Goal: Task Accomplishment & Management: Use online tool/utility

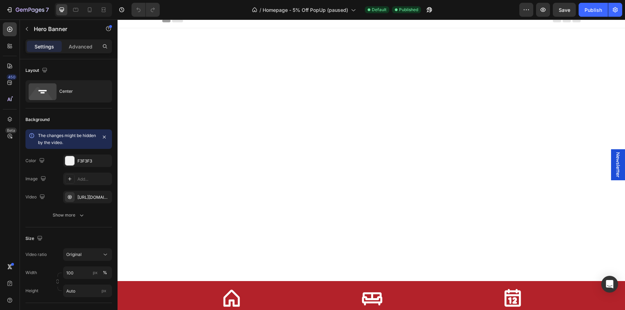
scroll to position [285, 0]
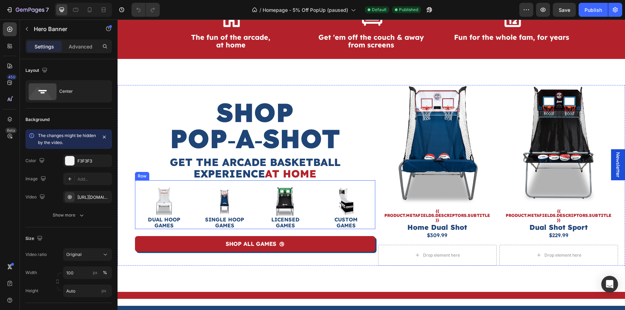
click at [317, 203] on link at bounding box center [346, 201] width 58 height 29
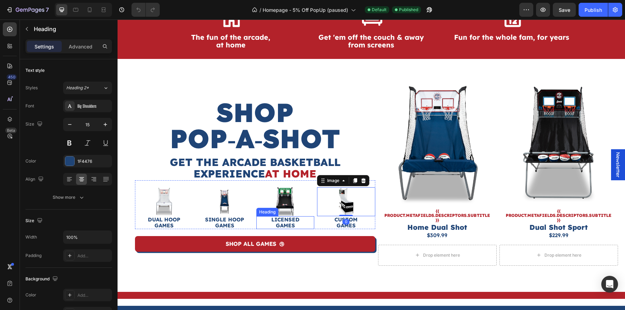
click at [313, 224] on h4 "LICENSED GAMES" at bounding box center [285, 222] width 58 height 13
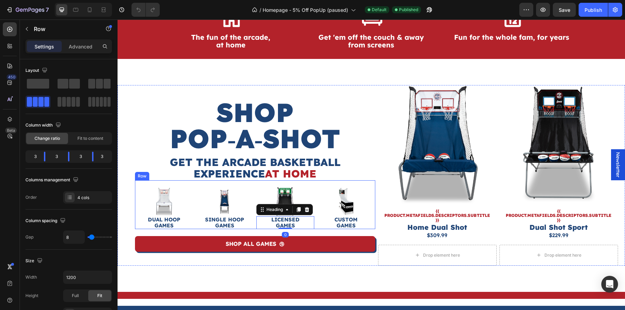
click at [315, 224] on div "Image DUAL HOOP GAMES Heading Image SINGLE HOOP GAMES Heading Image LICENSED GA…" at bounding box center [255, 204] width 240 height 49
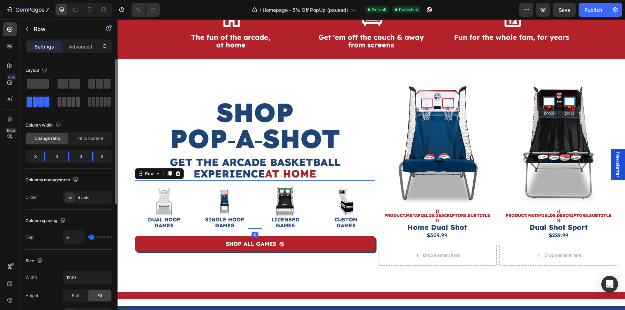
click at [66, 103] on span at bounding box center [64, 102] width 4 height 10
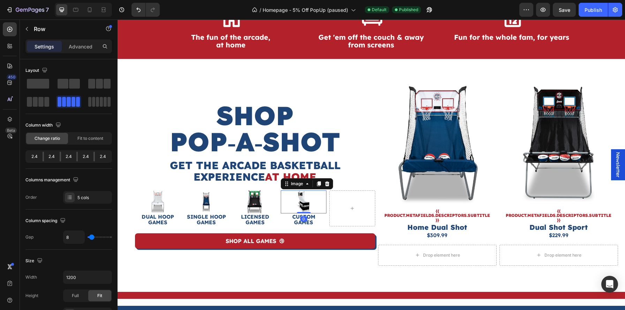
click at [305, 201] on img at bounding box center [303, 202] width 23 height 23
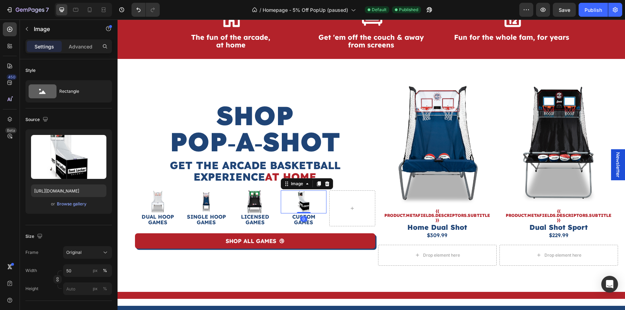
click at [317, 185] on icon at bounding box center [319, 183] width 4 height 5
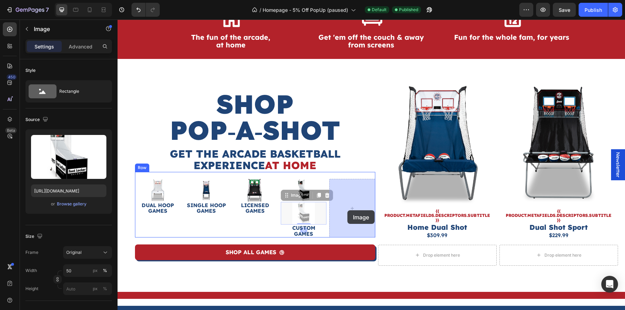
drag, startPoint x: 311, startPoint y: 213, endPoint x: 348, endPoint y: 210, distance: 36.7
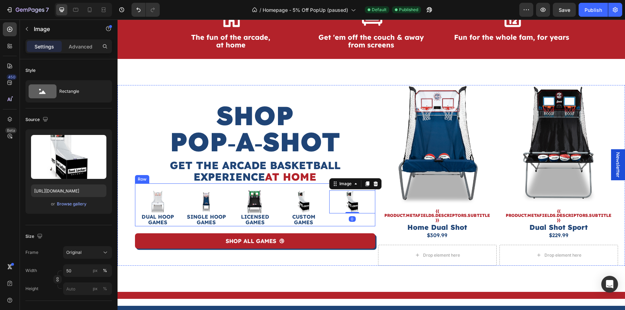
click at [318, 218] on h4 "CUSTOM GAMES" at bounding box center [304, 220] width 46 height 13
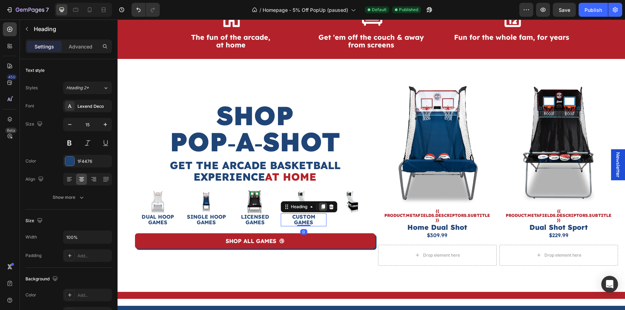
click at [320, 207] on div at bounding box center [323, 207] width 8 height 8
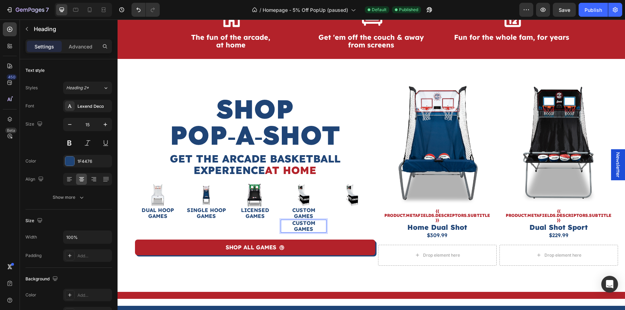
scroll to position [279, 0]
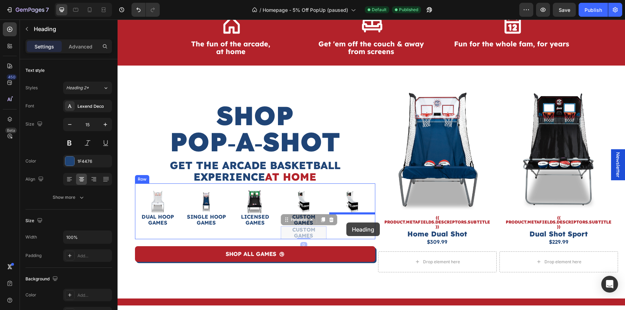
drag, startPoint x: 308, startPoint y: 225, endPoint x: 347, endPoint y: 223, distance: 38.8
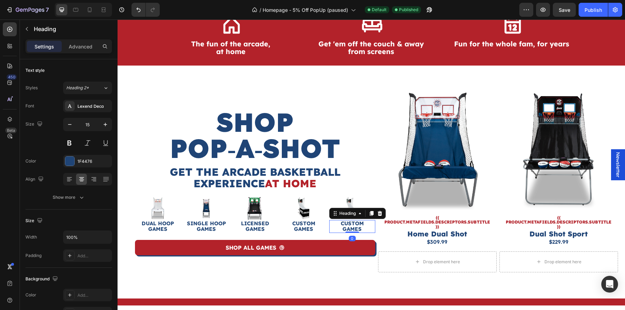
click at [347, 224] on h4 "CUSTOM GAMES" at bounding box center [352, 226] width 46 height 13
click at [347, 224] on p "CUSTOM GAMES" at bounding box center [352, 227] width 44 height 12
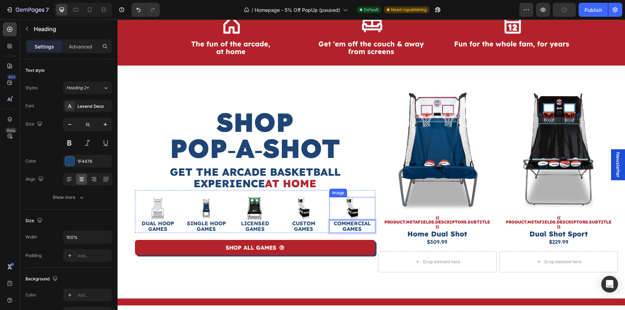
click at [349, 210] on img at bounding box center [352, 208] width 23 height 23
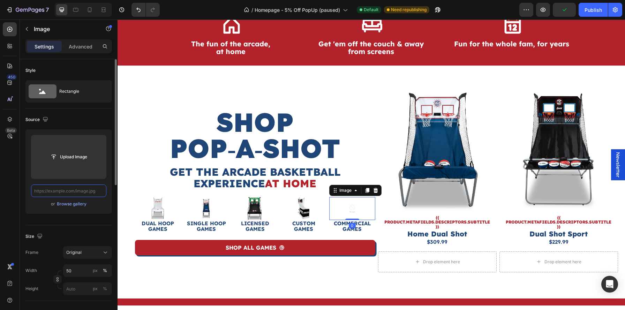
scroll to position [0, 0]
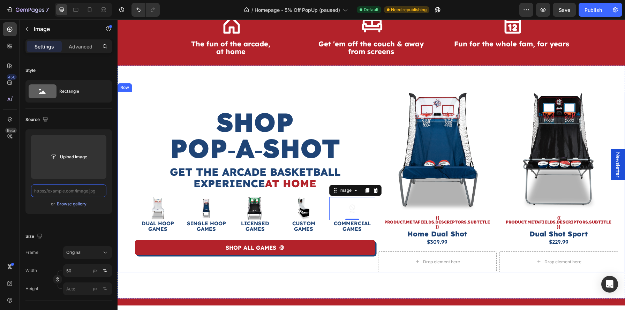
paste input "[URL][DOMAIN_NAME]"
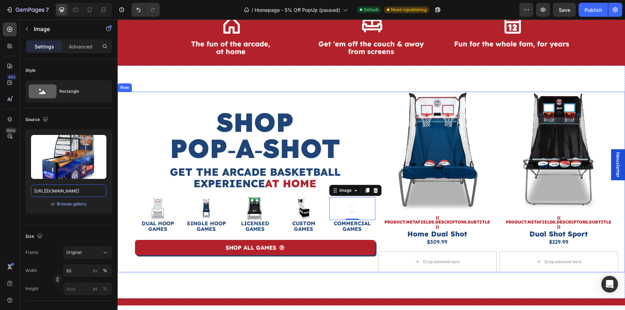
scroll to position [0, 154]
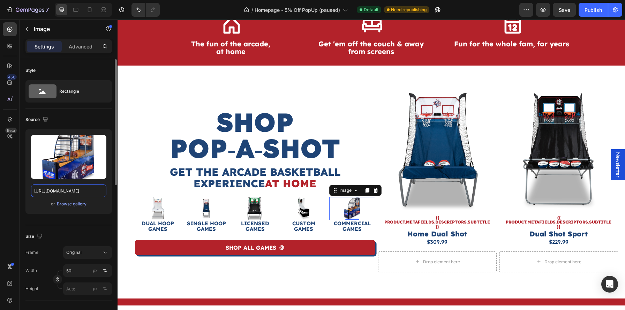
type input "[URL][DOMAIN_NAME]"
click at [108, 214] on div "Upload Image [URL][DOMAIN_NAME] or Browse gallery" at bounding box center [68, 174] width 87 height 90
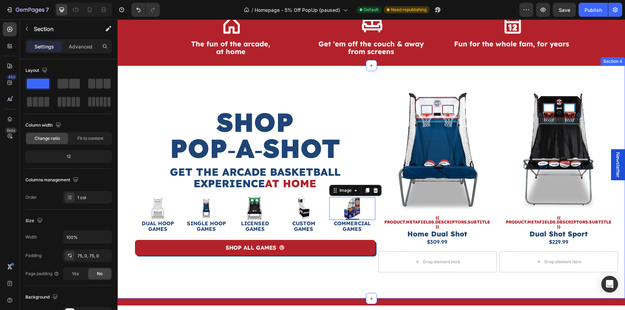
click at [349, 284] on div "ShoP Pop‑A‑Shot Heading Get the Arcade BAsketball Experience At Home Heading Ro…" at bounding box center [372, 182] width 508 height 233
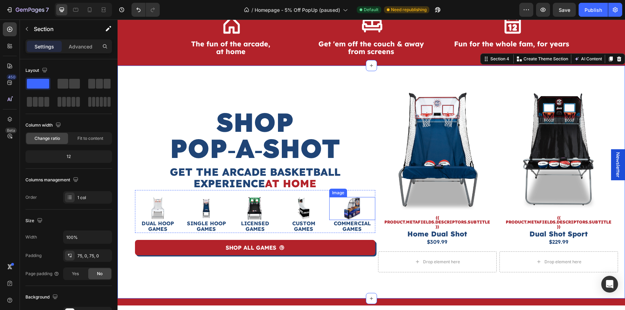
click at [359, 204] on img at bounding box center [352, 208] width 23 height 23
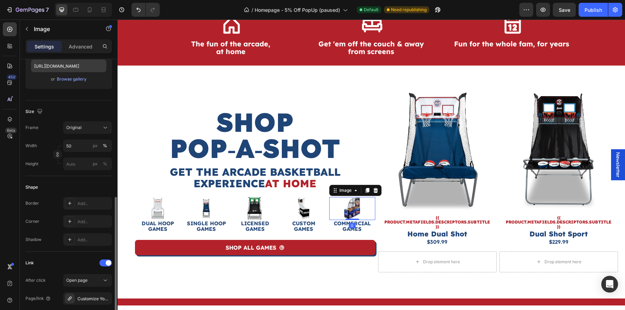
scroll to position [311, 0]
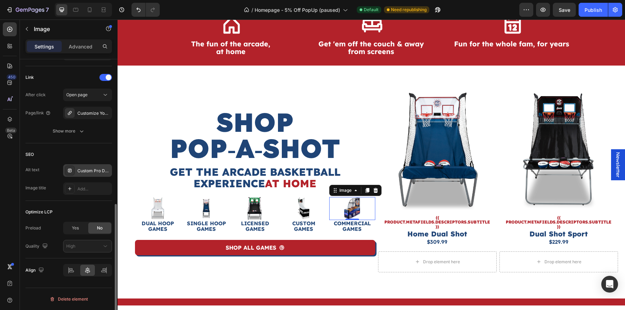
click at [96, 172] on div "Custom Pro Dual Shot with Panels - Premium At-Home Arcade Basketball Game" at bounding box center [93, 171] width 33 height 6
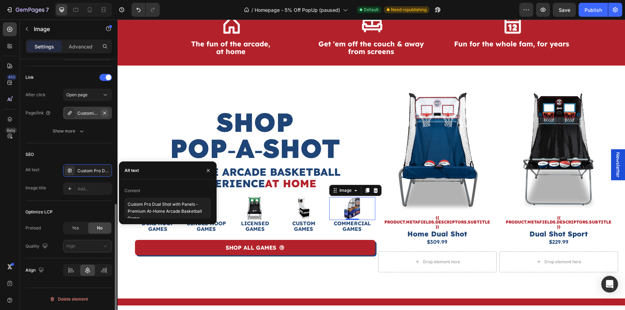
click at [105, 113] on icon "button" at bounding box center [104, 112] width 3 height 3
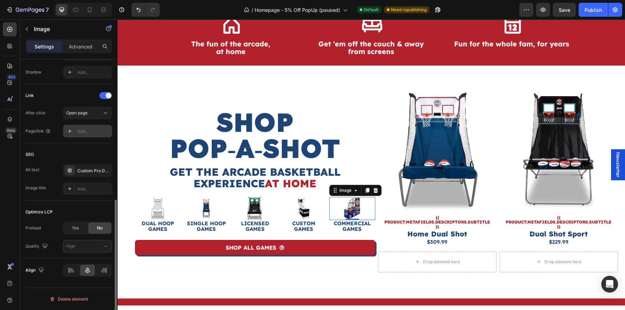
scroll to position [292, 0]
click at [83, 129] on div "Add..." at bounding box center [93, 131] width 33 height 6
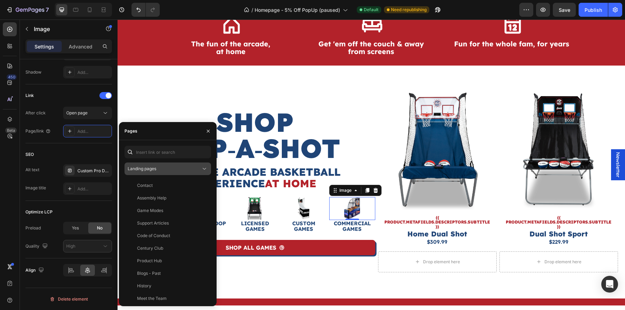
click at [164, 169] on div "Landing pages" at bounding box center [164, 169] width 73 height 6
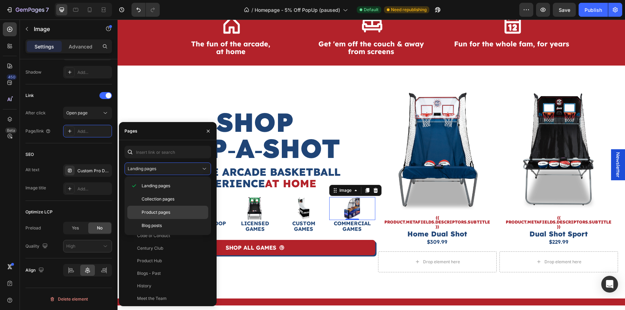
click at [156, 212] on span "Product pages" at bounding box center [156, 212] width 29 height 6
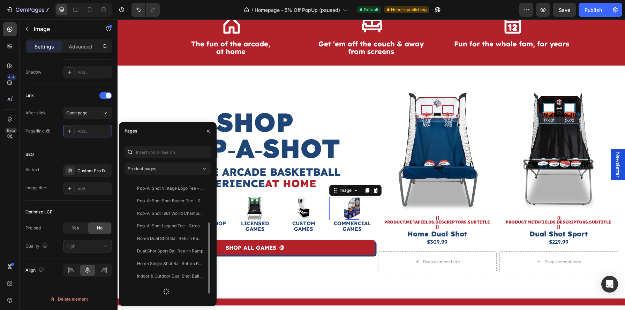
scroll to position [86, 0]
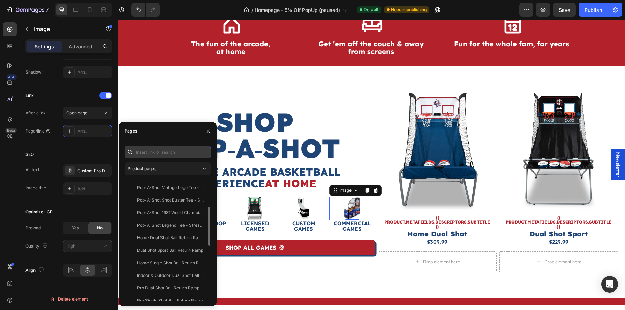
click at [167, 151] on input "text" at bounding box center [168, 152] width 87 height 13
type input "elite"
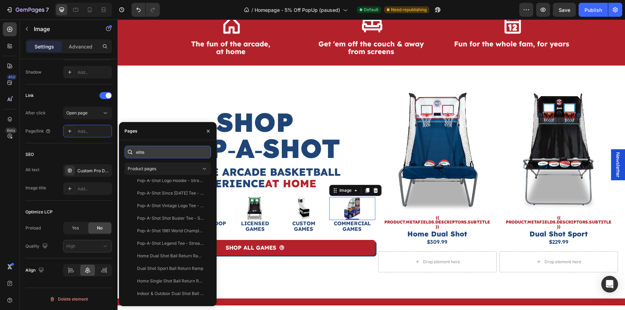
scroll to position [0, 0]
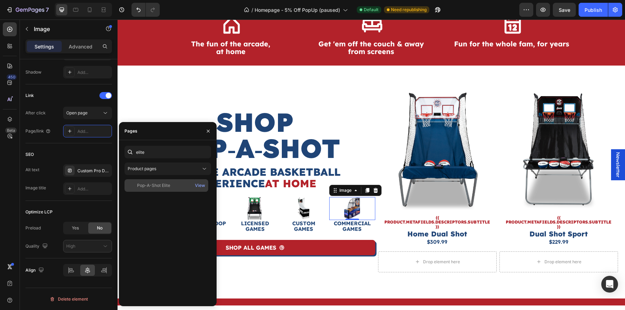
click at [172, 184] on div "Pop-A-Shot Elite" at bounding box center [166, 186] width 78 height 6
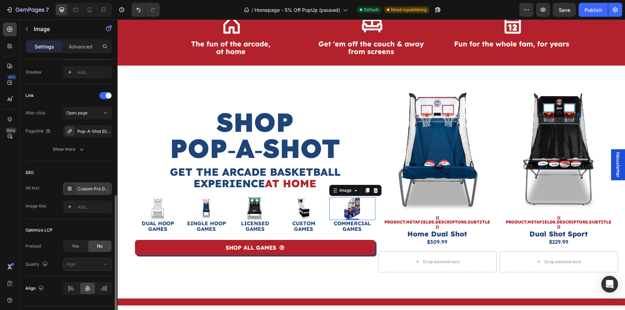
click at [102, 191] on div "Custom Pro Dual Shot with Panels - Premium At-Home Arcade Basketball Game" at bounding box center [93, 189] width 33 height 6
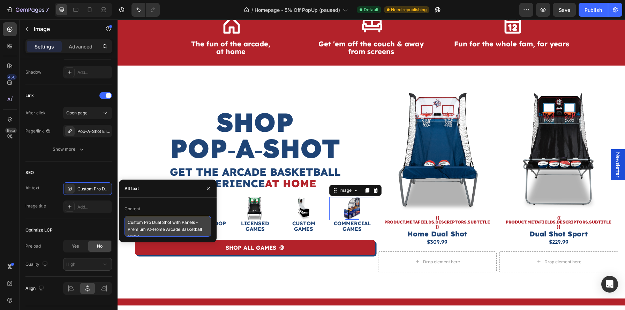
click at [148, 225] on textarea "Custom Pro Dual Shot with Panels - Premium At-Home Arcade Basketball Game" at bounding box center [168, 226] width 87 height 21
type textarea "Pop-A-Shot Elite Commercial Coin Operated Basketball Game for Bars, Arcades, Ve…"
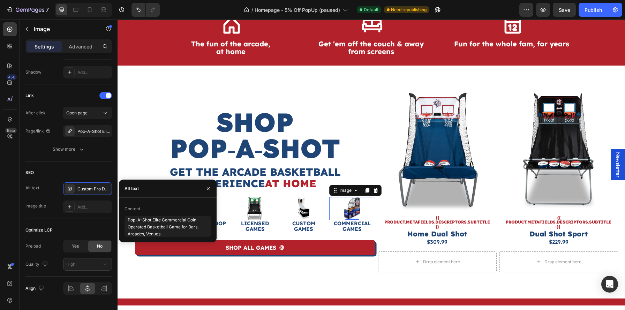
click at [159, 209] on div "Content" at bounding box center [168, 208] width 87 height 11
click at [89, 219] on div "Optimize LCP Preload Yes No Quality High" at bounding box center [68, 248] width 87 height 58
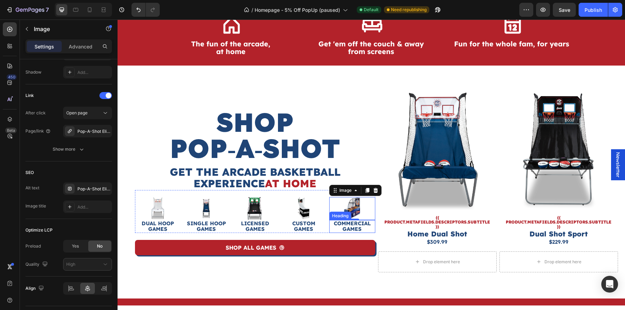
click at [348, 228] on p "COMMERCIAL GAMES" at bounding box center [352, 227] width 44 height 12
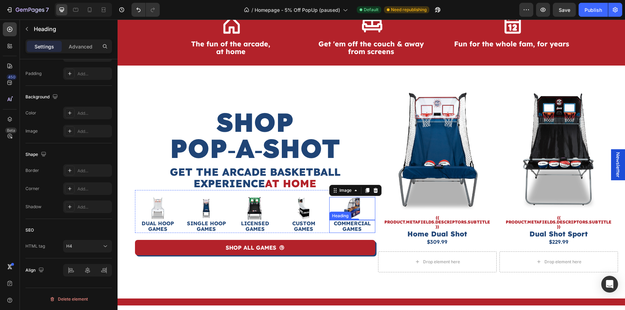
scroll to position [0, 0]
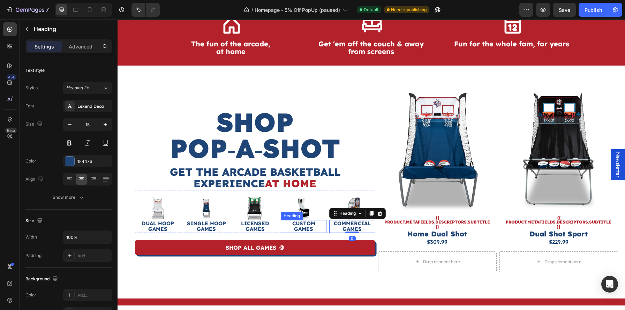
click at [304, 224] on h4 "CUSTOM GAMES" at bounding box center [304, 226] width 46 height 13
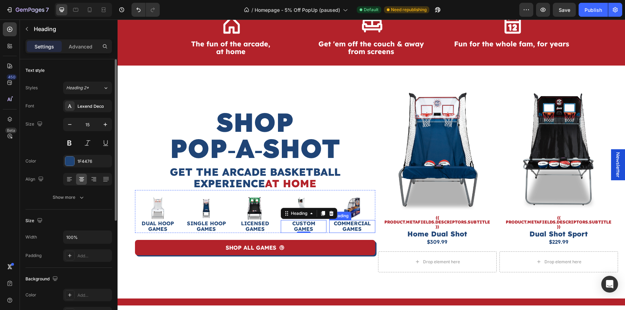
click at [344, 226] on p "COMMERCIAL GAMES" at bounding box center [352, 227] width 44 height 12
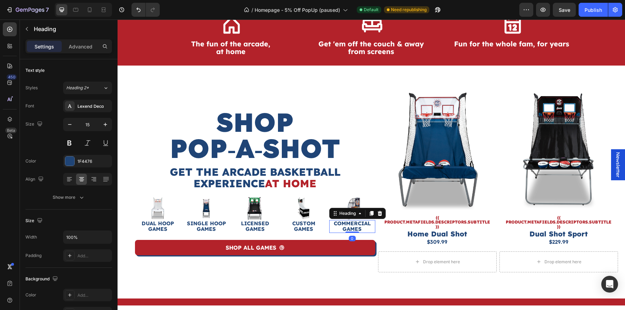
click at [343, 274] on div "ShoP Pop‑A‑Shot Heading Get the Arcade BAsketball Experience At Home Heading Ro…" at bounding box center [372, 182] width 508 height 233
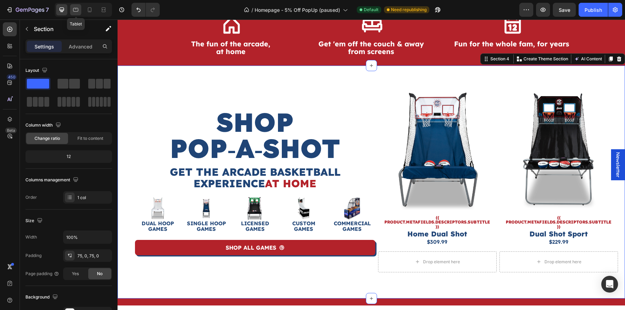
click at [73, 6] on icon at bounding box center [75, 9] width 7 height 7
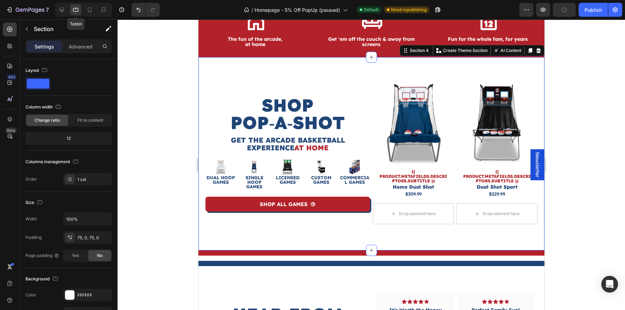
scroll to position [296, 0]
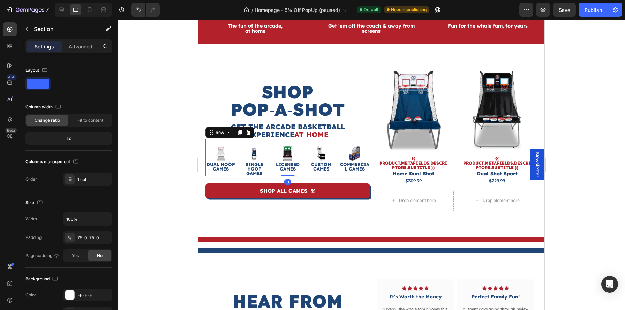
click at [337, 169] on div "Image DUAL HOOP GAMES Heading Image SINGLE HOOP GAMES Heading Image LICENSED GA…" at bounding box center [287, 157] width 165 height 37
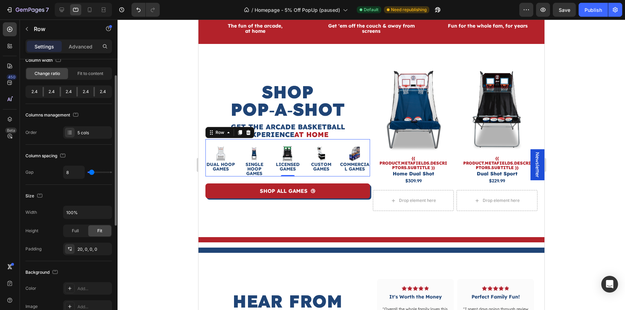
scroll to position [40, 0]
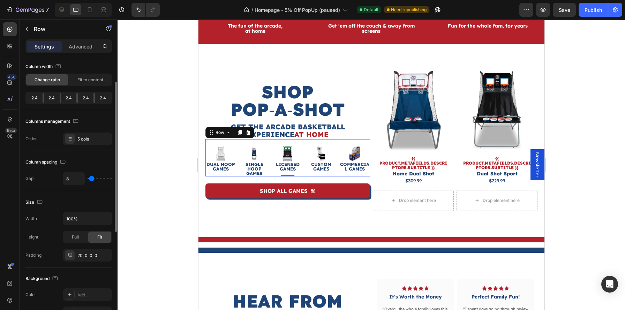
type input "12"
type input "8"
type input "7"
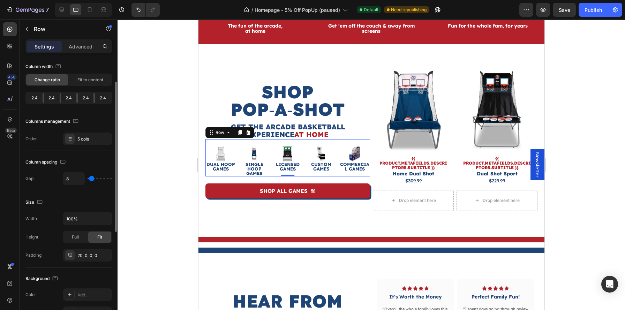
type input "7"
type input "6"
type input "5"
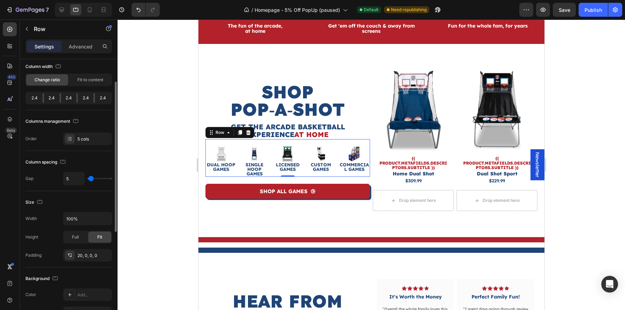
type input "3"
click at [91, 178] on input "range" at bounding box center [100, 178] width 24 height 1
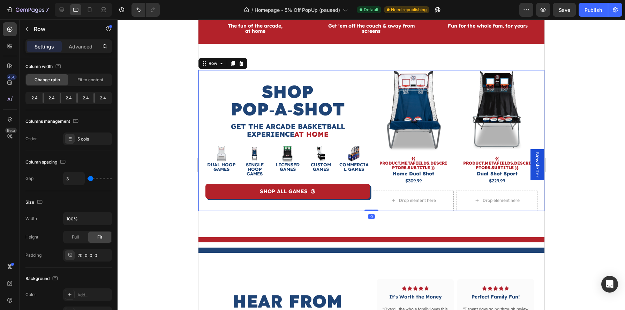
click at [371, 204] on div "ShoP Pop‑A‑Shot Heading Get the Arcade BAsketball Experience At Home Heading Ro…" at bounding box center [371, 140] width 346 height 141
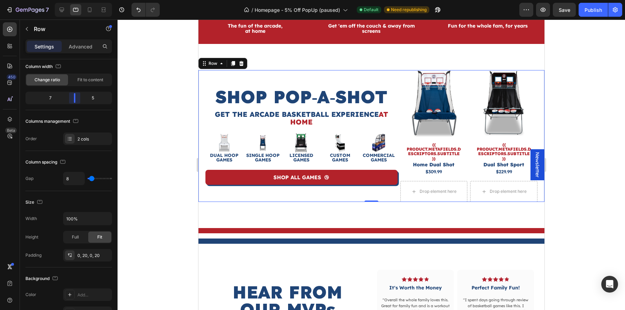
drag, startPoint x: 69, startPoint y: 100, endPoint x: 75, endPoint y: 101, distance: 6.3
click at [75, 0] on body "7 Version history / Homepage - 5% Off PopUp (paused) Default Need republishing …" at bounding box center [312, 0] width 625 height 0
click at [85, 11] on div at bounding box center [89, 9] width 11 height 11
type input "0"
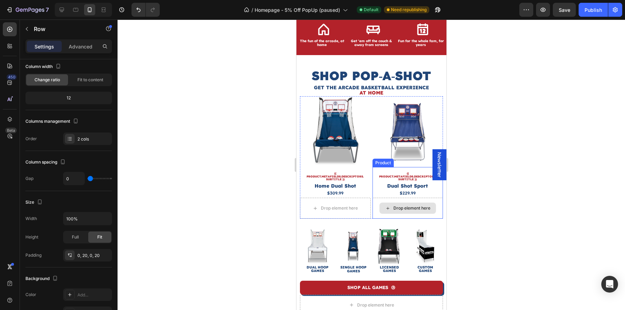
scroll to position [306, 0]
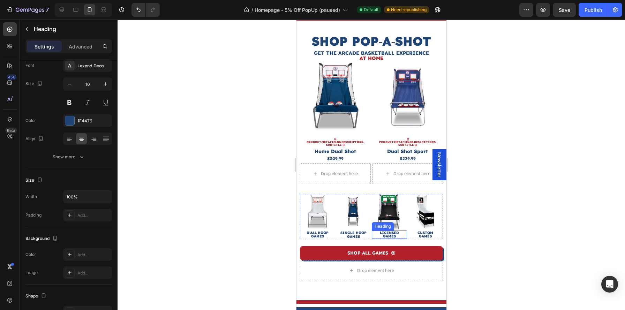
click at [407, 237] on h3 "LICENSED GAMES" at bounding box center [389, 235] width 35 height 8
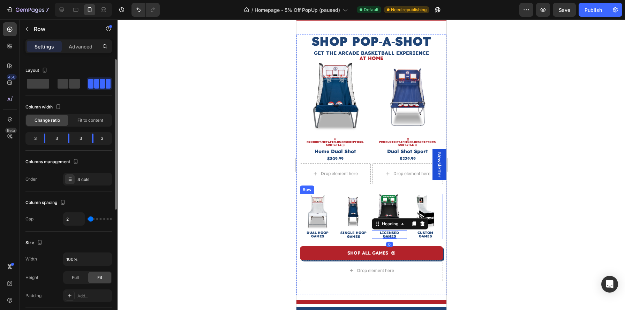
click at [407, 237] on div "Image DUAL HOOP GAMES Heading Image SINGLE HOOP GAMES Heading Image LICENSED GA…" at bounding box center [371, 216] width 143 height 45
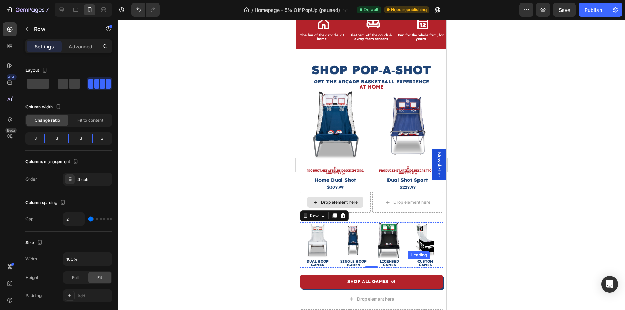
scroll to position [276, 0]
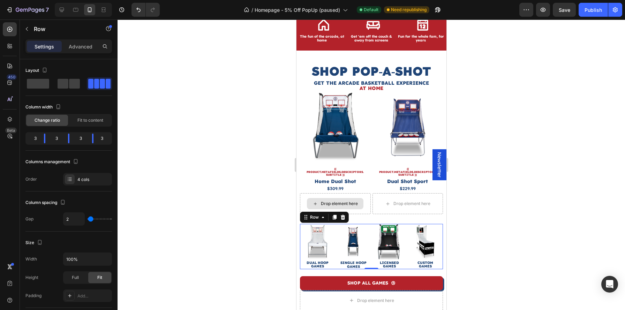
click at [435, 224] on div at bounding box center [372, 165] width 508 height 291
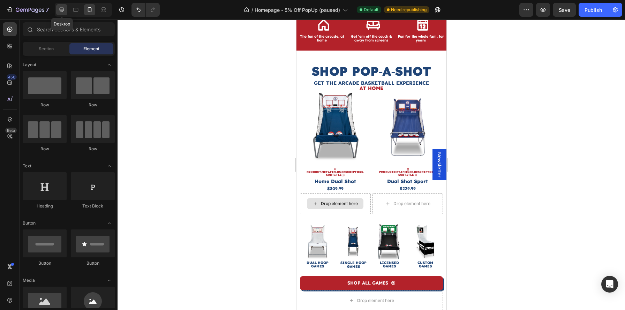
click at [66, 8] on div at bounding box center [61, 9] width 11 height 11
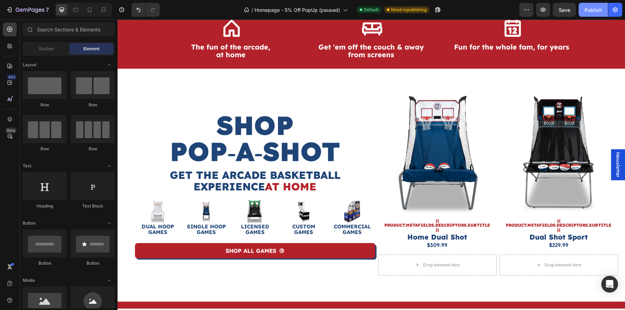
click at [435, 11] on div "Publish" at bounding box center [593, 9] width 17 height 7
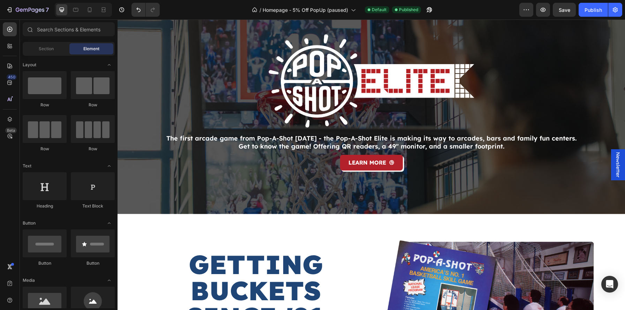
scroll to position [1080, 0]
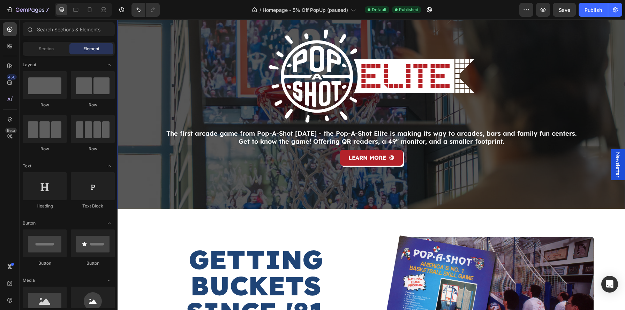
click at [349, 63] on div "Image The first arcade game from Pop-A-Shot [DATE] - the Pop-A-Shot Elite is ma…" at bounding box center [371, 105] width 419 height 209
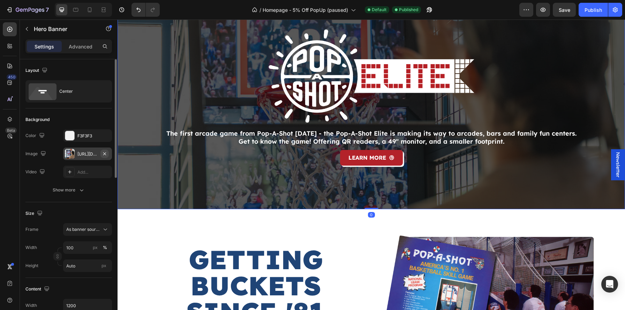
click at [109, 156] on button "button" at bounding box center [104, 154] width 8 height 8
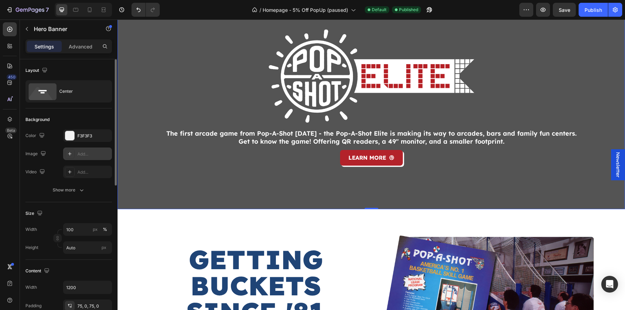
click at [79, 155] on div "Add..." at bounding box center [93, 154] width 33 height 6
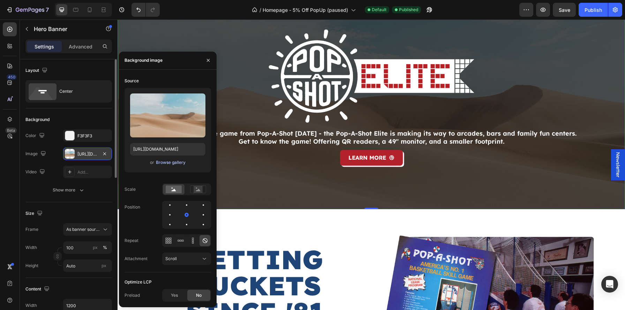
click at [176, 161] on div "Browse gallery" at bounding box center [171, 162] width 30 height 6
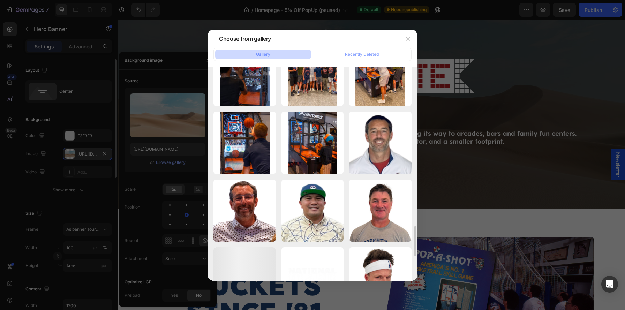
scroll to position [1119, 0]
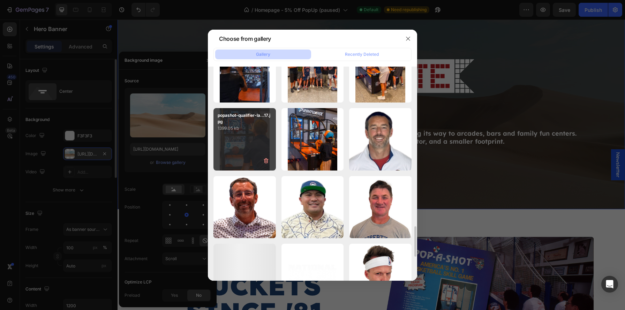
click at [245, 144] on div "popashot-qualifier-la...17.jpg 1399.05 kb" at bounding box center [245, 139] width 62 height 62
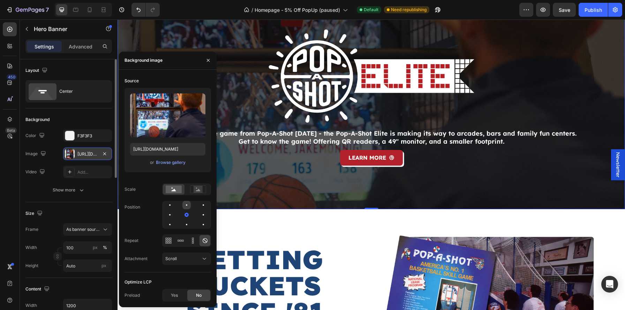
click at [199, 208] on div at bounding box center [203, 205] width 8 height 8
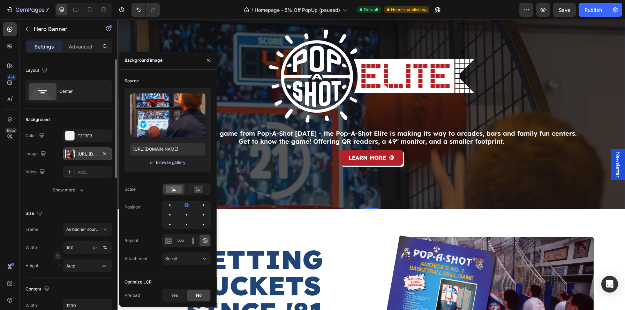
click at [179, 164] on div "Browse gallery" at bounding box center [171, 162] width 30 height 6
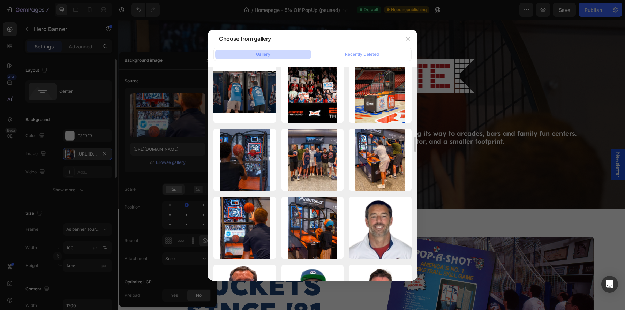
scroll to position [1025, 0]
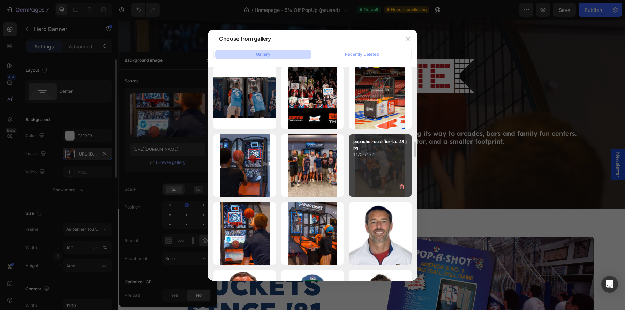
click at [368, 165] on div "popashot-qualifier-la...18.jpg 1775.67 kb" at bounding box center [380, 165] width 62 height 62
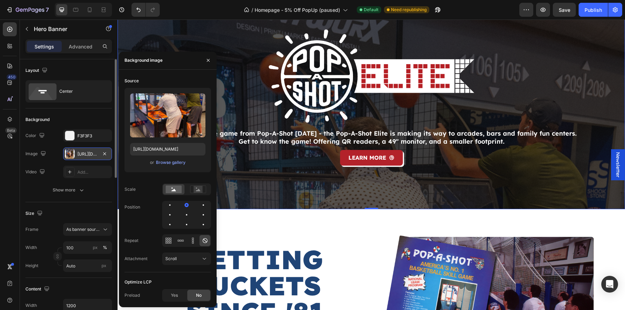
click at [179, 166] on div "or Browse gallery" at bounding box center [167, 162] width 75 height 8
click at [199, 215] on div at bounding box center [203, 215] width 8 height 8
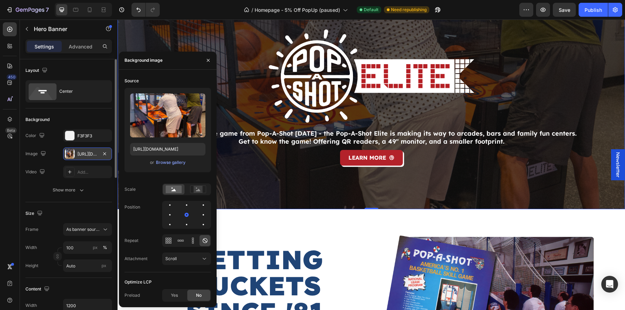
click at [180, 167] on div "Upload Image [URL][DOMAIN_NAME] or Browse gallery" at bounding box center [168, 130] width 87 height 84
click at [179, 163] on div "Browse gallery" at bounding box center [171, 162] width 30 height 6
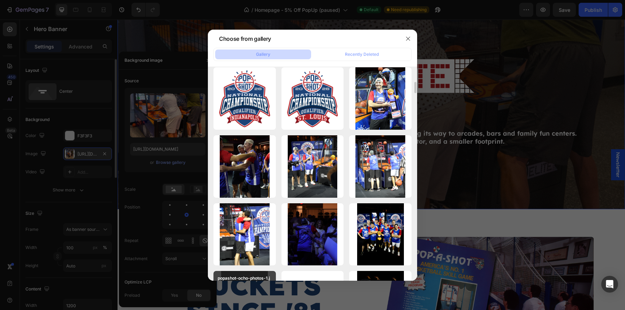
scroll to position [276, 0]
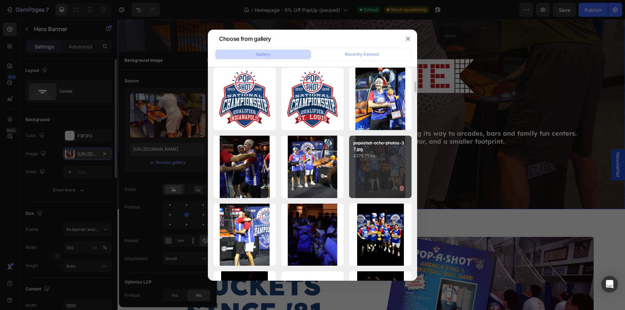
click at [370, 165] on div "popashot-ocho-photos-37.jpg 4279.75 kb" at bounding box center [380, 167] width 62 height 62
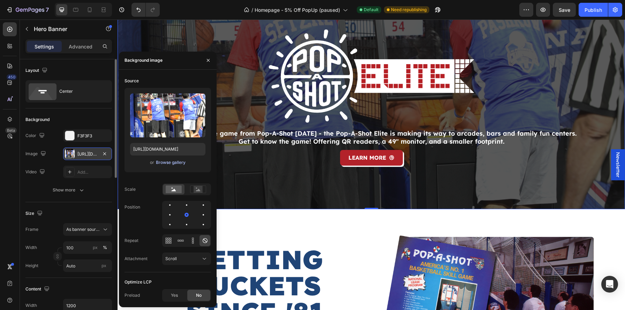
click at [180, 162] on div "Browse gallery" at bounding box center [171, 162] width 30 height 6
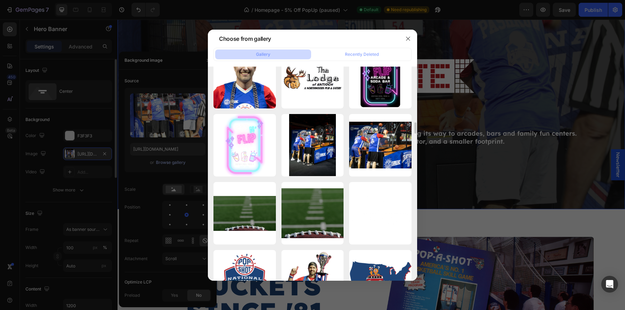
scroll to position [658, 0]
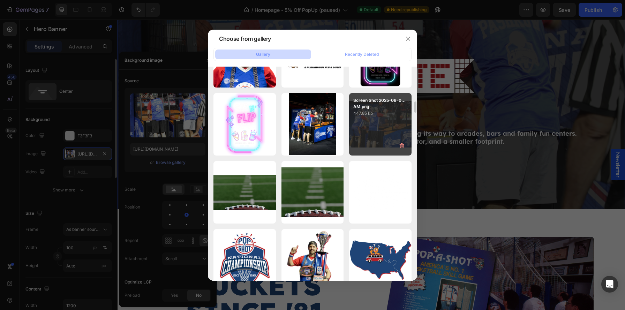
click at [380, 119] on div "Screen Shot 2025-08-0...AM.png 447.85 kb" at bounding box center [380, 124] width 62 height 62
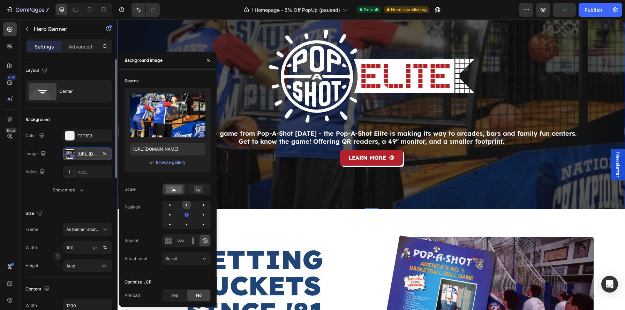
click at [186, 206] on div at bounding box center [186, 204] width 1 height 1
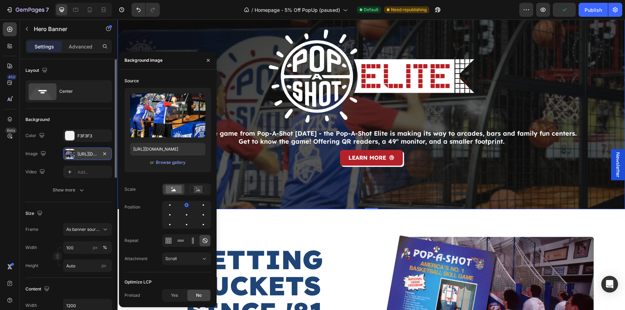
click at [176, 168] on div "Upload Image [URL][DOMAIN_NAME] or Browse gallery" at bounding box center [168, 130] width 87 height 84
click at [177, 164] on div "Browse gallery" at bounding box center [171, 162] width 30 height 6
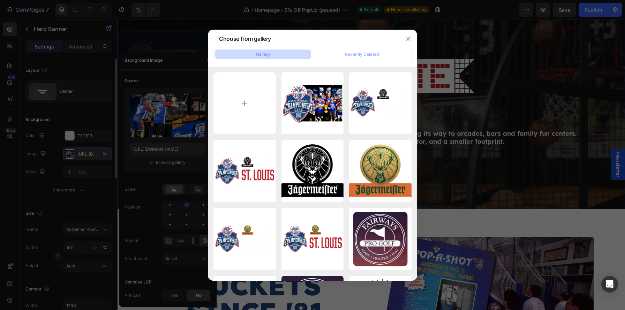
click at [0, 0] on div "popashot-ocho-photos-27.jpg 1180.07 kb" at bounding box center [0, 0] width 0 height 0
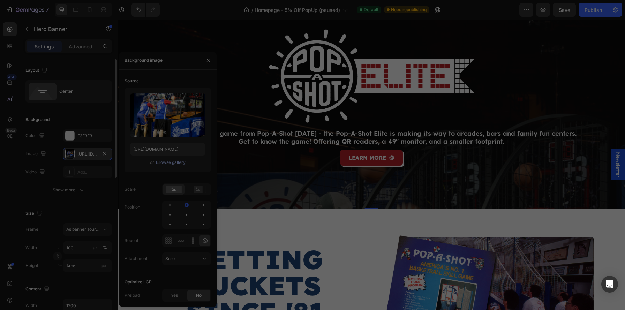
scroll to position [698, 0]
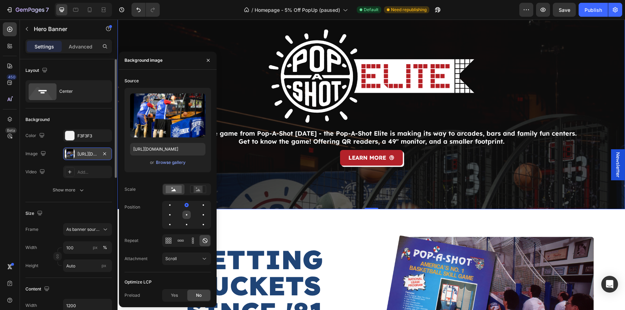
click at [199, 211] on div at bounding box center [203, 215] width 8 height 8
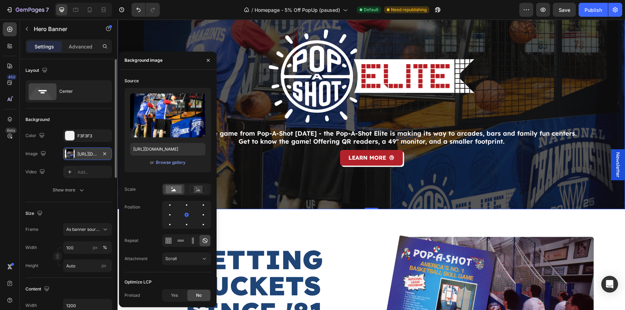
click at [182, 159] on div "or Browse gallery" at bounding box center [167, 162] width 75 height 8
click at [184, 165] on div "or Browse gallery" at bounding box center [167, 162] width 75 height 8
click at [182, 164] on div "Browse gallery" at bounding box center [171, 162] width 30 height 6
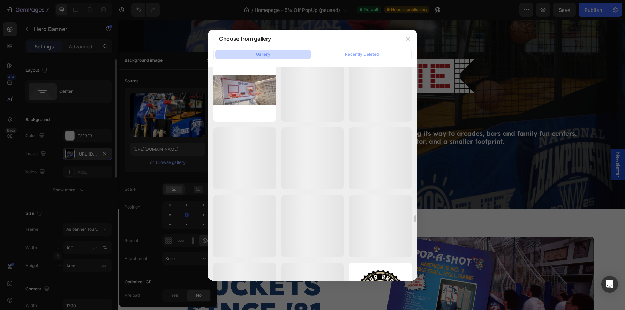
scroll to position [4291, 0]
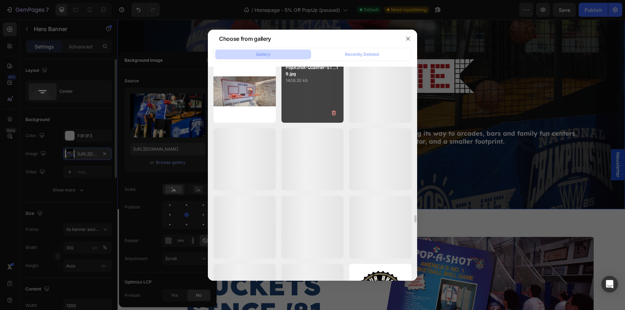
click at [310, 87] on div "PopAShot-Qualifier-ST...19.jpg 1408.30 kb" at bounding box center [313, 91] width 62 height 62
type input "[URL][DOMAIN_NAME]"
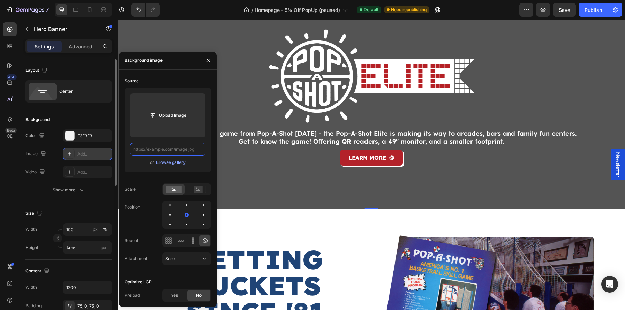
scroll to position [0, 0]
click at [168, 169] on div "Upload Image or Browse gallery" at bounding box center [168, 130] width 87 height 84
click at [169, 165] on div "Browse gallery" at bounding box center [171, 162] width 30 height 6
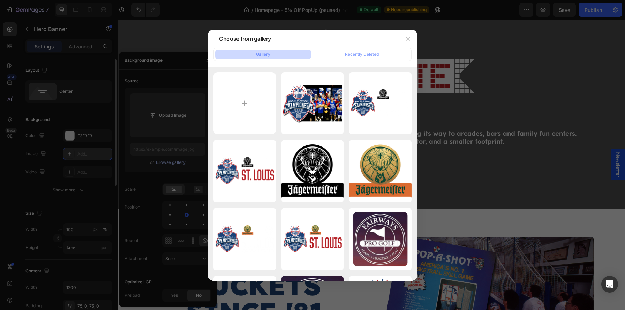
click at [0, 0] on div "PopAShot-Qualifier-Sa...-4.jpg 1109.90 kb" at bounding box center [0, 0] width 0 height 0
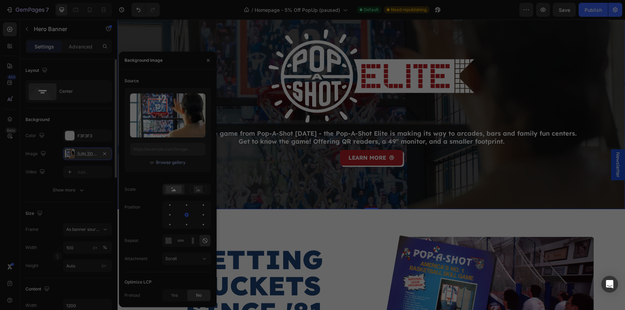
type input "[URL][DOMAIN_NAME]"
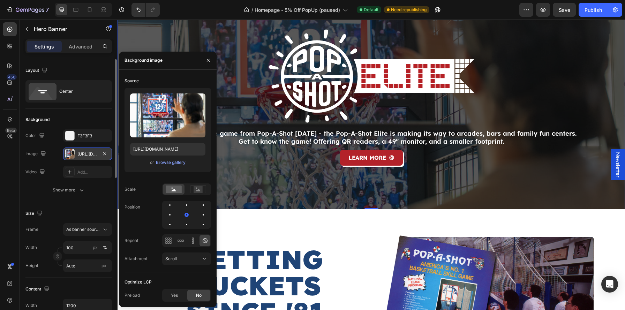
click at [201, 55] on div at bounding box center [208, 61] width 17 height 18
click at [206, 61] on icon "button" at bounding box center [209, 61] width 6 height 6
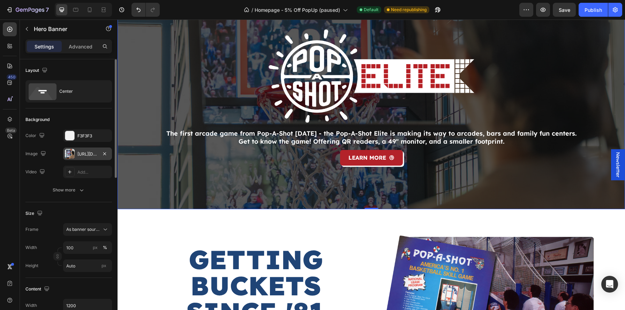
click at [90, 16] on div at bounding box center [83, 10] width 57 height 14
click at [89, 13] on icon at bounding box center [89, 9] width 7 height 7
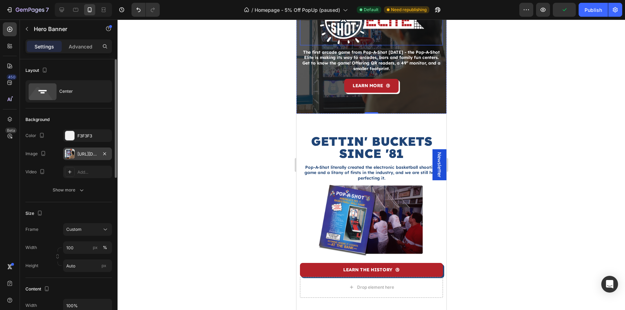
scroll to position [1133, 0]
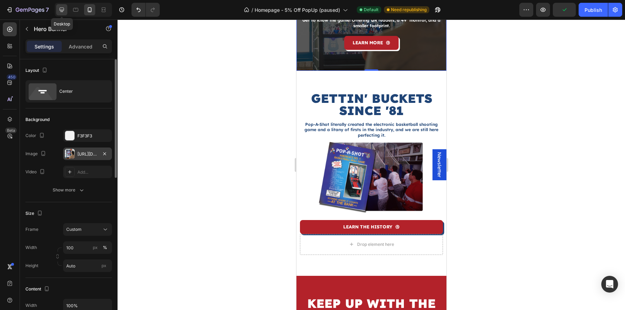
click at [60, 12] on icon at bounding box center [61, 9] width 7 height 7
type input "1200"
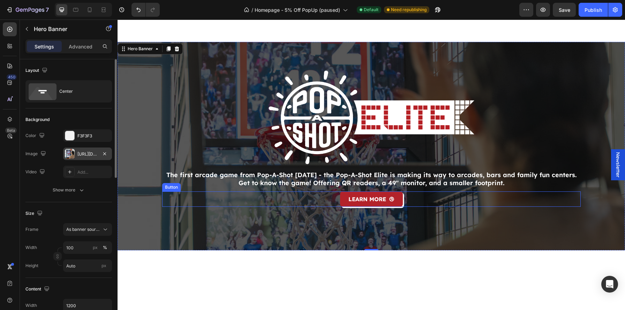
scroll to position [312, 0]
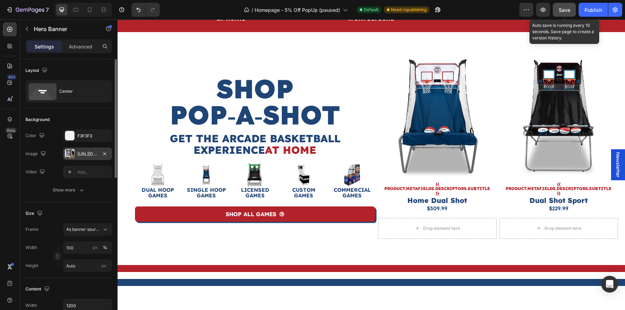
click at [435, 8] on span "Save" at bounding box center [565, 10] width 12 height 6
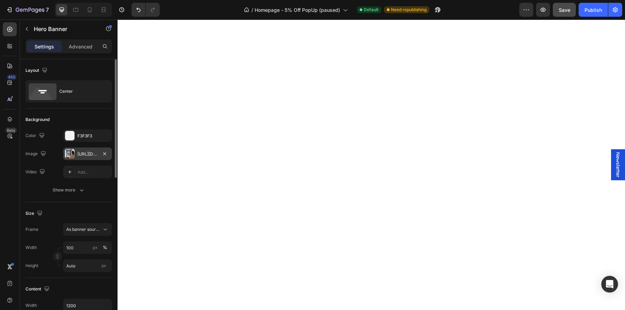
scroll to position [0, 0]
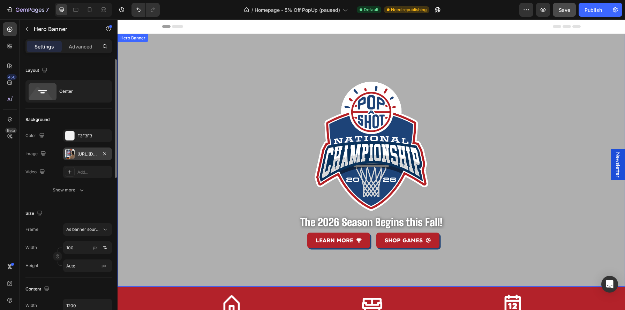
click at [337, 51] on div "Image The 2026 Season Begins this Fall! Heading LEARN MORE Button SHOP GAMES Bu…" at bounding box center [371, 160] width 419 height 253
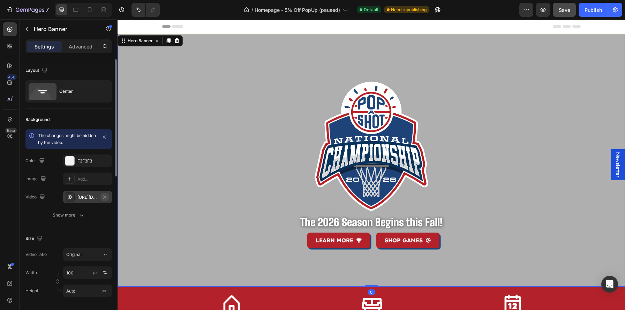
click at [107, 195] on icon "button" at bounding box center [105, 197] width 6 height 6
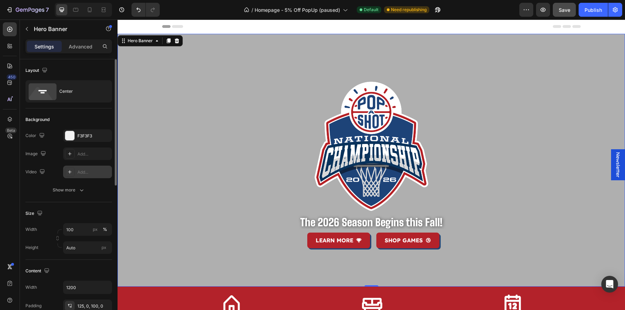
click at [88, 173] on div "Add..." at bounding box center [93, 172] width 33 height 6
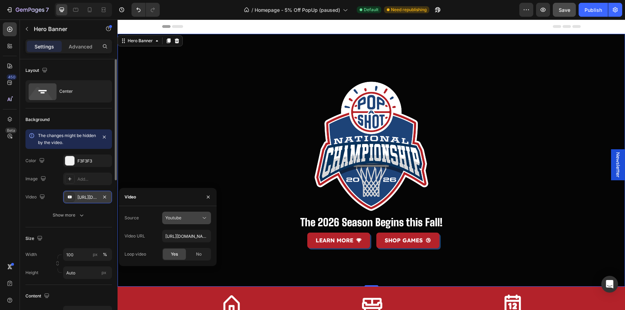
click at [199, 221] on div "Youtube" at bounding box center [186, 218] width 43 height 7
click at [184, 239] on div "Video hosting" at bounding box center [179, 235] width 57 height 13
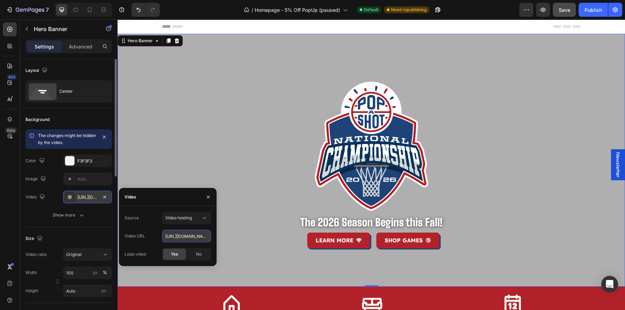
click at [195, 236] on input "[URL][DOMAIN_NAME]" at bounding box center [186, 236] width 49 height 13
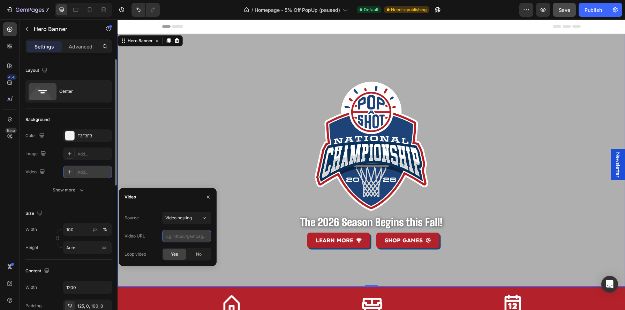
paste input "[URL][DOMAIN_NAME]"
type input "[URL][DOMAIN_NAME]"
click at [153, 248] on div "Loop video Yes No" at bounding box center [168, 254] width 87 height 13
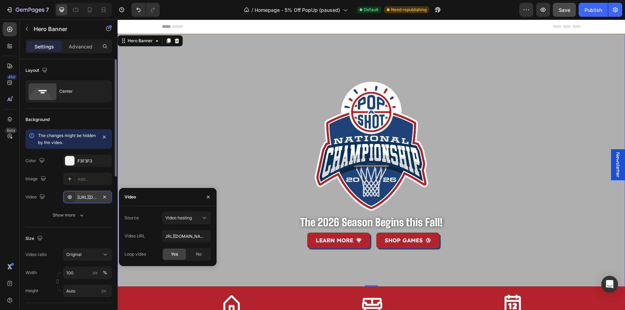
scroll to position [0, 0]
click at [74, 11] on icon at bounding box center [75, 10] width 5 height 4
type input "100%"
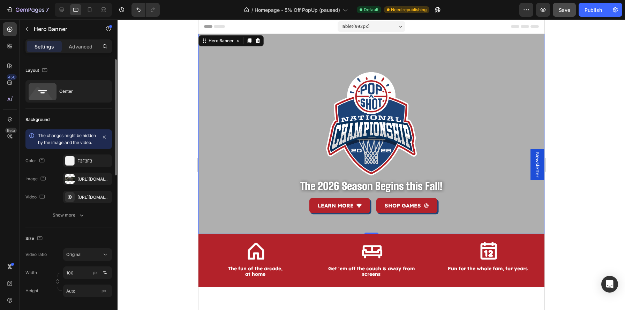
click at [0, 0] on icon "button" at bounding box center [0, 0] width 0 height 0
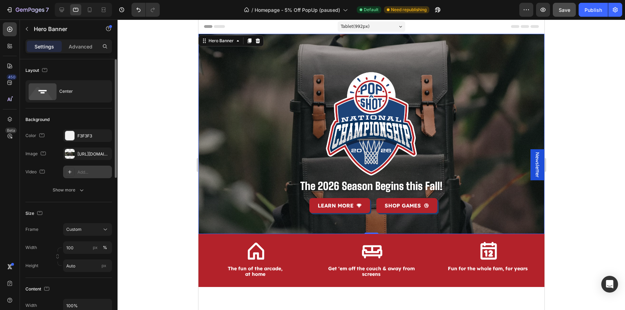
click at [83, 166] on div "Add..." at bounding box center [87, 172] width 49 height 13
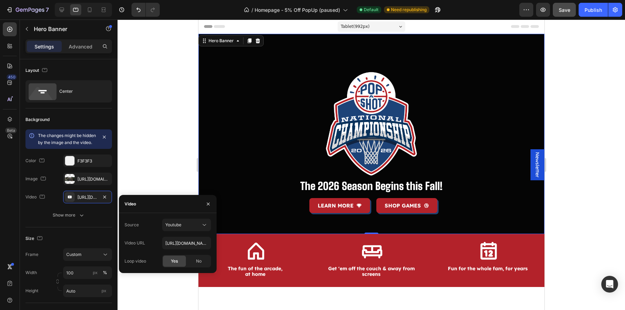
click at [230, 59] on div "Image The 2026 Season Begins this Fall! Heading LEARN MORE Button SHOP GAMES Bu…" at bounding box center [371, 134] width 346 height 200
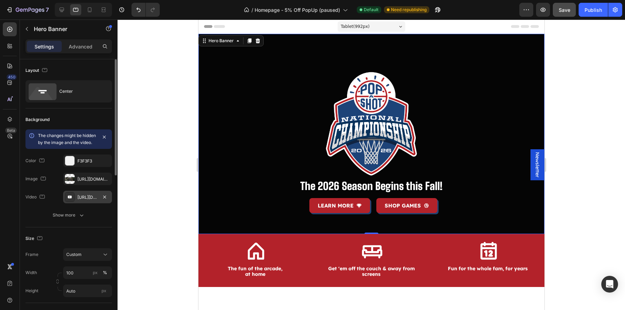
click at [95, 201] on div "[URL][DOMAIN_NAME]" at bounding box center [87, 197] width 20 height 6
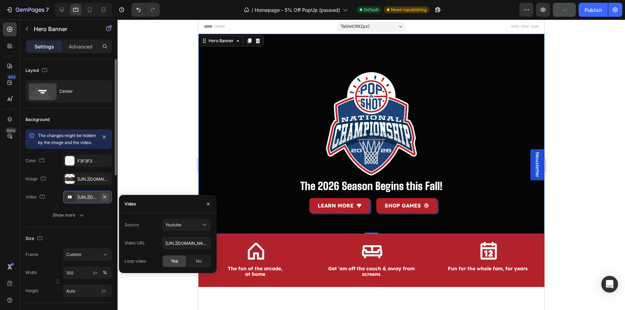
click at [104, 200] on icon "button" at bounding box center [105, 197] width 6 height 6
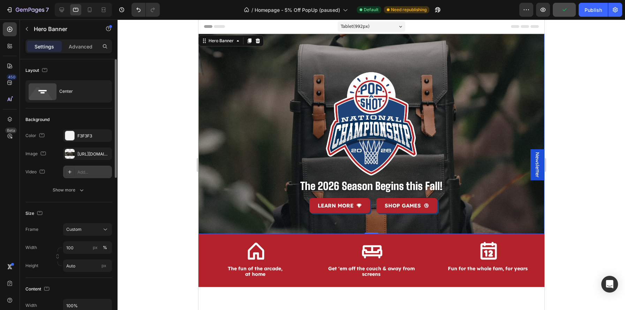
click at [90, 175] on div "Add..." at bounding box center [93, 172] width 33 height 6
type input "[URL][DOMAIN_NAME]"
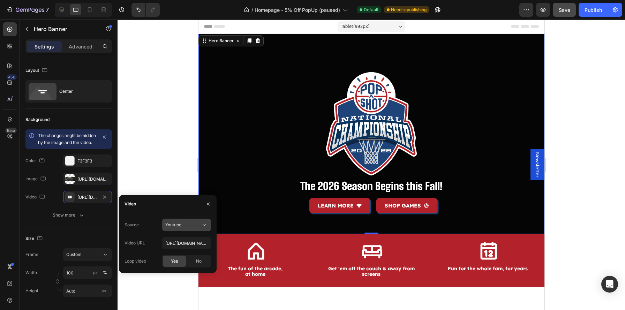
click at [199, 227] on div "Youtube" at bounding box center [183, 225] width 36 height 6
drag, startPoint x: 184, startPoint y: 251, endPoint x: 187, endPoint y: 244, distance: 6.9
click at [187, 244] on div "Video hosting Youtube" at bounding box center [179, 249] width 57 height 27
click at [187, 244] on span "Video hosting" at bounding box center [178, 242] width 27 height 6
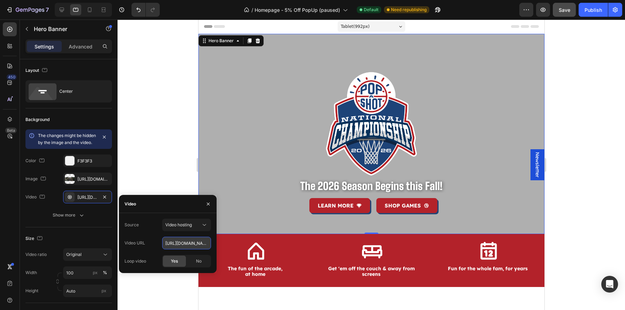
click at [192, 244] on input "[URL][DOMAIN_NAME]" at bounding box center [186, 243] width 49 height 13
paste input "eade1636d872494682e7e9ec4695e0d0"
type input "[URL][DOMAIN_NAME]"
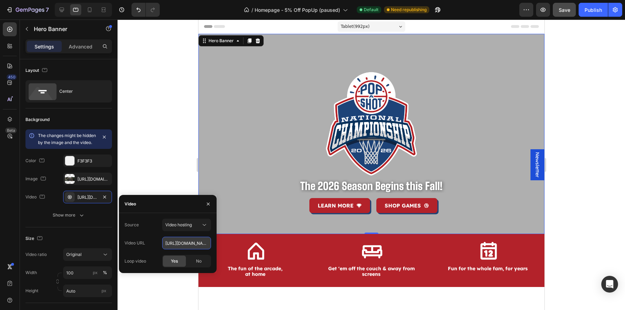
scroll to position [0, 122]
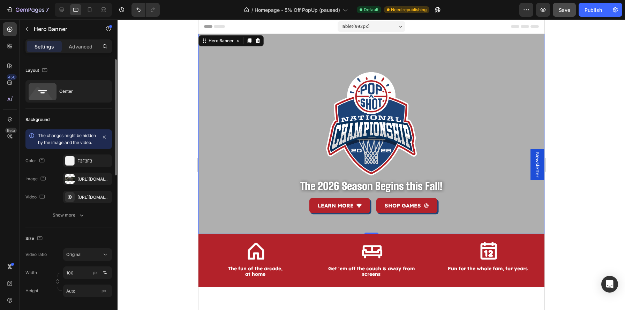
click at [103, 214] on div "The changes might be hidden by the image and the video. Color F3F3F3 Image [URL…" at bounding box center [68, 175] width 87 height 92
click at [91, 10] on icon at bounding box center [89, 9] width 7 height 7
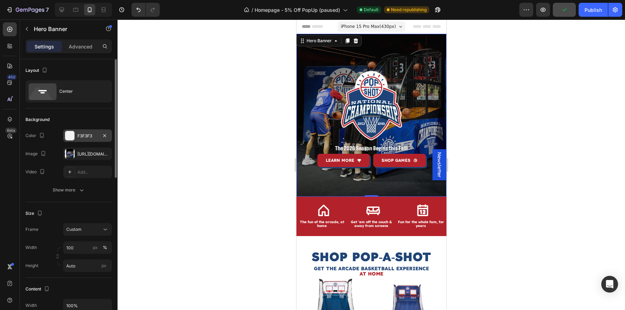
click at [94, 172] on div "Add..." at bounding box center [93, 172] width 33 height 6
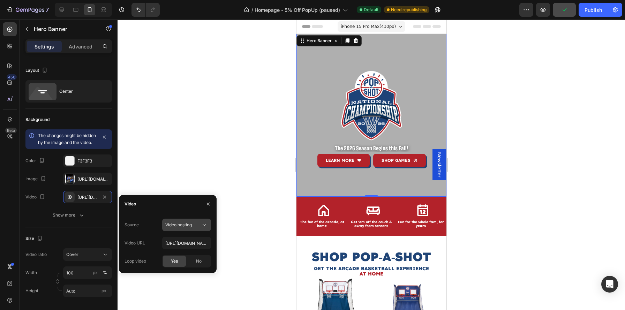
click at [190, 227] on span "Video hosting" at bounding box center [178, 224] width 27 height 5
click at [195, 249] on div "Video hosting" at bounding box center [179, 255] width 57 height 13
click at [200, 246] on input "[URL][DOMAIN_NAME]" at bounding box center [186, 243] width 49 height 13
paste input "eade1636d872494682e7e9ec4695e0d0"
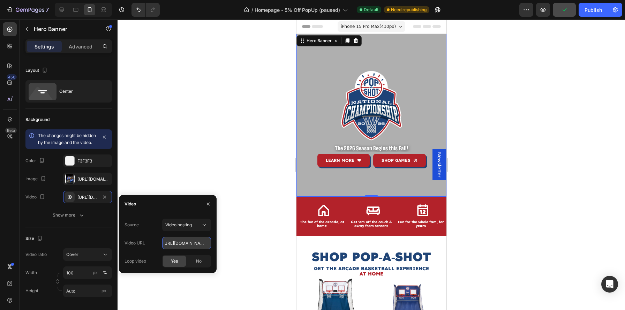
click at [207, 239] on input "[URL][DOMAIN_NAME]" at bounding box center [186, 243] width 49 height 13
type input "[URL][DOMAIN_NAME]"
click at [213, 239] on div "Source Video hosting Video URL [URL][DOMAIN_NAME] Loop video Yes No" at bounding box center [168, 243] width 98 height 49
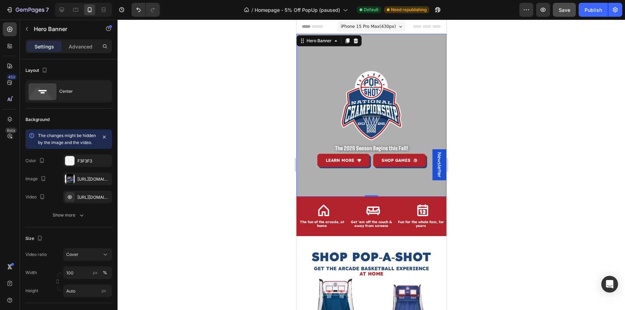
click at [301, 182] on div "Image The 2026 Season Begins this Fall! Heading LEARN MORE Button SHOP GAMES Bu…" at bounding box center [371, 115] width 150 height 163
click at [108, 201] on button "button" at bounding box center [104, 197] width 8 height 8
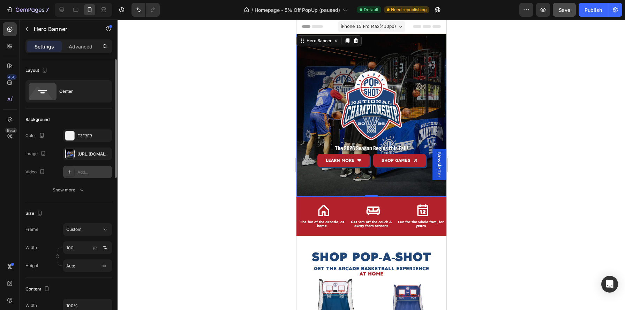
click at [84, 172] on div "Add..." at bounding box center [93, 172] width 33 height 6
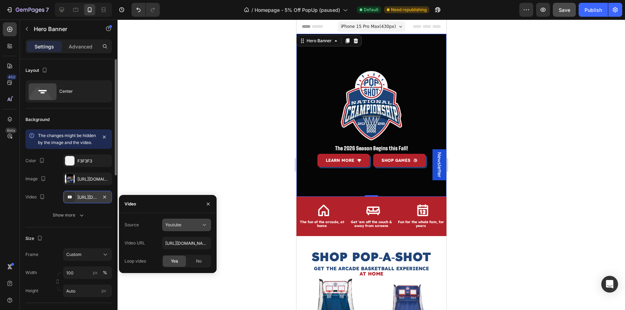
click at [190, 230] on button "Youtube" at bounding box center [186, 225] width 49 height 13
click at [178, 244] on span "Video hosting" at bounding box center [178, 242] width 27 height 6
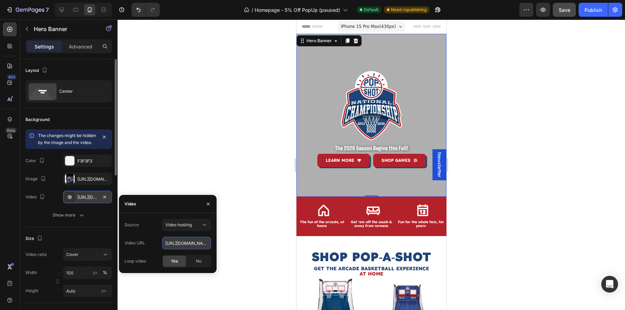
click at [203, 245] on input "[URL][DOMAIN_NAME]" at bounding box center [186, 243] width 49 height 13
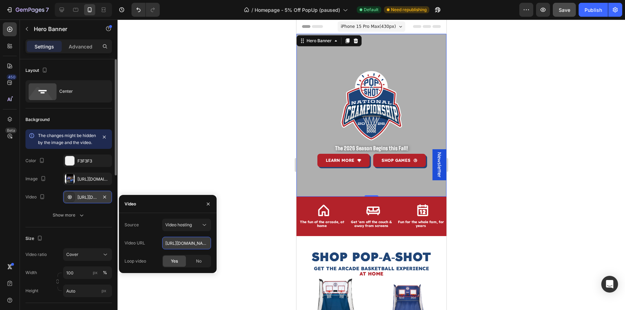
click at [203, 245] on input "[URL][DOMAIN_NAME]" at bounding box center [186, 243] width 49 height 13
paste input "[URL][DOMAIN_NAME]"
type input "[URL][DOMAIN_NAME]"
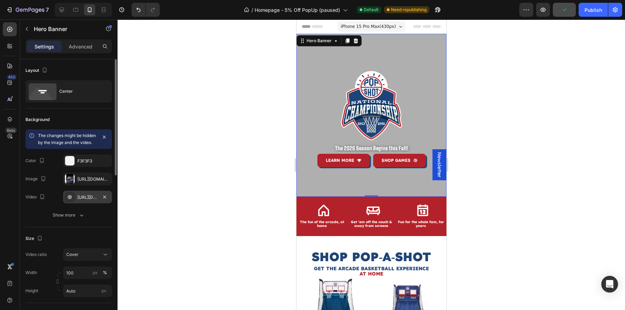
scroll to position [0, 0]
click at [62, 11] on icon at bounding box center [61, 9] width 7 height 7
type input "1200"
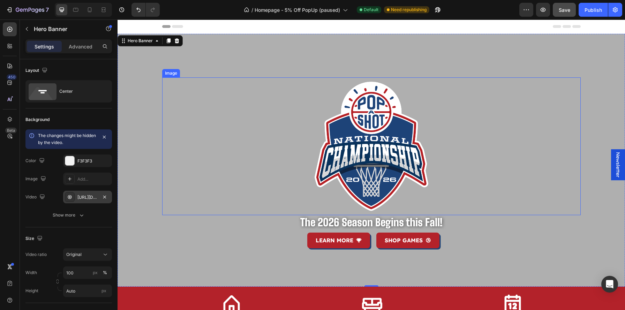
click at [340, 145] on img at bounding box center [372, 146] width 126 height 138
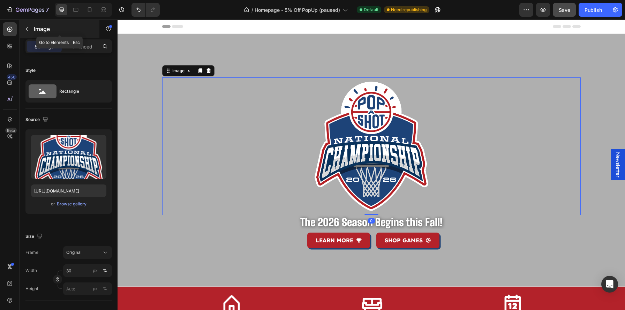
click at [32, 27] on button "button" at bounding box center [26, 28] width 11 height 11
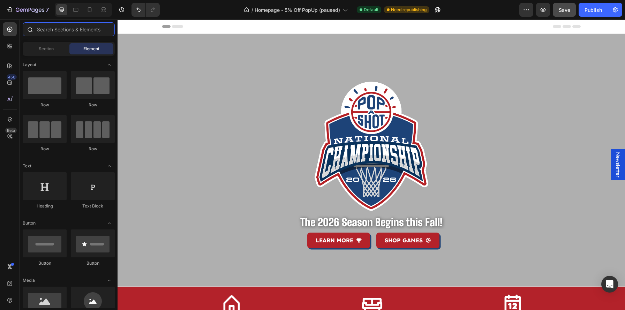
click at [40, 30] on input "text" at bounding box center [69, 29] width 92 height 14
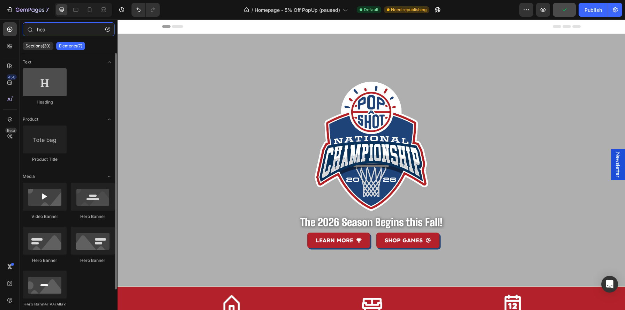
type input "hea"
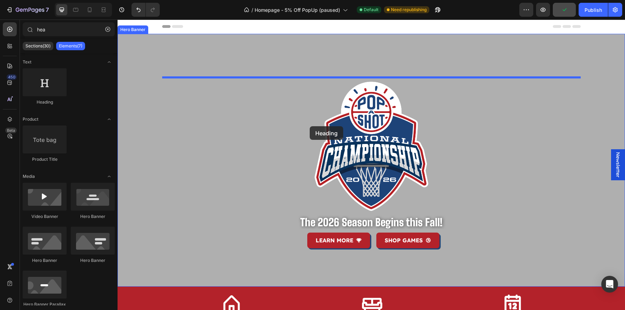
drag, startPoint x: 158, startPoint y: 109, endPoint x: 310, endPoint y: 126, distance: 152.7
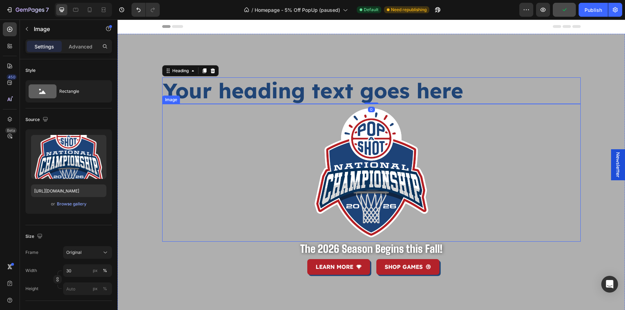
click at [348, 164] on img at bounding box center [372, 173] width 126 height 138
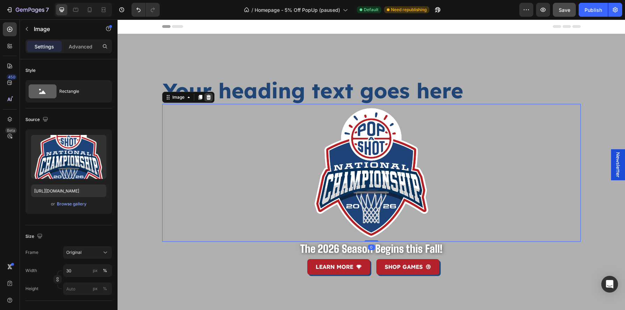
click at [208, 99] on icon at bounding box center [208, 97] width 5 height 5
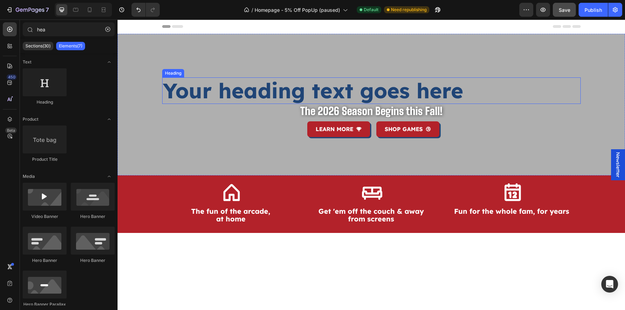
click at [221, 96] on h2 "Your heading text goes here" at bounding box center [371, 90] width 419 height 27
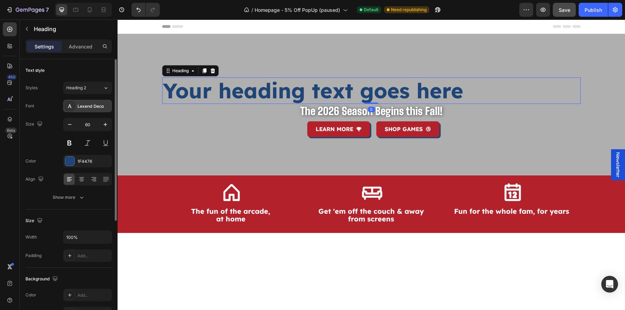
click at [84, 107] on div "Lexend Deca" at bounding box center [93, 106] width 33 height 6
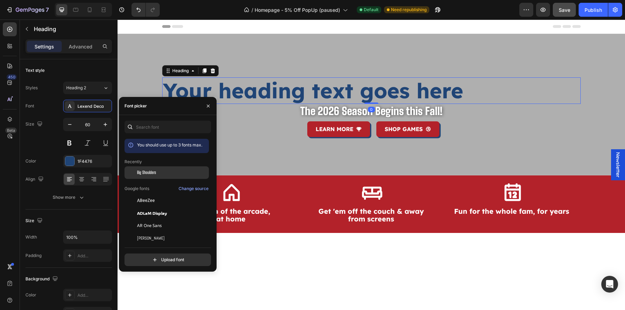
click at [156, 174] on div "Big Shoulders" at bounding box center [172, 173] width 70 height 6
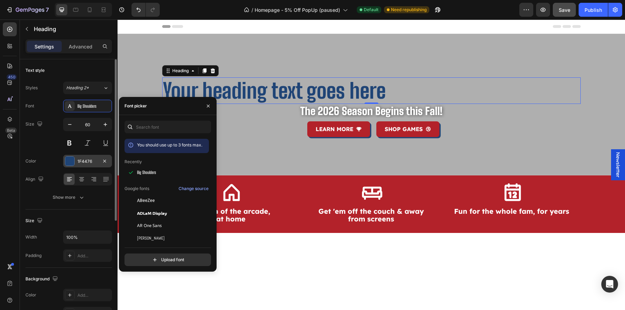
click at [95, 160] on div "1F4476" at bounding box center [87, 161] width 20 height 6
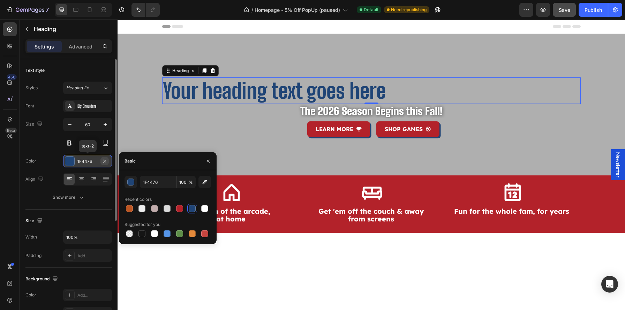
click at [105, 161] on icon "button" at bounding box center [105, 161] width 6 height 6
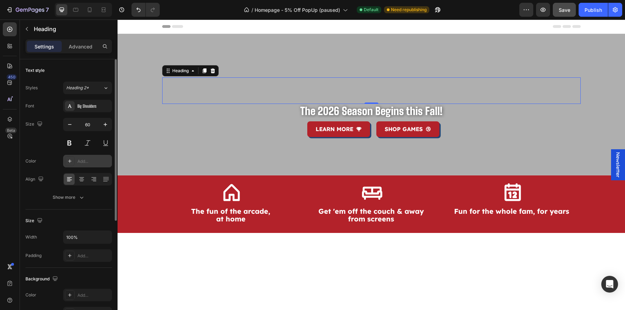
click at [82, 160] on div "Add..." at bounding box center [93, 161] width 33 height 6
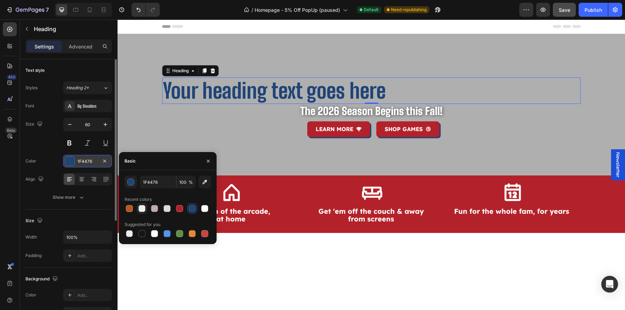
click at [140, 210] on div at bounding box center [142, 208] width 7 height 7
type input "EDEDED"
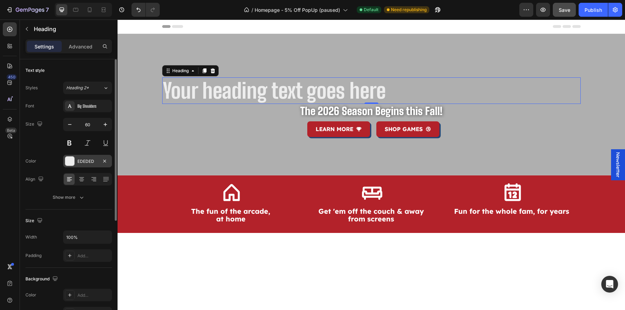
click at [340, 94] on h2 "Your heading text goes here" at bounding box center [371, 90] width 419 height 27
click at [340, 94] on p "Your heading text goes here" at bounding box center [371, 90] width 417 height 25
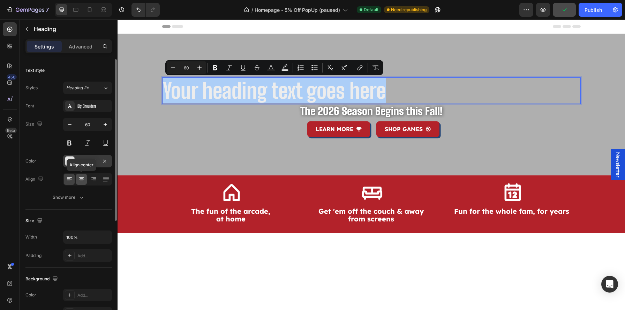
click at [82, 180] on icon at bounding box center [81, 180] width 5 height 1
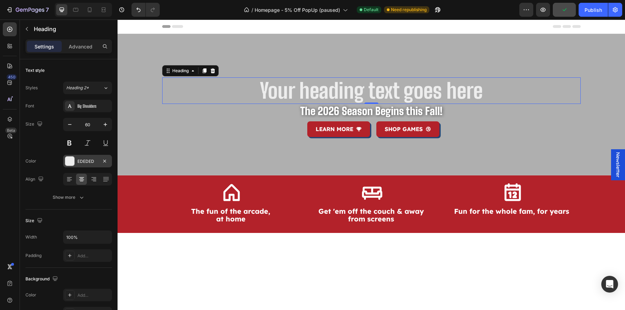
click at [72, 159] on div at bounding box center [69, 161] width 9 height 9
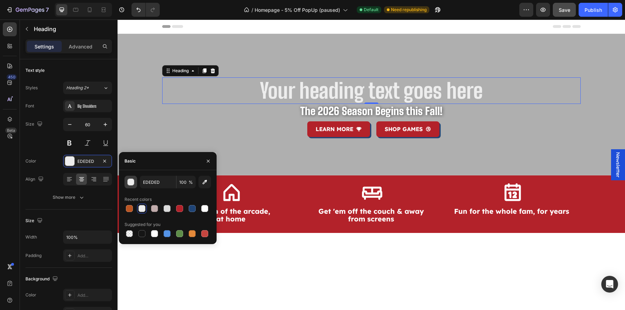
click at [130, 184] on div "button" at bounding box center [131, 182] width 7 height 7
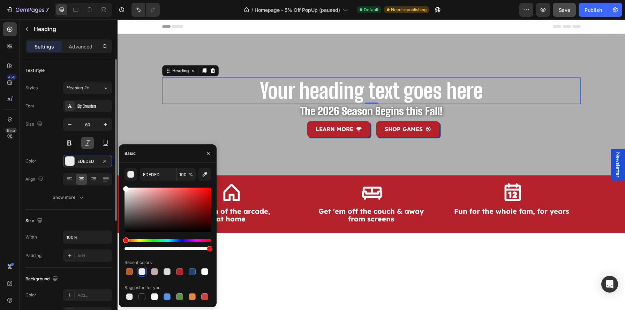
drag, startPoint x: 135, startPoint y: 201, endPoint x: 82, endPoint y: 140, distance: 80.7
click at [82, 140] on div "450 Beta hea Sections(30) Elements(7) Text Heading Product Product Title Media …" at bounding box center [59, 165] width 118 height 291
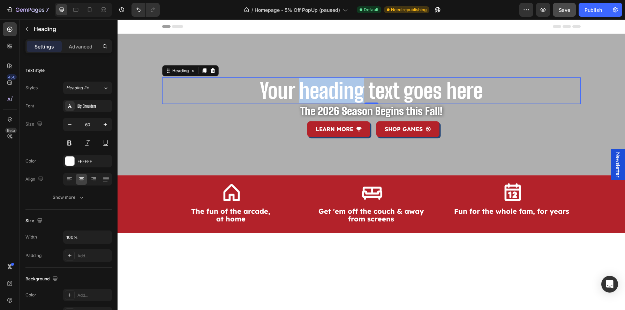
click at [326, 93] on p "Your heading text goes here" at bounding box center [371, 90] width 417 height 25
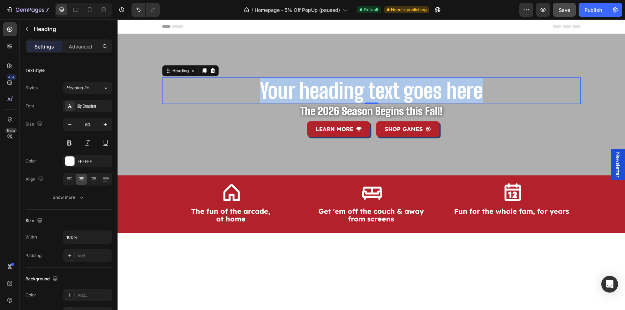
click at [326, 93] on p "Your heading text goes here" at bounding box center [371, 90] width 417 height 25
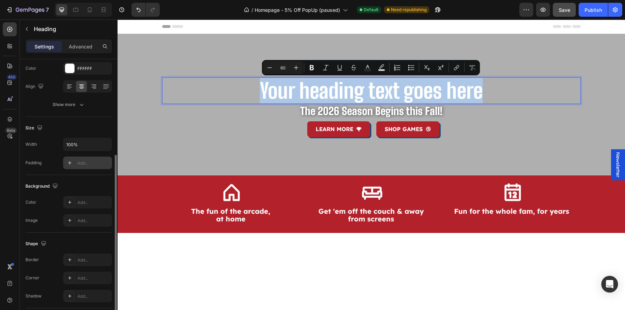
scroll to position [125, 0]
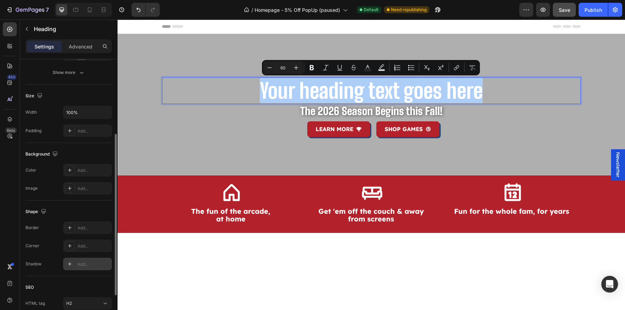
click at [83, 265] on div "Add..." at bounding box center [93, 264] width 33 height 6
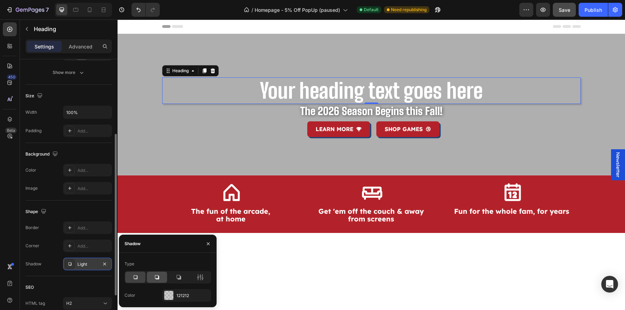
click at [163, 281] on div at bounding box center [157, 277] width 20 height 11
click at [183, 292] on div "121212" at bounding box center [186, 295] width 49 height 13
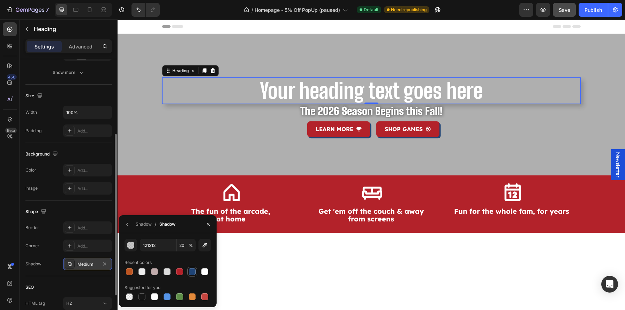
click at [191, 275] on div at bounding box center [192, 271] width 7 height 7
type input "1F4476"
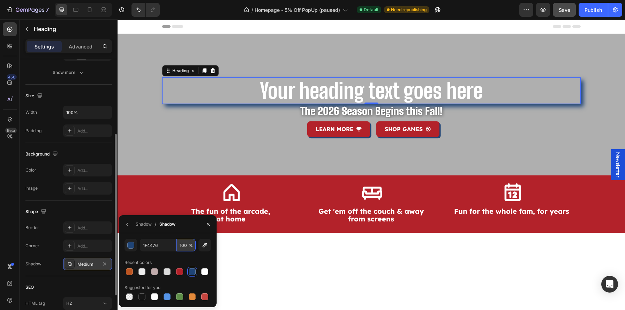
click at [0, 0] on input "100" at bounding box center [0, 0] width 0 height 0
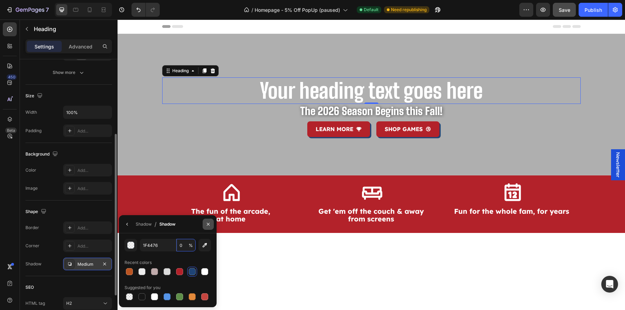
type input "0"
click at [206, 228] on button "button" at bounding box center [208, 224] width 11 height 11
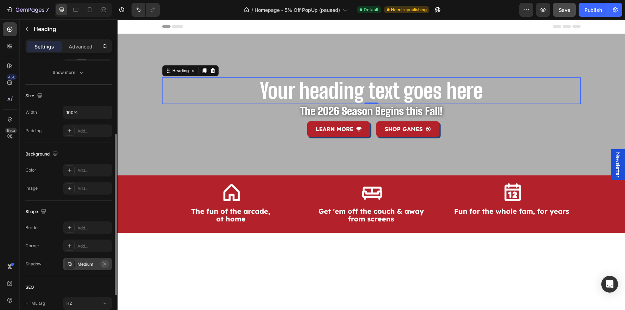
click at [105, 262] on icon "button" at bounding box center [105, 264] width 6 height 6
click at [89, 263] on div "Add..." at bounding box center [93, 264] width 33 height 6
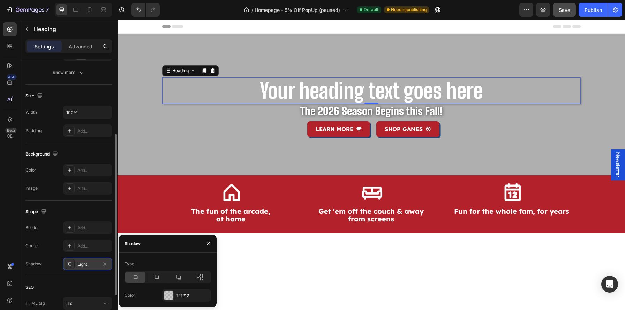
click at [201, 240] on div at bounding box center [208, 244] width 17 height 18
click at [207, 240] on button "button" at bounding box center [208, 243] width 11 height 11
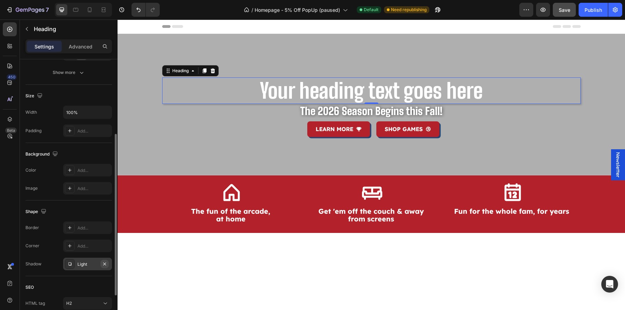
click at [104, 265] on icon "button" at bounding box center [105, 264] width 6 height 6
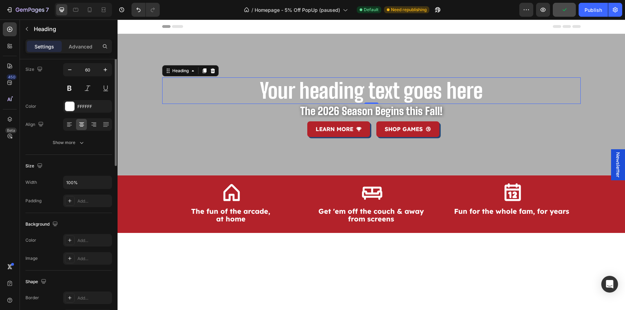
scroll to position [0, 0]
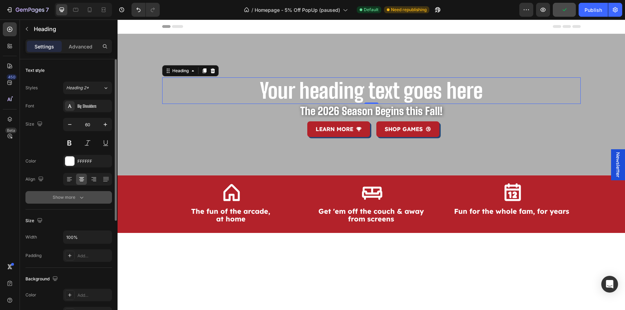
click at [81, 197] on icon "button" at bounding box center [81, 197] width 7 height 7
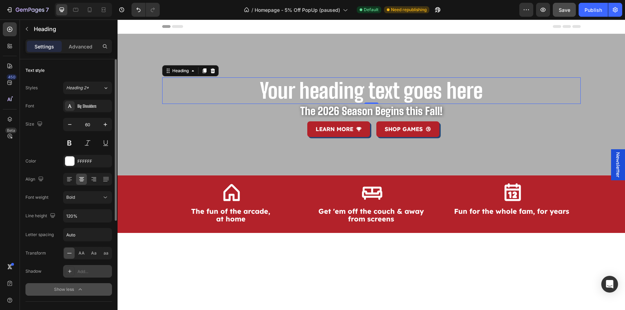
click at [88, 270] on div "Add..." at bounding box center [93, 272] width 33 height 6
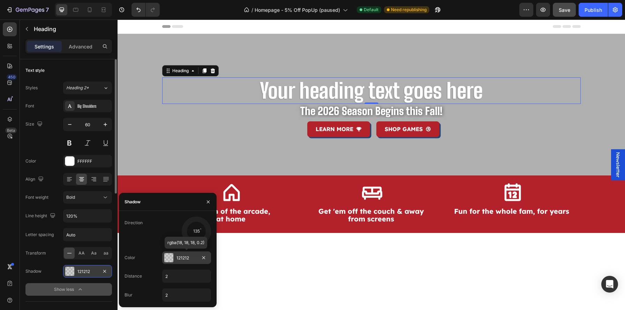
click at [185, 262] on div "121212" at bounding box center [186, 258] width 49 height 13
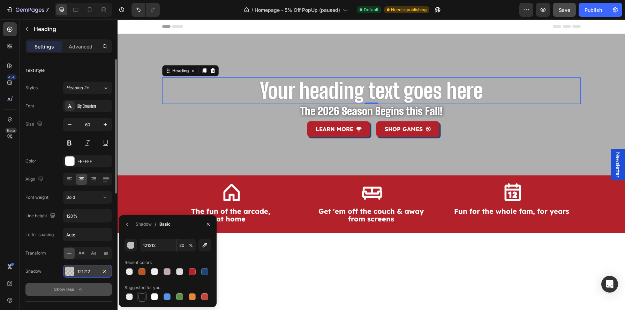
click at [141, 296] on div at bounding box center [142, 296] width 7 height 7
type input "151515"
type input "100"
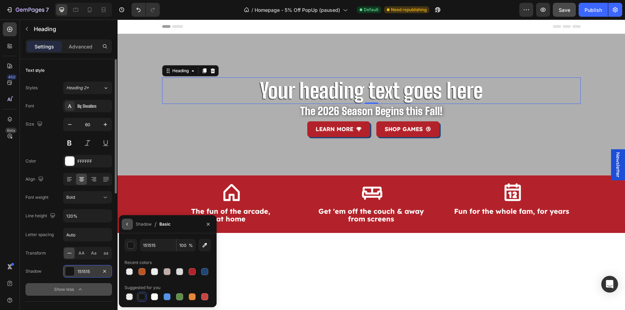
click at [131, 225] on button "button" at bounding box center [127, 224] width 11 height 11
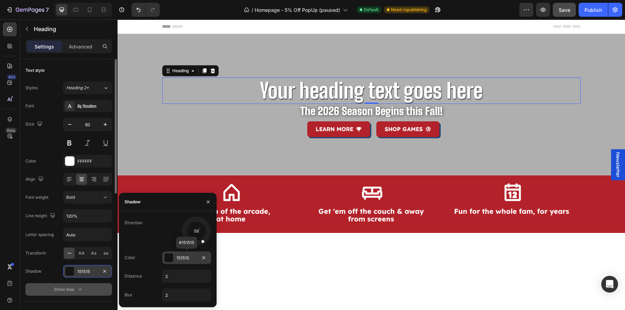
drag, startPoint x: 187, startPoint y: 241, endPoint x: 210, endPoint y: 253, distance: 25.9
click at [210, 254] on div "Direction 58 Color 151515 #151515 Distance 2 Blur 2" at bounding box center [168, 259] width 98 height 85
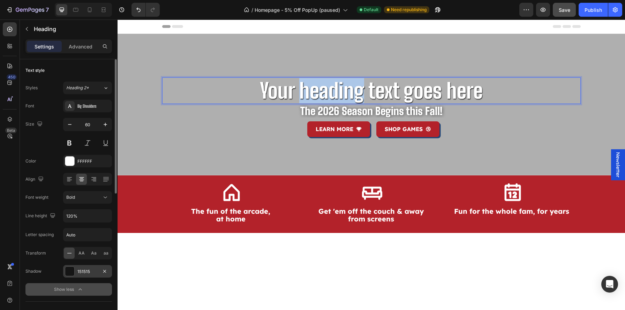
click at [298, 101] on p "Your heading text goes here" at bounding box center [371, 90] width 417 height 25
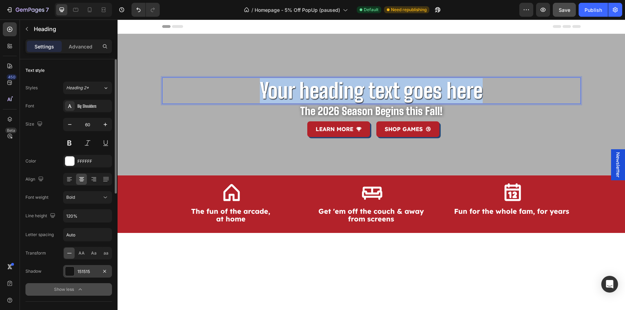
click at [298, 101] on p "Your heading text goes here" at bounding box center [371, 90] width 417 height 25
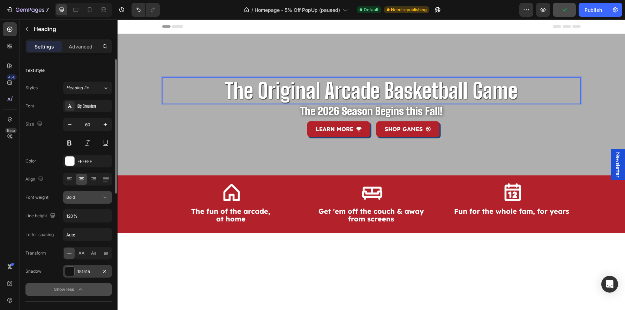
click at [87, 198] on div "Bold" at bounding box center [84, 197] width 36 height 6
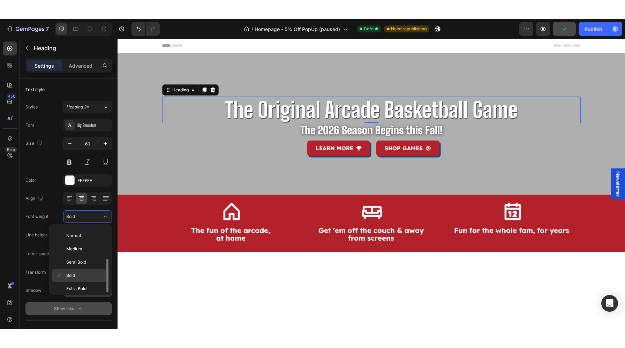
scroll to position [54, 0]
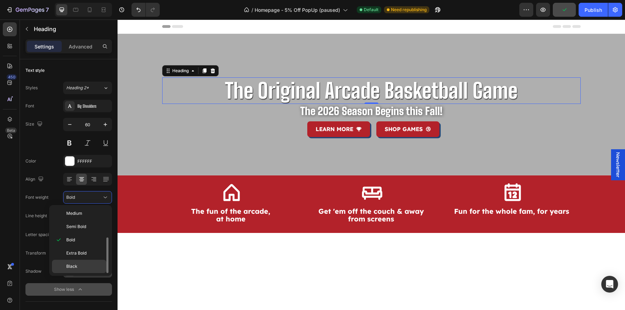
click at [80, 265] on p "Black" at bounding box center [84, 266] width 37 height 6
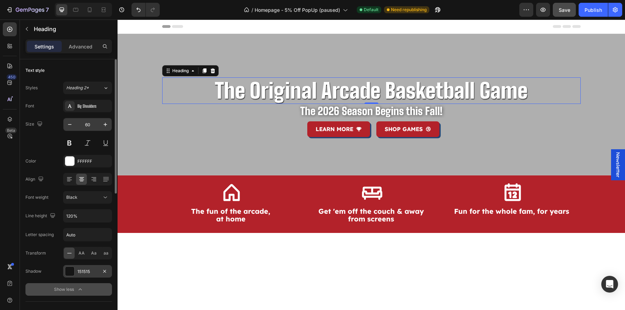
click at [86, 122] on input "60" at bounding box center [87, 124] width 23 height 13
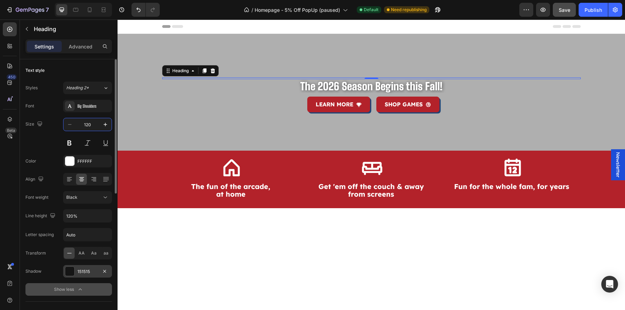
type input "120"
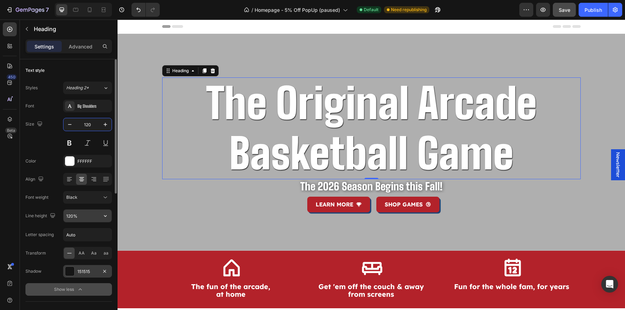
click at [71, 215] on input "120%" at bounding box center [88, 216] width 48 height 13
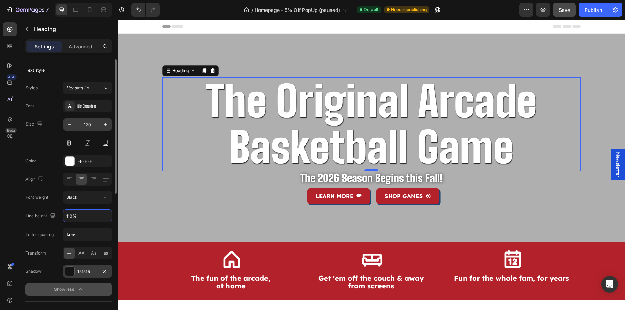
type input "110%"
click at [88, 124] on input "120" at bounding box center [87, 124] width 23 height 13
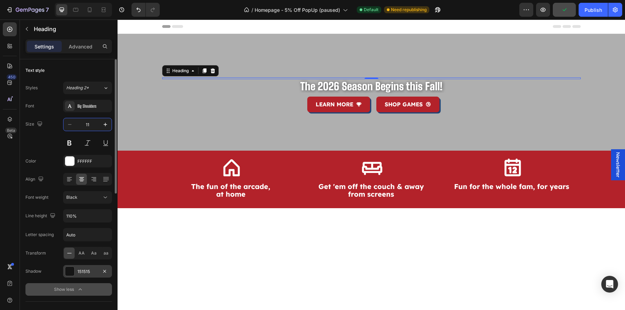
type input "110"
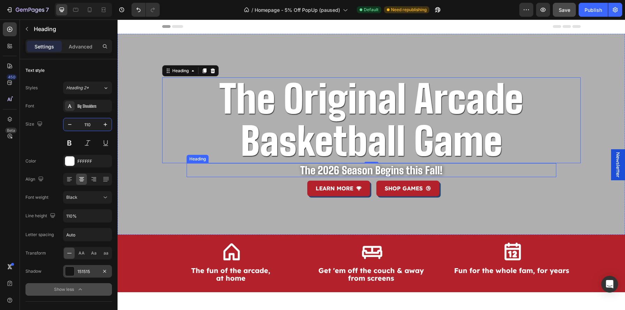
click at [357, 167] on h1 "The 2026 Season Begins this Fall!" at bounding box center [371, 170] width 259 height 14
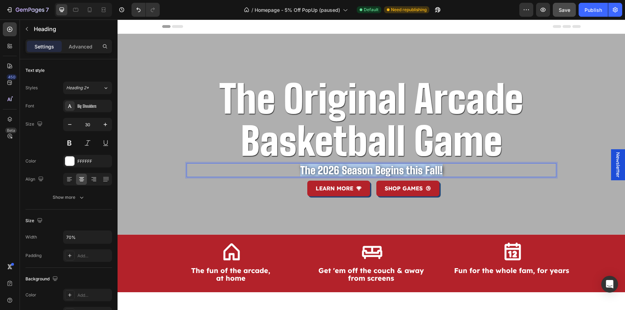
click at [357, 167] on p "The 2026 Season Begins this Fall!" at bounding box center [372, 170] width 258 height 13
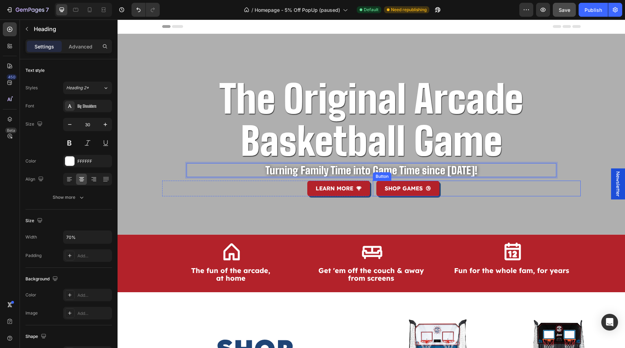
click at [373, 192] on div "SHOP GAMES Button" at bounding box center [477, 189] width 208 height 16
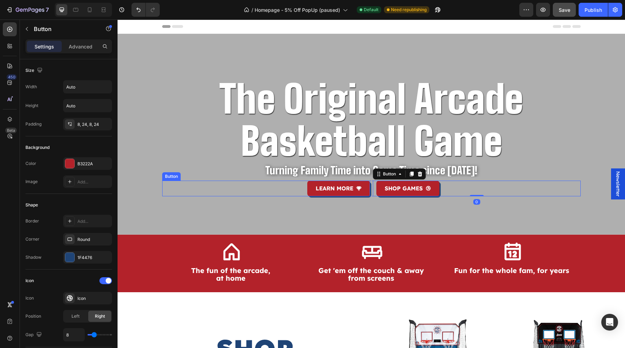
click at [289, 192] on div "LEARN MORE Button" at bounding box center [266, 189] width 208 height 16
click at [209, 178] on div at bounding box center [209, 174] width 8 height 8
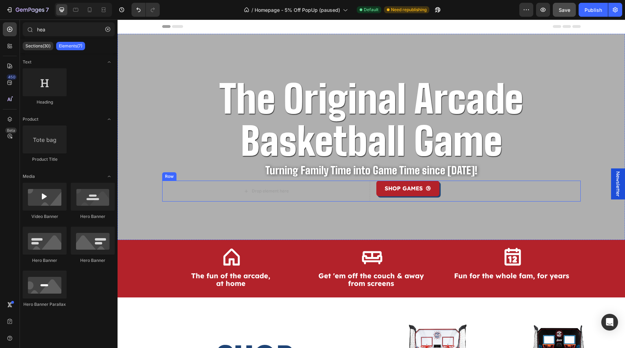
click at [371, 195] on div "Drop element here SHOP GAMES Button Row" at bounding box center [371, 191] width 419 height 21
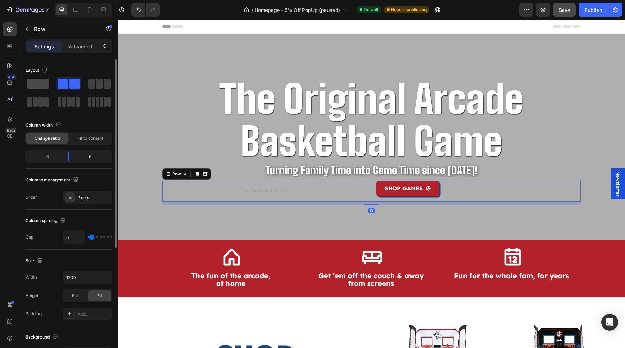
click at [44, 88] on span at bounding box center [38, 84] width 22 height 10
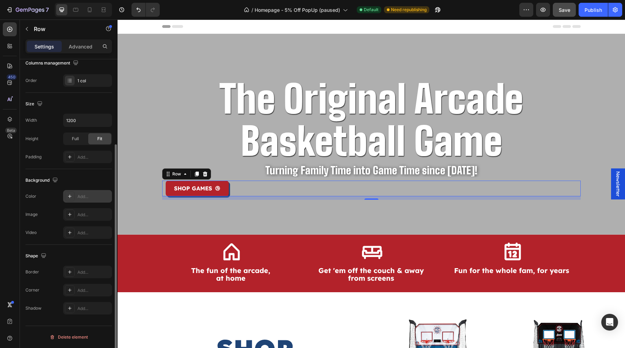
scroll to position [0, 0]
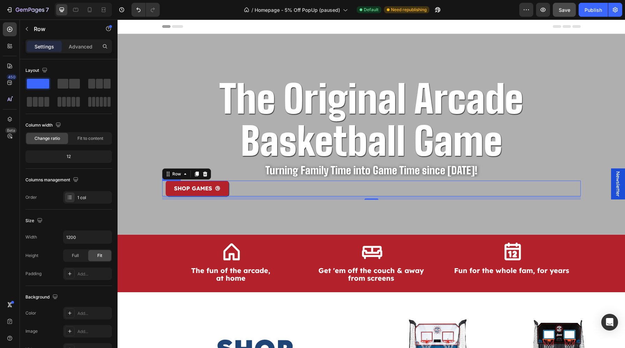
click at [228, 191] on link "SHOP GAMES" at bounding box center [197, 189] width 63 height 16
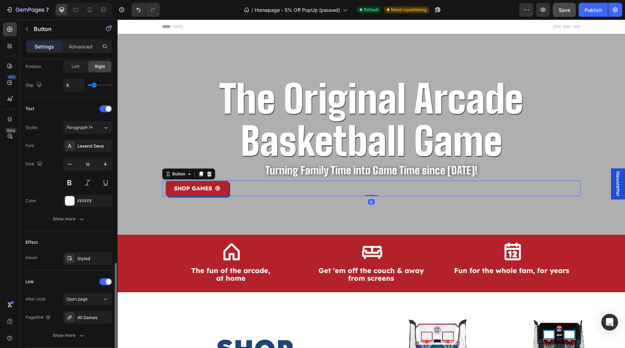
scroll to position [301, 0]
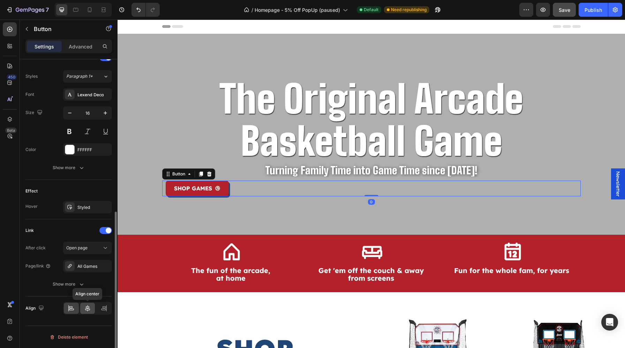
click at [88, 309] on icon at bounding box center [87, 308] width 5 height 6
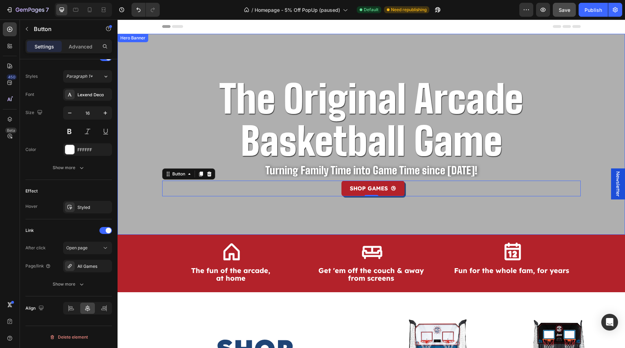
click at [338, 222] on div "The Original Arcade Basketball Game Heading Turning Family Time into Game Time …" at bounding box center [371, 134] width 419 height 201
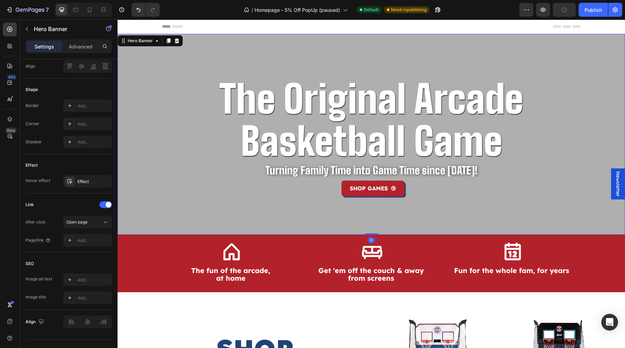
scroll to position [0, 0]
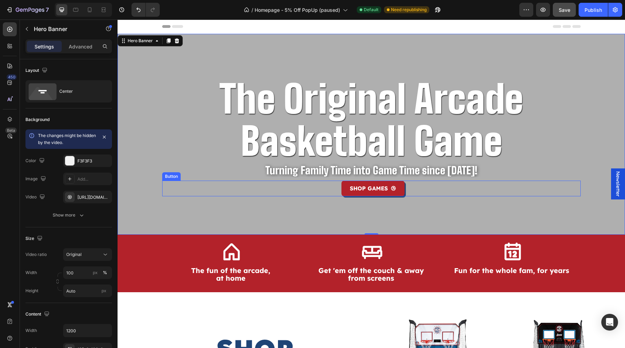
click at [410, 189] on div "SHOP GAMES Button" at bounding box center [371, 189] width 419 height 16
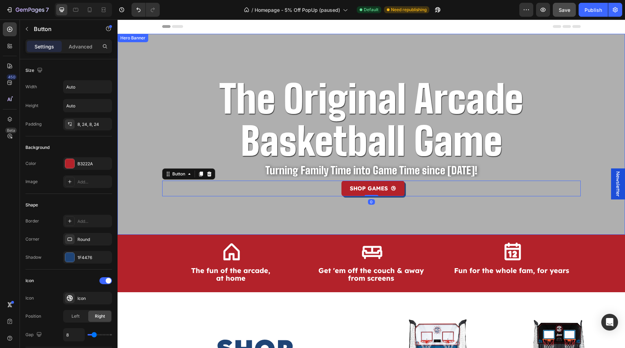
click at [402, 212] on div "The Original Arcade Basketball Game Heading Turning Family Time into Game Time …" at bounding box center [371, 134] width 419 height 201
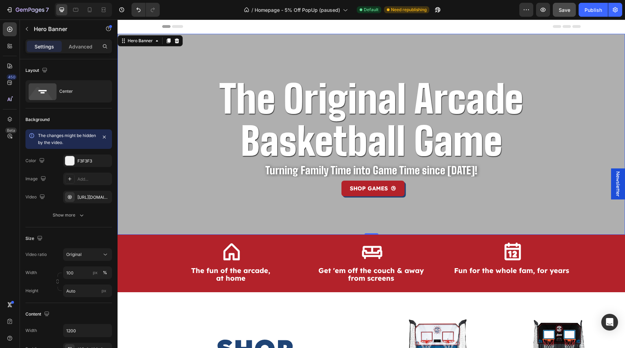
click at [332, 65] on div "The Original Arcade Basketball Game Heading Turning Family Time into Game Time …" at bounding box center [371, 134] width 419 height 201
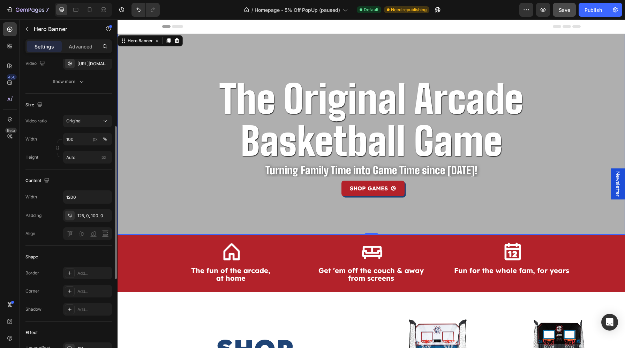
scroll to position [134, 0]
click at [86, 217] on div "125, 0, 100, 0" at bounding box center [87, 215] width 20 height 6
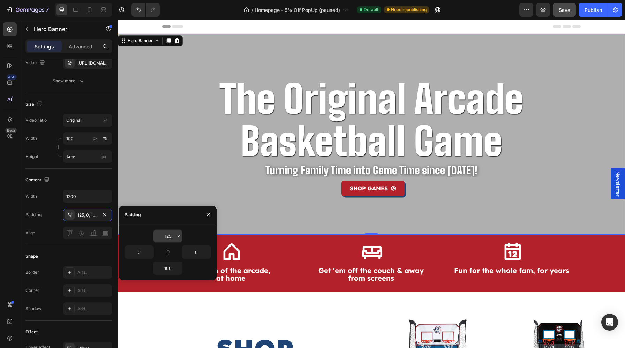
click at [166, 235] on input "125" at bounding box center [168, 236] width 29 height 13
click at [166, 236] on input "125" at bounding box center [168, 236] width 29 height 13
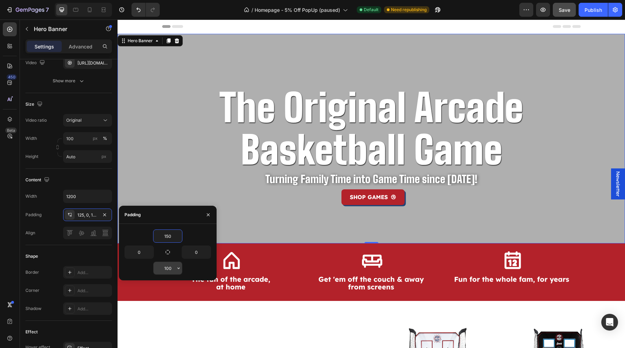
type input "150"
click at [167, 268] on input "100" at bounding box center [168, 268] width 29 height 13
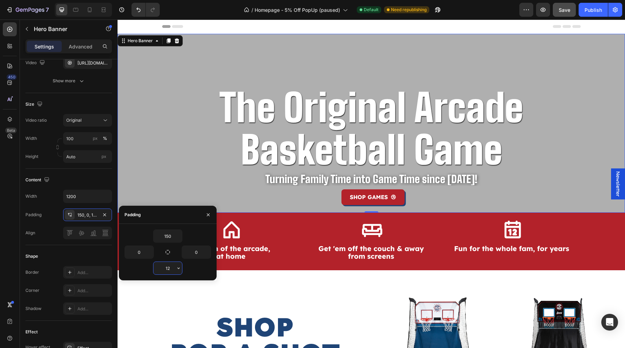
type input "125"
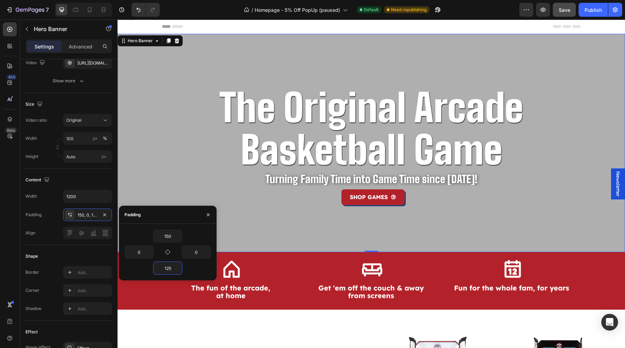
click at [435, 228] on div "The Original Arcade Basketball Game Heading Turning Family Time into Game Time …" at bounding box center [371, 143] width 419 height 218
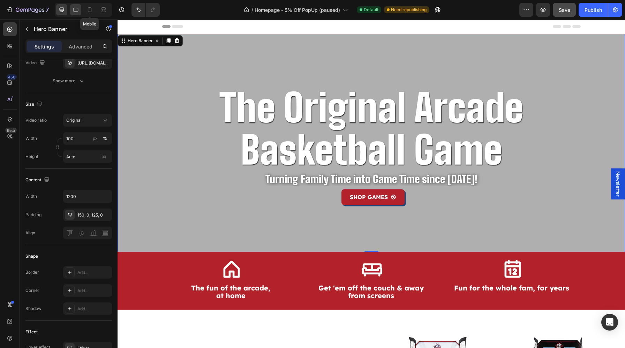
click at [79, 11] on div at bounding box center [75, 9] width 11 height 11
type input "100%"
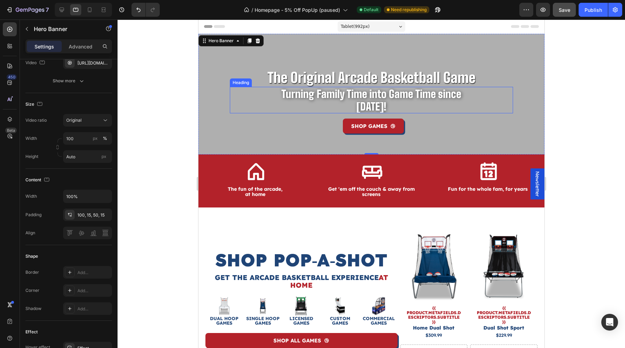
click at [333, 92] on p "Turning Family Time into Game Time since [DATE]!" at bounding box center [371, 100] width 197 height 25
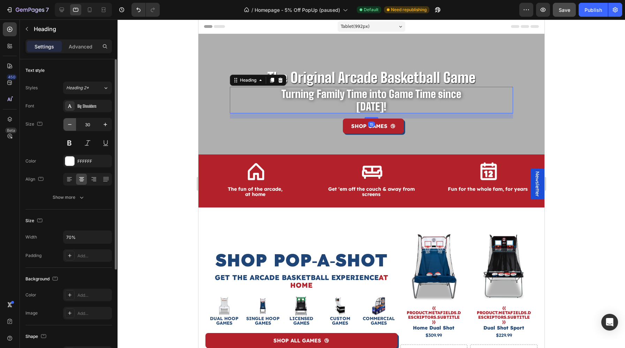
click at [72, 120] on button "button" at bounding box center [70, 124] width 13 height 13
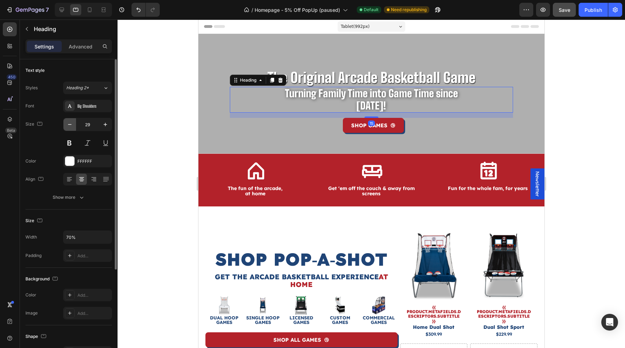
click at [72, 120] on button "button" at bounding box center [70, 124] width 13 height 13
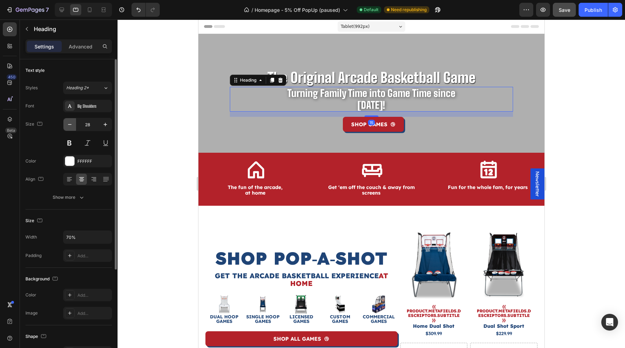
click at [72, 120] on button "button" at bounding box center [70, 124] width 13 height 13
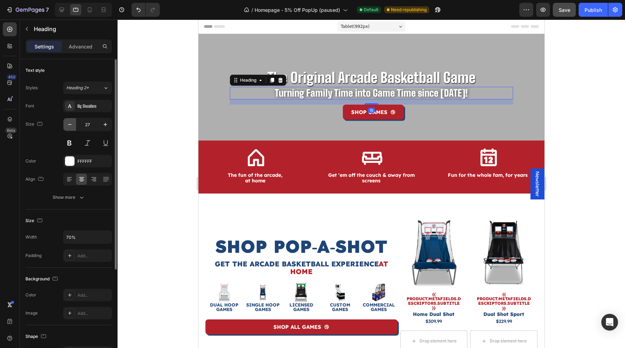
click at [72, 120] on button "button" at bounding box center [70, 124] width 13 height 13
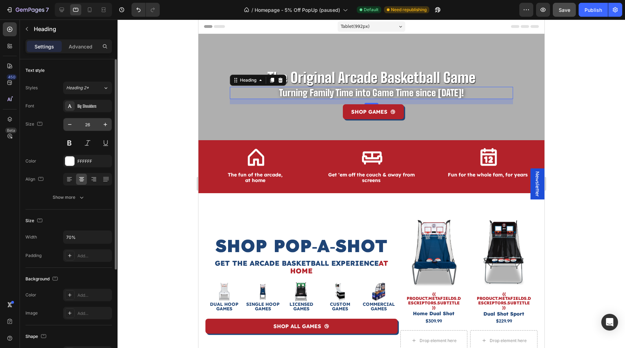
click at [87, 123] on input "26" at bounding box center [87, 124] width 23 height 13
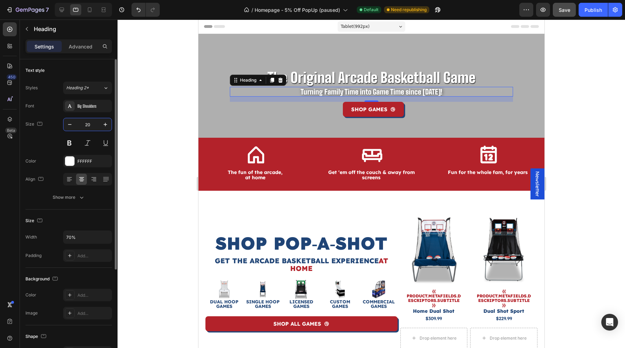
type input "20"
click at [330, 87] on h1 "Turning Family Time into Game Time since [DATE]!" at bounding box center [371, 92] width 198 height 10
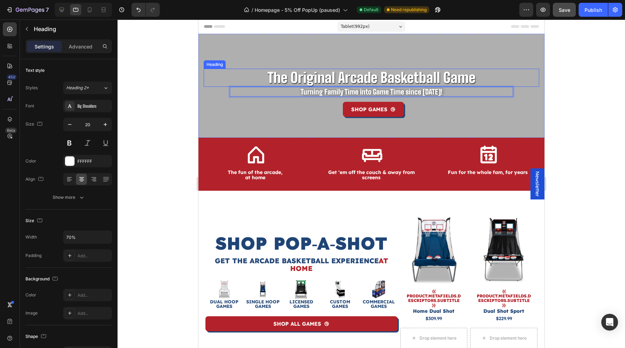
click at [334, 81] on p "The Original Arcade Basketball Game" at bounding box center [371, 77] width 334 height 17
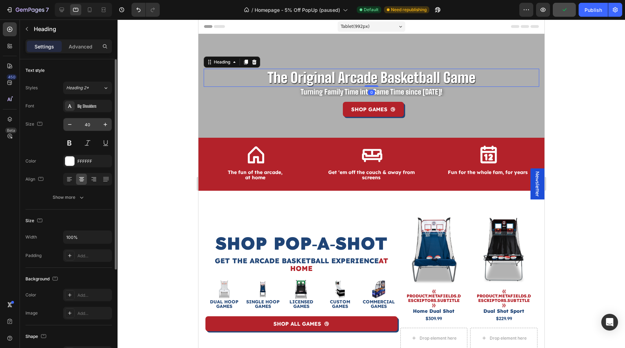
click at [92, 126] on input "40" at bounding box center [87, 124] width 23 height 13
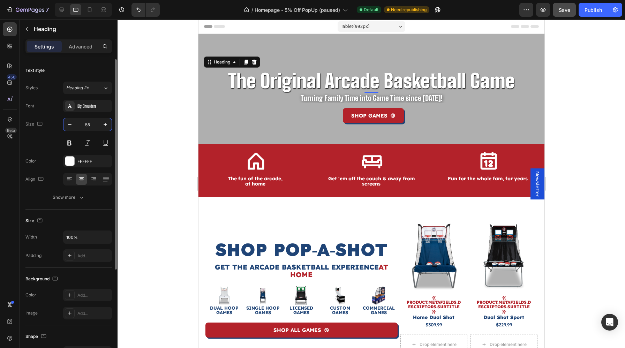
click at [92, 126] on input "55" at bounding box center [87, 124] width 23 height 13
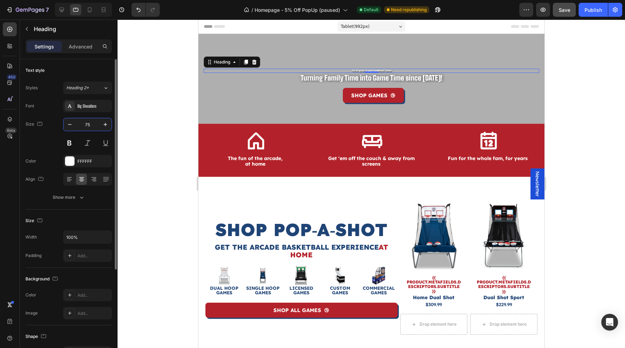
type input "75"
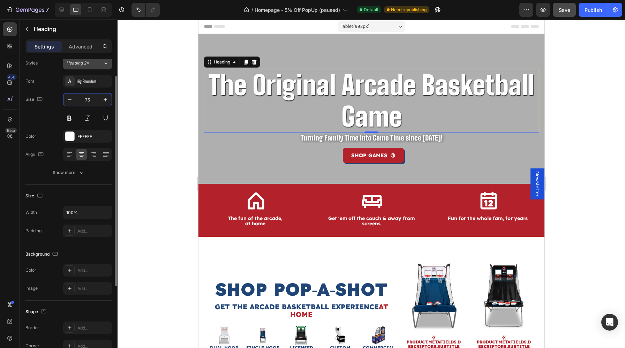
scroll to position [144, 0]
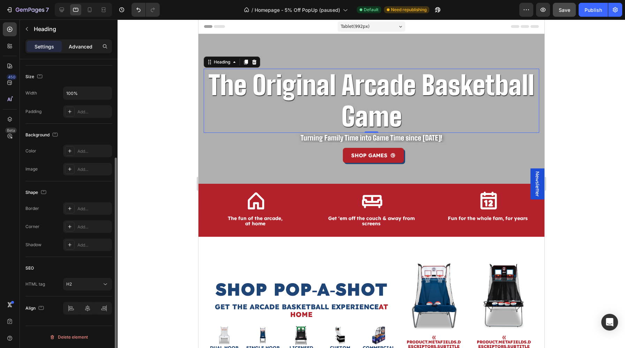
click at [83, 47] on p "Advanced" at bounding box center [81, 46] width 24 height 7
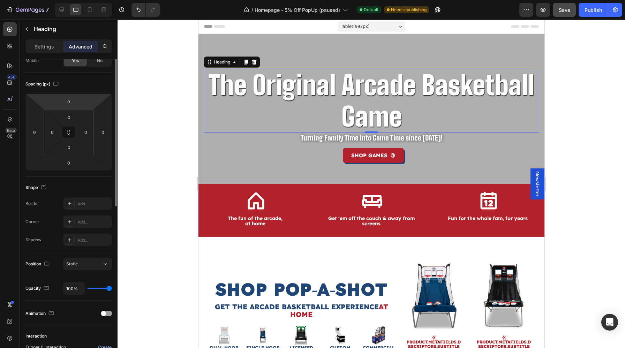
scroll to position [0, 0]
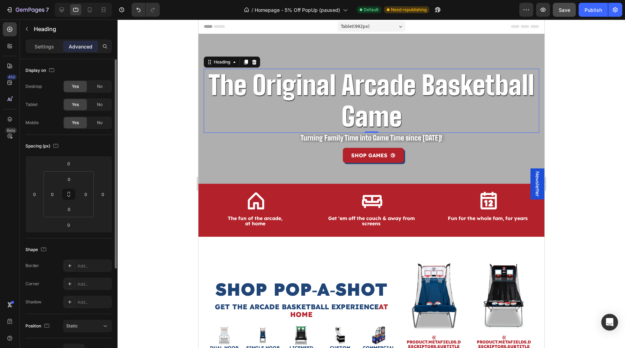
click at [45, 36] on div "Heading" at bounding box center [65, 29] width 91 height 18
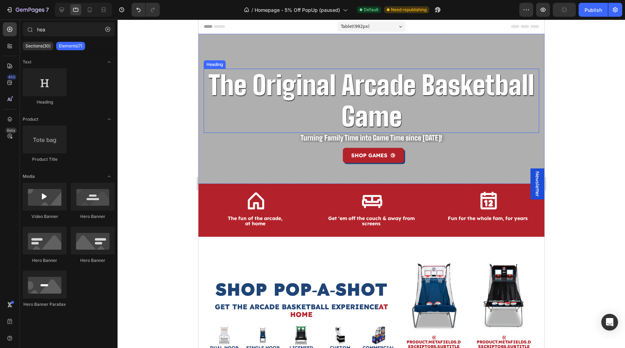
click at [290, 95] on p "The Original Arcade Basketball Game" at bounding box center [371, 100] width 334 height 63
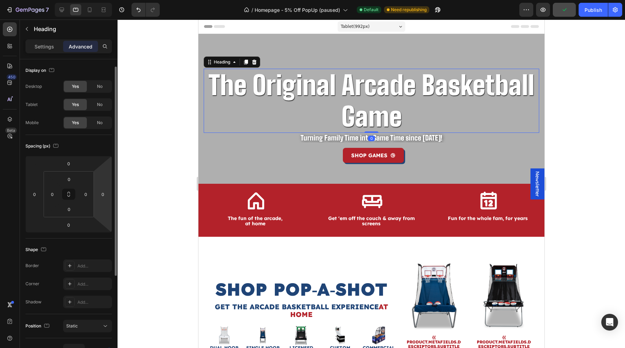
scroll to position [146, 0]
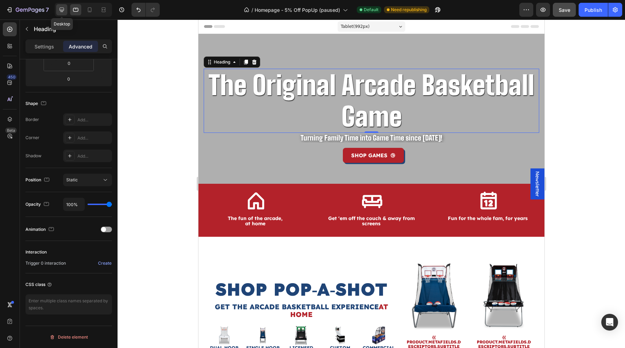
click at [67, 13] on div at bounding box center [61, 9] width 11 height 11
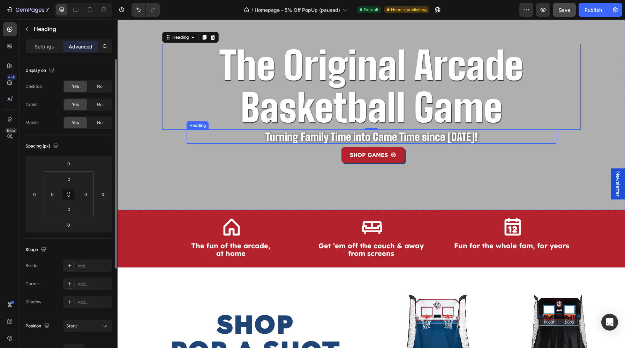
click at [303, 161] on div "SHOP GAMES Button" at bounding box center [371, 155] width 419 height 16
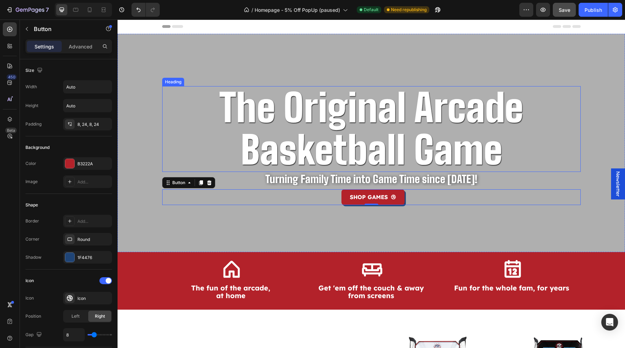
click at [346, 124] on p "The Original Arcade Basketball Game" at bounding box center [371, 129] width 417 height 84
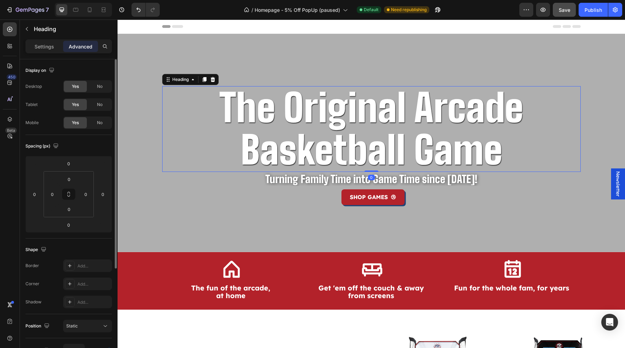
scroll to position [146, 0]
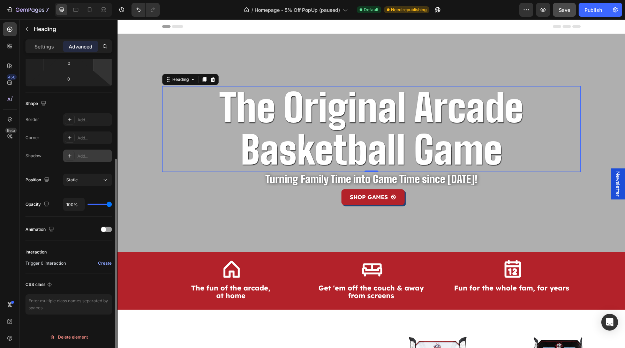
click at [95, 160] on div "Add..." at bounding box center [87, 156] width 49 height 13
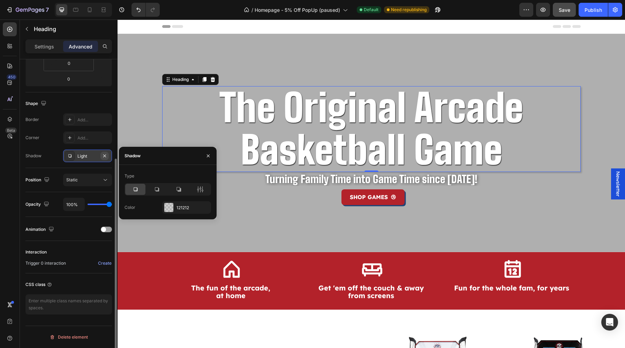
click at [106, 156] on icon "button" at bounding box center [105, 156] width 6 height 6
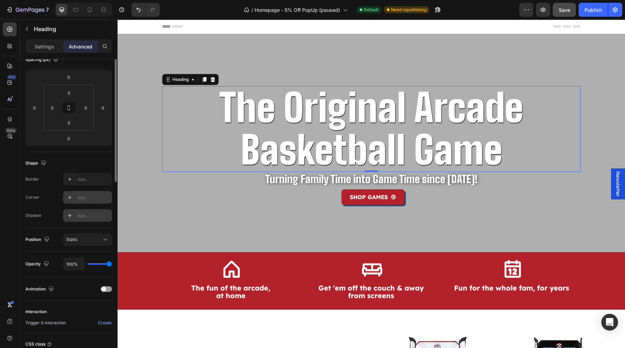
scroll to position [0, 0]
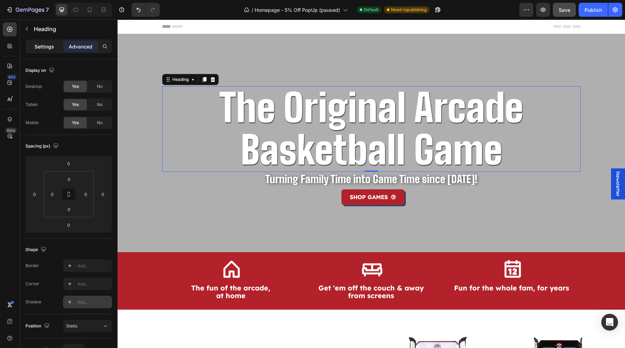
click at [49, 49] on p "Settings" at bounding box center [45, 46] width 20 height 7
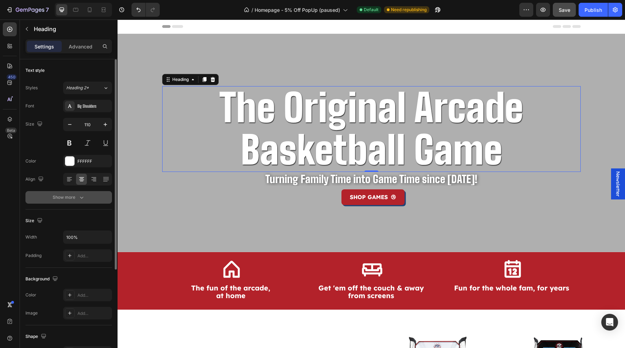
click at [75, 199] on div "Show more" at bounding box center [69, 197] width 32 height 7
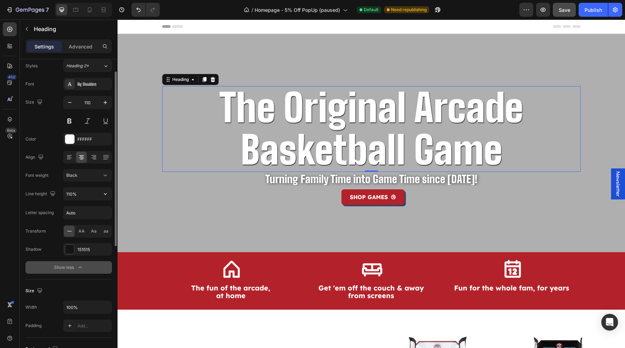
scroll to position [23, 0]
click at [81, 245] on div "151515" at bounding box center [87, 249] width 49 height 13
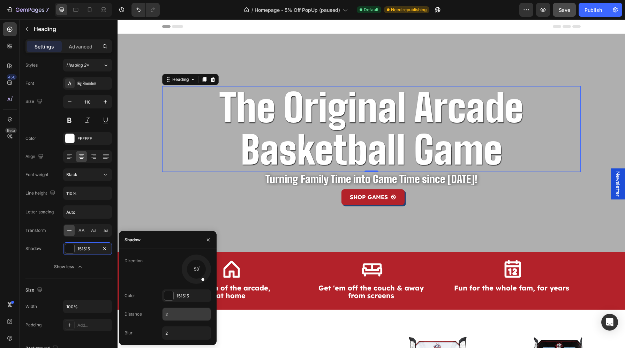
click at [178, 310] on input "2" at bounding box center [187, 314] width 48 height 13
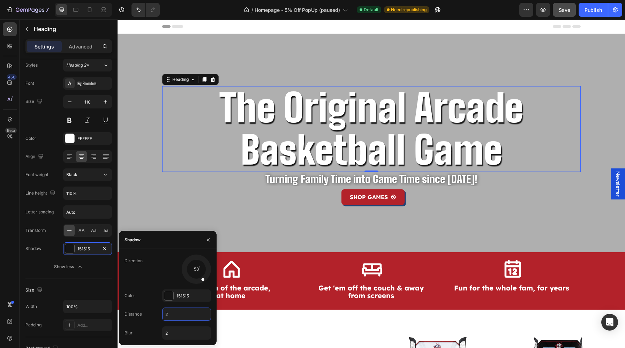
type input "5"
click at [179, 296] on div "151515" at bounding box center [187, 296] width 20 height 6
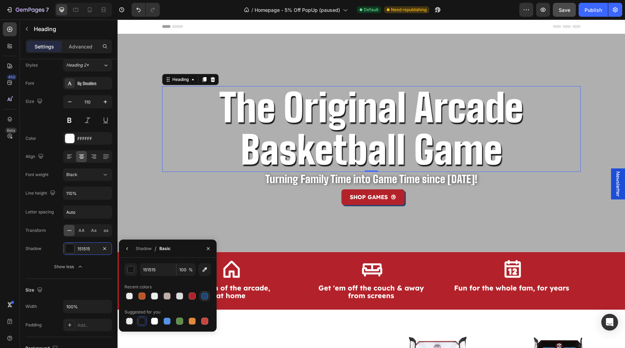
click at [202, 298] on div at bounding box center [204, 296] width 7 height 7
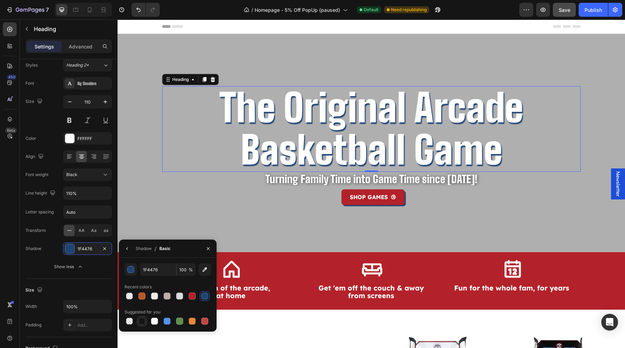
click at [145, 310] on div at bounding box center [142, 321] width 8 height 8
type input "151515"
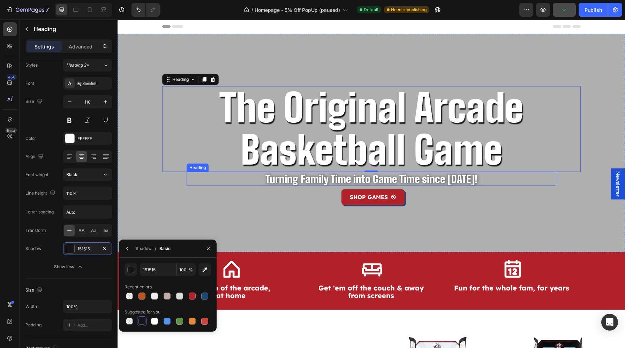
click at [412, 179] on p "Turning Family Time into Game Time since [DATE]!" at bounding box center [372, 179] width 258 height 13
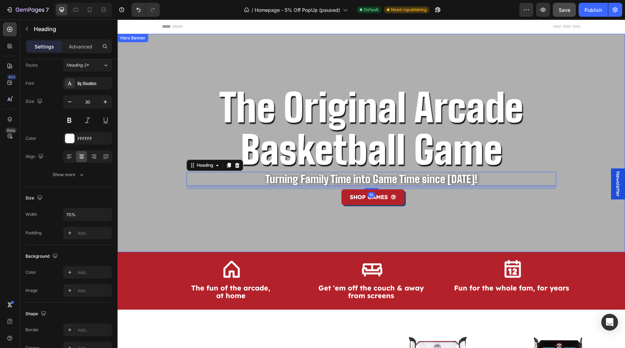
click at [368, 231] on div "The Original Arcade Basketball Game Heading Turning Family Time into Game Time …" at bounding box center [371, 143] width 419 height 218
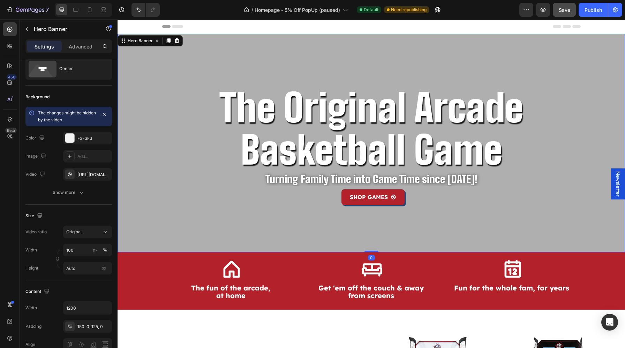
scroll to position [0, 0]
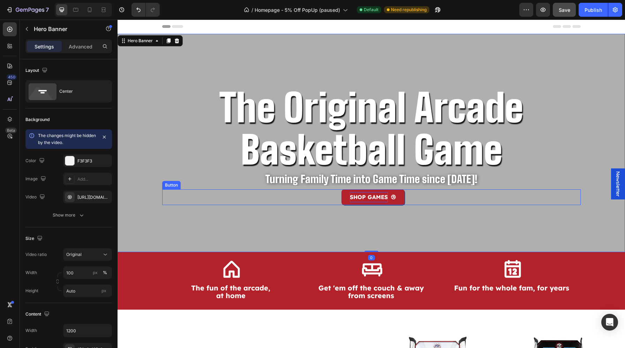
click at [375, 199] on p "SHOP GAMES" at bounding box center [369, 197] width 38 height 10
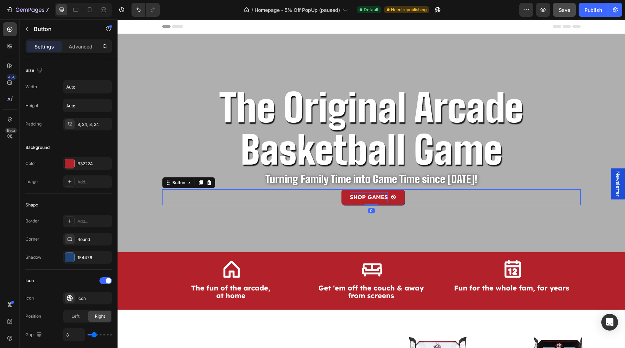
click at [368, 198] on p "SHOP GAMES" at bounding box center [369, 197] width 38 height 10
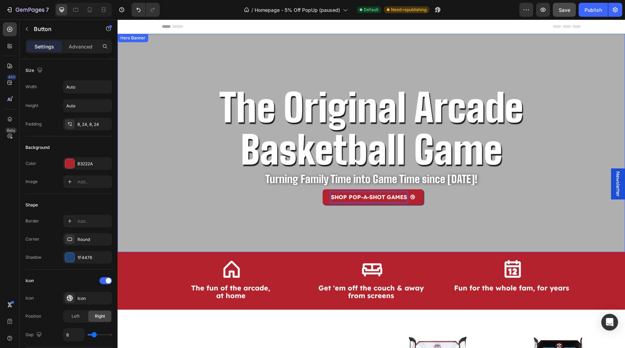
click at [421, 215] on div "The Original Arcade Basketball Game Heading Turning Family Time into Game Time …" at bounding box center [371, 143] width 419 height 218
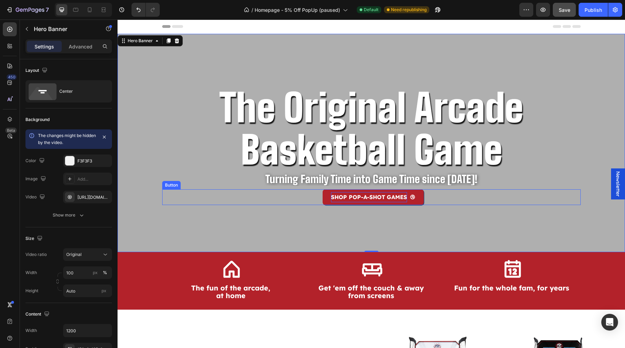
click at [379, 198] on p "SHOP POP-A-SHOT GAMES" at bounding box center [369, 197] width 76 height 10
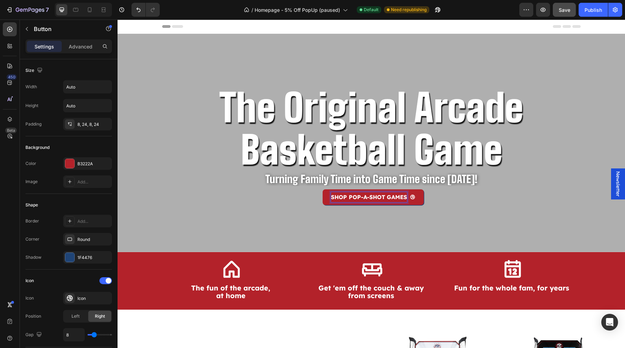
click at [376, 197] on p "SHOP POP-A-SHOT GAMES" at bounding box center [369, 197] width 76 height 10
click at [370, 217] on div "The Original Arcade Basketball Game Heading Turning Family Time into Game Time …" at bounding box center [371, 143] width 419 height 218
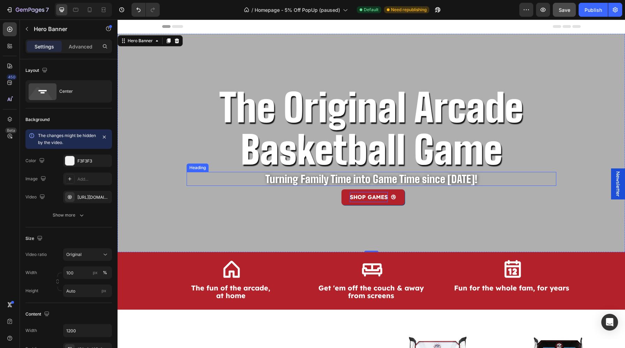
click at [393, 179] on p "Turning Family Time into Game Time since [DATE]!" at bounding box center [372, 179] width 258 height 13
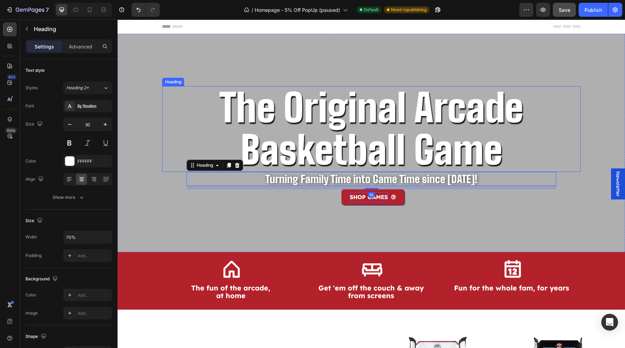
click at [393, 159] on p "The Original Arcade Basketball Game" at bounding box center [371, 129] width 417 height 84
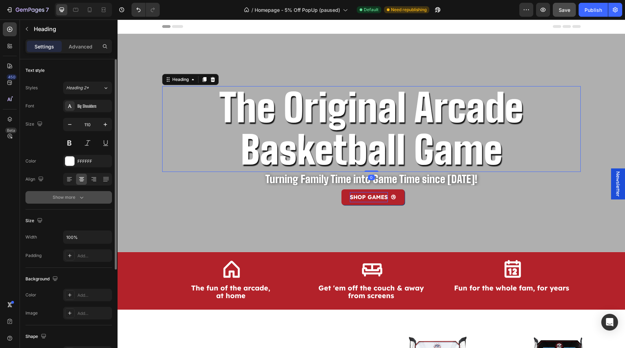
click at [85, 201] on button "Show more" at bounding box center [68, 197] width 87 height 13
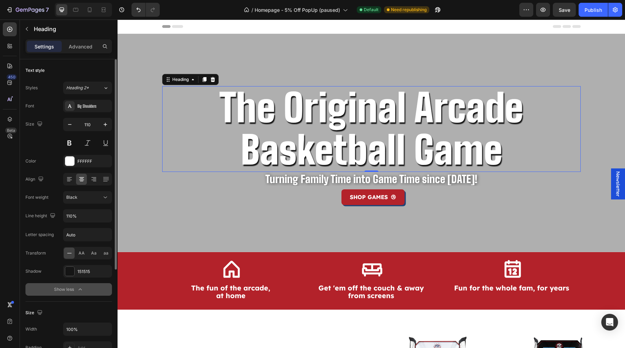
click at [70, 289] on div "Show less" at bounding box center [69, 289] width 30 height 7
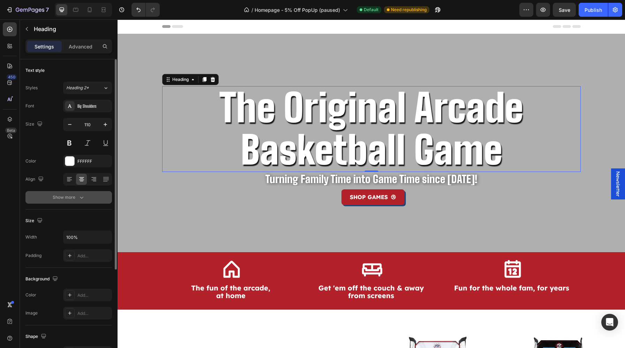
click at [91, 194] on button "Show more" at bounding box center [68, 197] width 87 height 13
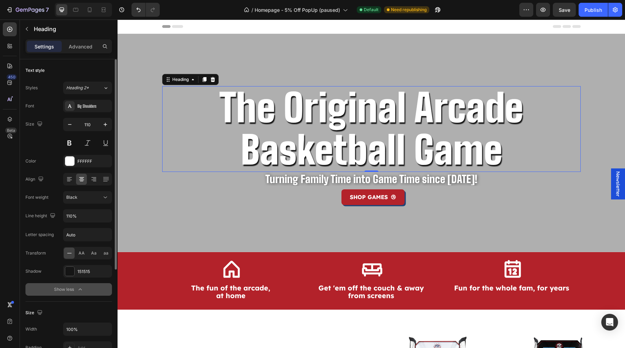
click at [60, 285] on button "Show less" at bounding box center [68, 289] width 87 height 13
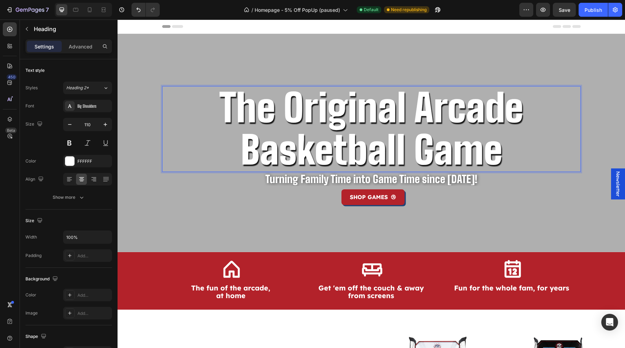
click at [380, 74] on div "The Original Arcade Basketball Game Heading 0 Turning Family Time into Game Tim…" at bounding box center [371, 143] width 419 height 218
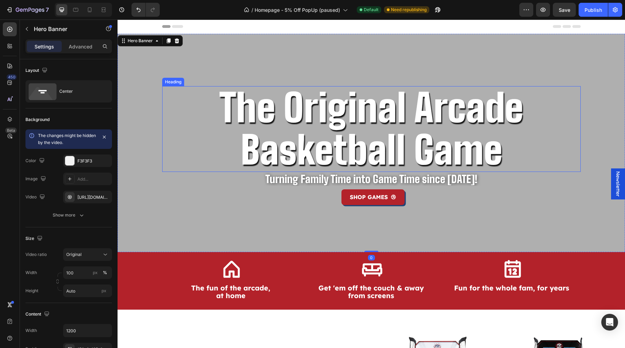
click at [359, 129] on p "The Original Arcade Basketball Game" at bounding box center [371, 129] width 417 height 84
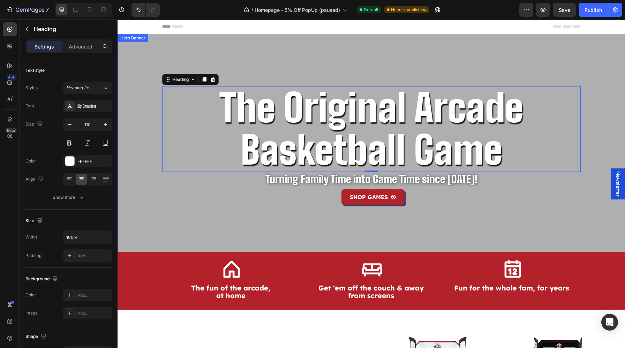
click at [441, 216] on div "The Original Arcade Basketball Game Heading 0 Turning Family Time into Game Tim…" at bounding box center [371, 143] width 419 height 218
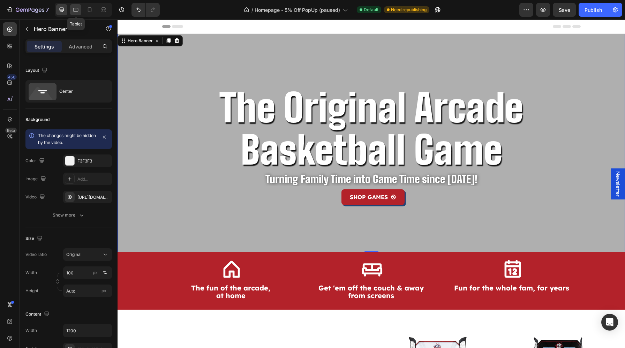
click at [77, 14] on div at bounding box center [75, 9] width 11 height 11
type input "100%"
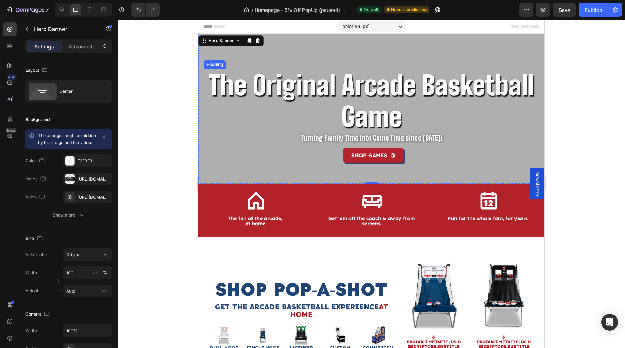
click at [353, 132] on p "The Original Arcade Basketball Game" at bounding box center [371, 100] width 334 height 63
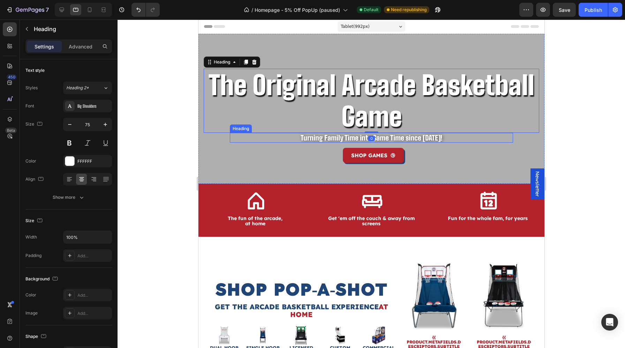
click at [338, 139] on p "Turning Family Time into Game Time since [DATE]!" at bounding box center [371, 138] width 197 height 8
click at [386, 139] on p "Turning Game Time into Game Time since 1981!" at bounding box center [371, 138] width 197 height 8
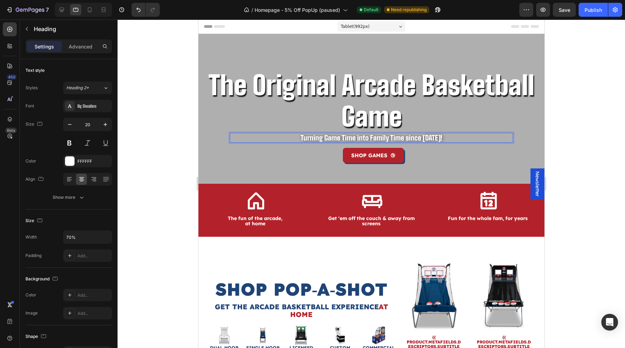
click at [328, 141] on p "Turning Game Time into Family Time since 1981!" at bounding box center [371, 138] width 197 height 8
click at [316, 126] on p "The Original Arcade Basketball Game" at bounding box center [371, 100] width 334 height 63
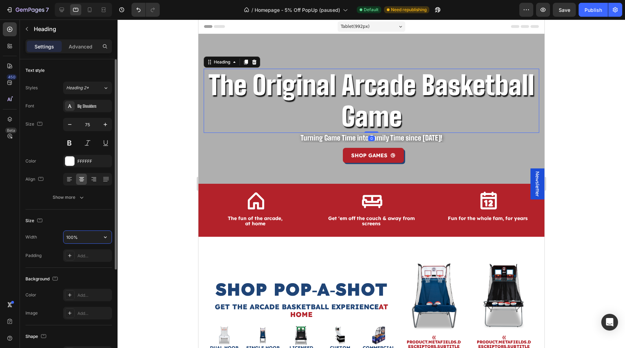
click at [72, 243] on input "100%" at bounding box center [88, 237] width 48 height 13
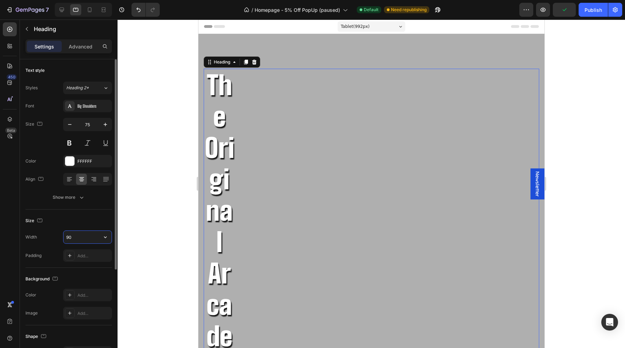
scroll to position [144, 0]
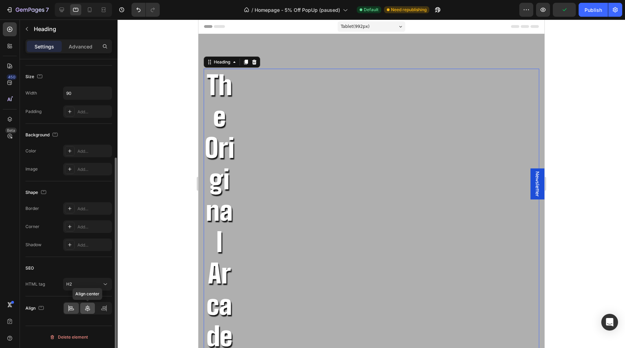
click at [87, 309] on icon at bounding box center [87, 308] width 7 height 7
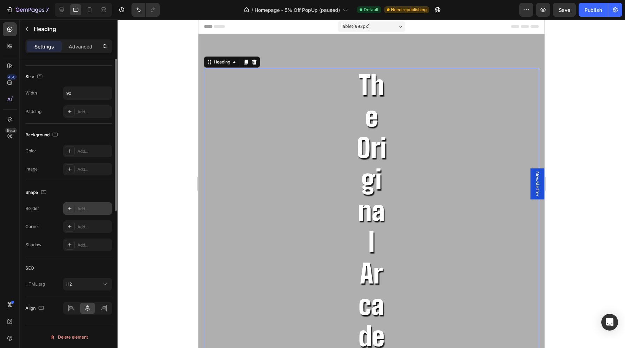
scroll to position [0, 0]
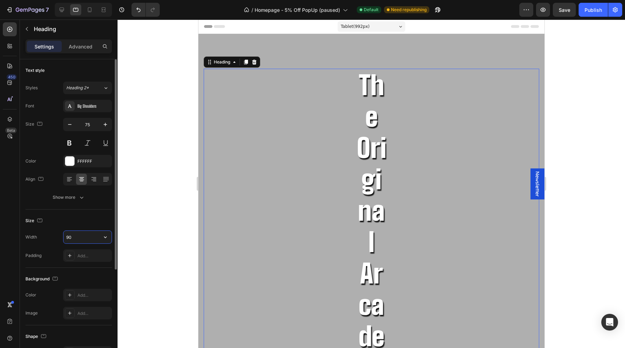
click at [82, 234] on input "90" at bounding box center [88, 237] width 48 height 13
click at [84, 239] on input "90" at bounding box center [88, 237] width 48 height 13
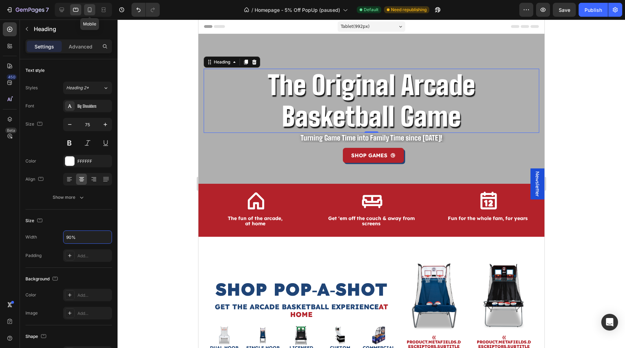
type input "90%"
click at [87, 11] on icon at bounding box center [89, 9] width 7 height 7
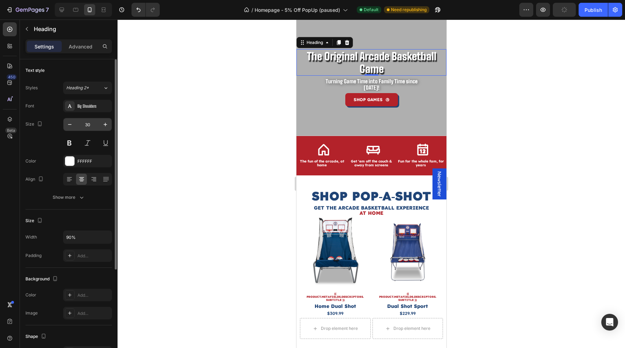
scroll to position [25, 0]
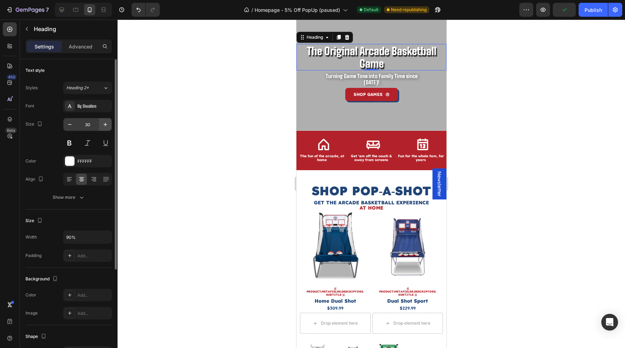
click at [100, 122] on button "button" at bounding box center [105, 124] width 13 height 13
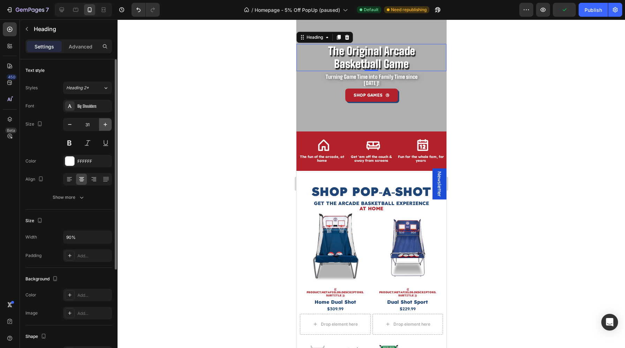
click at [100, 122] on button "button" at bounding box center [105, 124] width 13 height 13
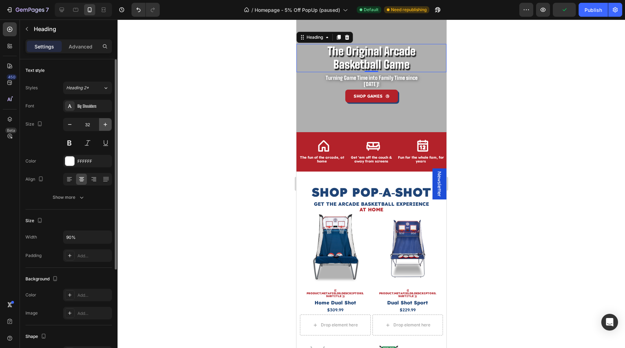
click at [100, 122] on button "button" at bounding box center [105, 124] width 13 height 13
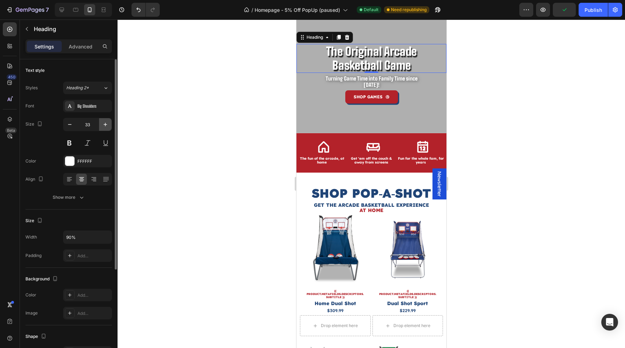
click at [100, 122] on button "button" at bounding box center [105, 124] width 13 height 13
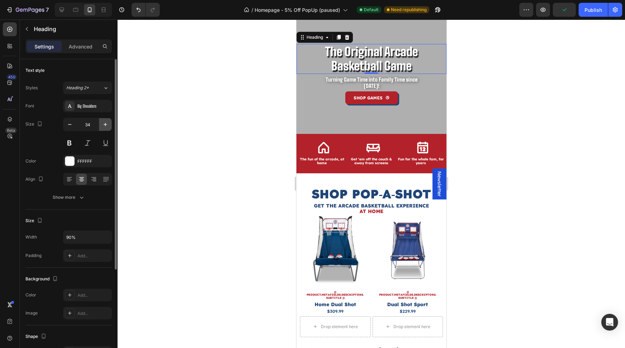
click at [100, 122] on button "button" at bounding box center [105, 124] width 13 height 13
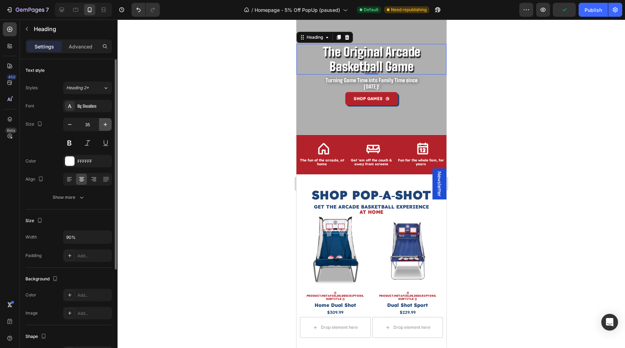
click at [100, 122] on button "button" at bounding box center [105, 124] width 13 height 13
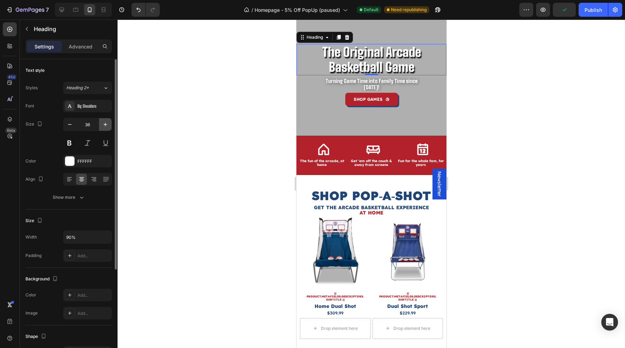
click at [100, 122] on button "button" at bounding box center [105, 124] width 13 height 13
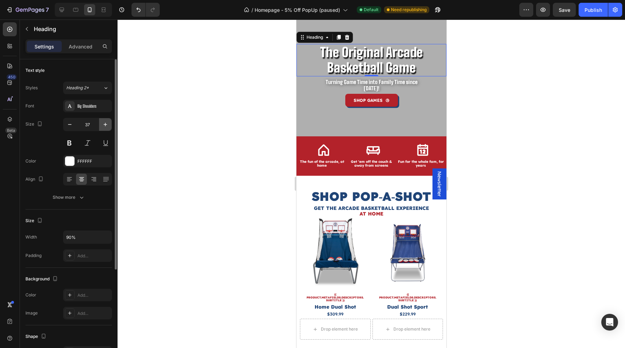
click at [100, 122] on button "button" at bounding box center [105, 124] width 13 height 13
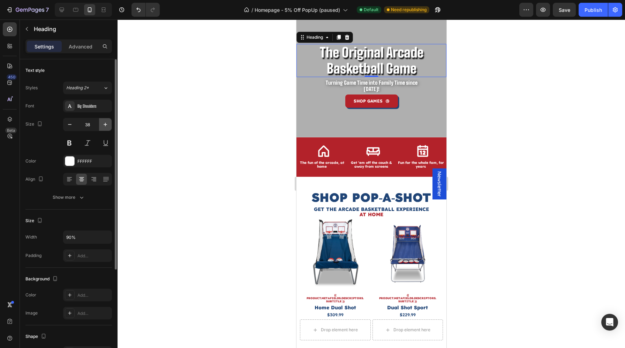
click at [100, 122] on button "button" at bounding box center [105, 124] width 13 height 13
type input "40"
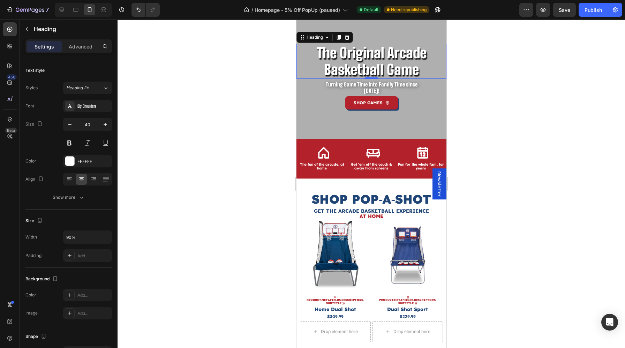
click at [513, 72] on div at bounding box center [372, 184] width 508 height 329
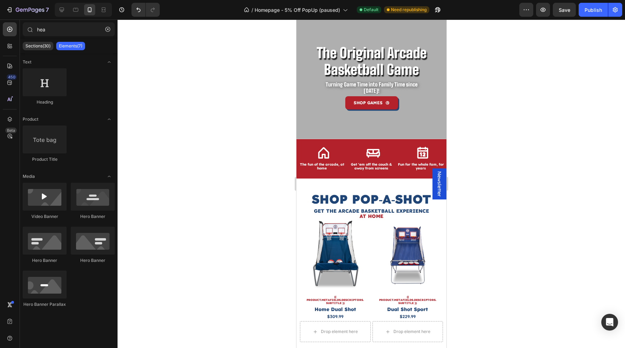
click at [438, 63] on h2 "The Original Arcade Basketball Game" at bounding box center [371, 61] width 135 height 35
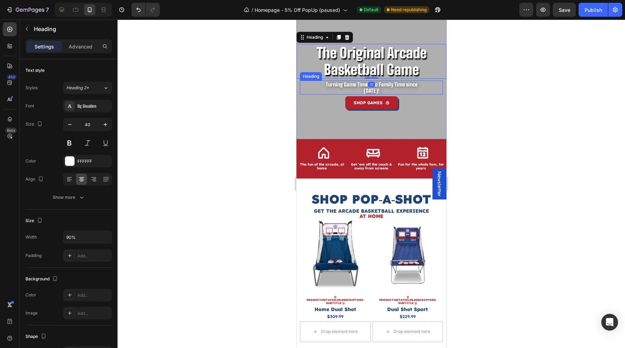
click at [340, 83] on p "Turning Game Time into Family Time since 1981!" at bounding box center [371, 87] width 99 height 13
click at [95, 46] on div "Advanced" at bounding box center [80, 46] width 35 height 11
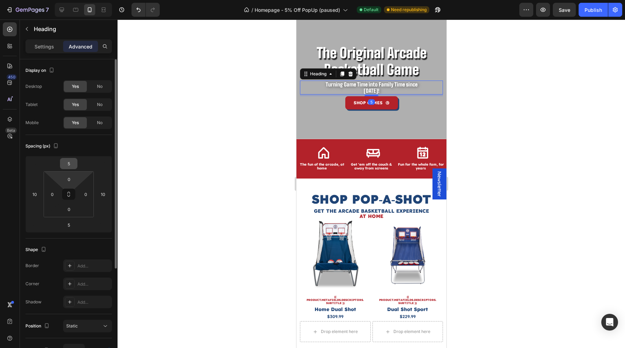
click at [71, 165] on input "5" at bounding box center [69, 163] width 14 height 10
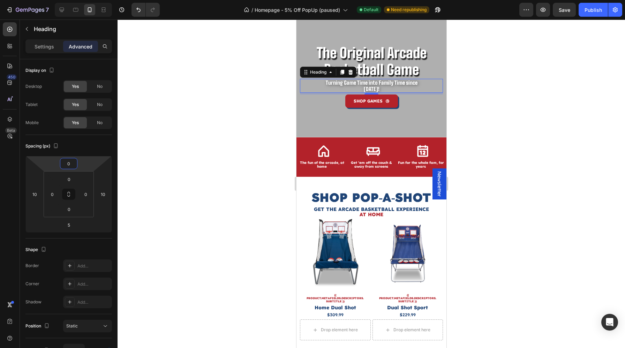
type input "0"
click at [253, 102] on div at bounding box center [372, 184] width 508 height 329
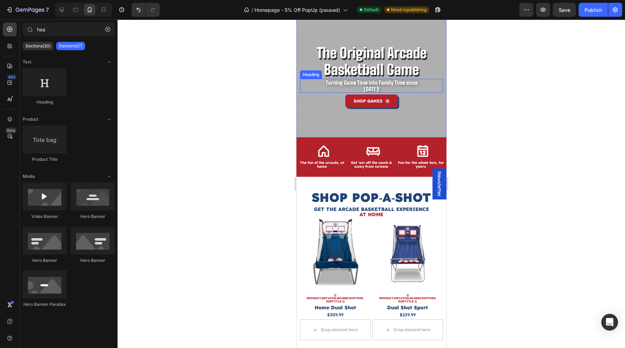
click at [359, 78] on h2 "The Original Arcade Basketball Game" at bounding box center [371, 61] width 135 height 35
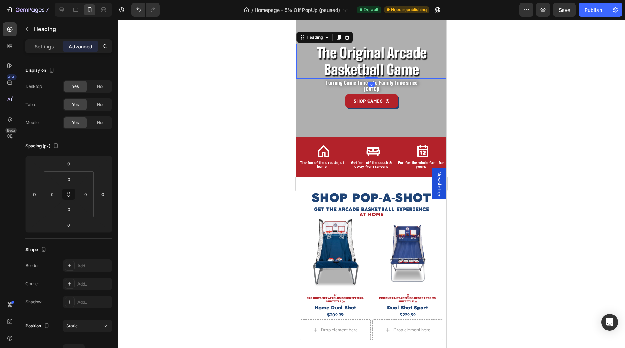
click at [349, 90] on p "Turning Game Time into Family Time since 1981!" at bounding box center [371, 86] width 99 height 13
click at [50, 50] on div "Settings" at bounding box center [44, 46] width 35 height 11
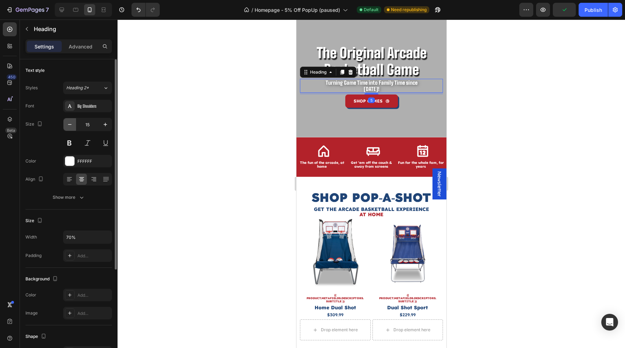
click at [72, 127] on icon "button" at bounding box center [69, 124] width 7 height 7
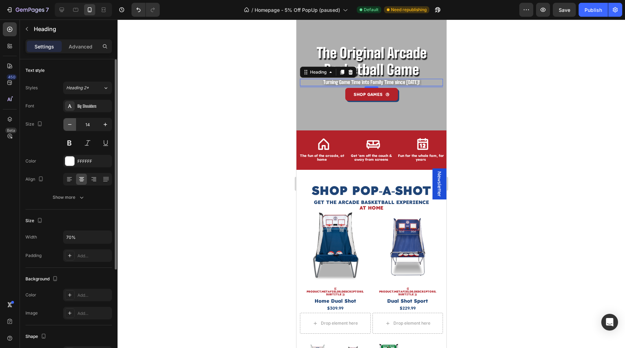
click at [72, 127] on icon "button" at bounding box center [69, 124] width 7 height 7
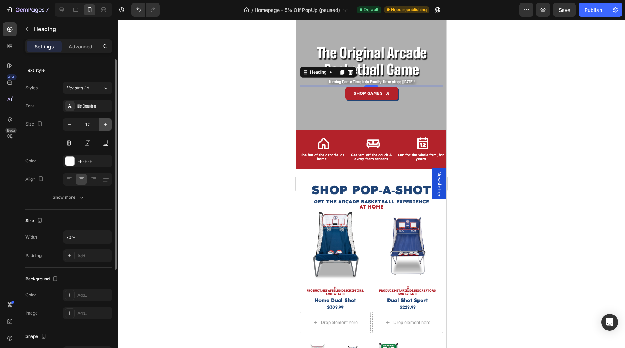
click at [109, 124] on icon "button" at bounding box center [105, 124] width 7 height 7
click at [109, 124] on button "button" at bounding box center [105, 124] width 13 height 13
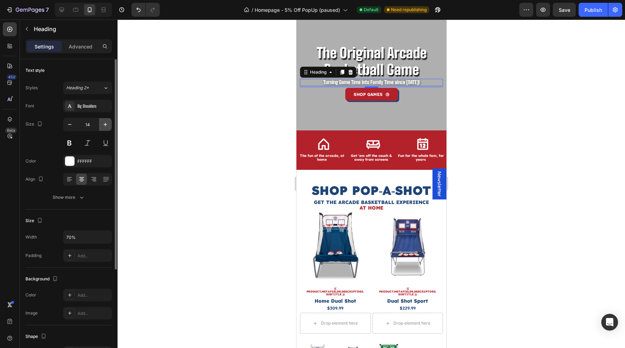
type input "15"
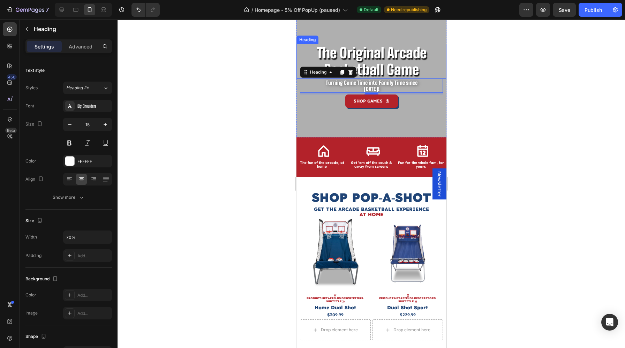
click at [392, 53] on p "The Original Arcade Basketball Game" at bounding box center [372, 61] width 134 height 33
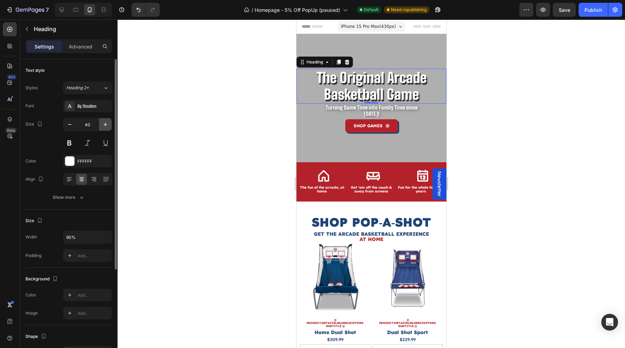
click at [106, 123] on icon "button" at bounding box center [105, 124] width 7 height 7
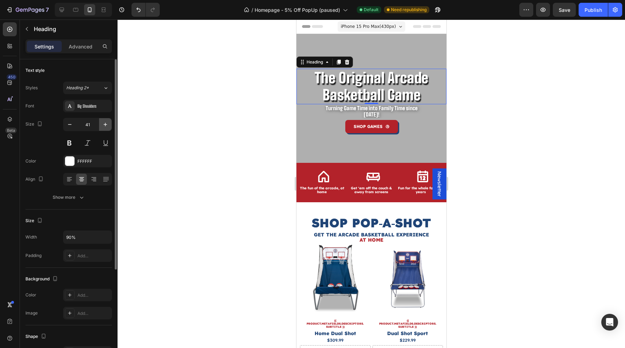
click at [106, 123] on icon "button" at bounding box center [105, 124] width 7 height 7
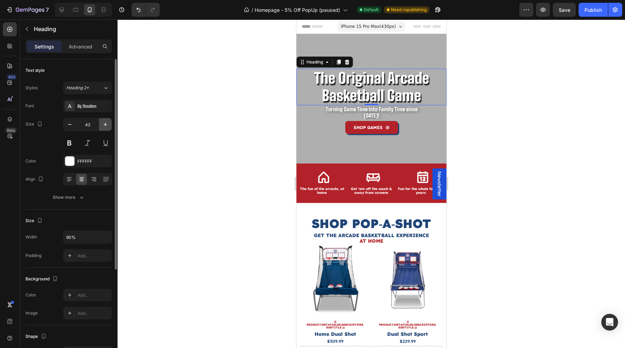
click at [106, 123] on icon "button" at bounding box center [105, 124] width 7 height 7
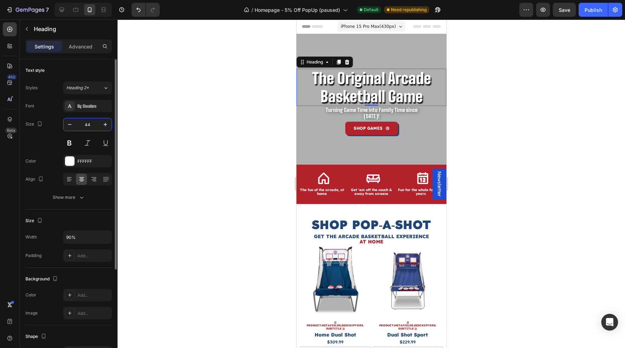
click at [92, 123] on input "44" at bounding box center [87, 124] width 23 height 13
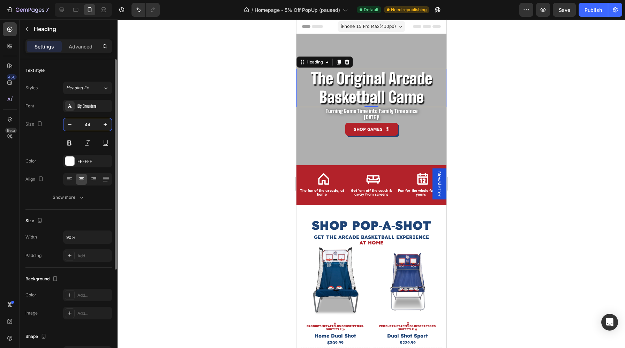
click at [92, 123] on input "44" at bounding box center [87, 124] width 23 height 13
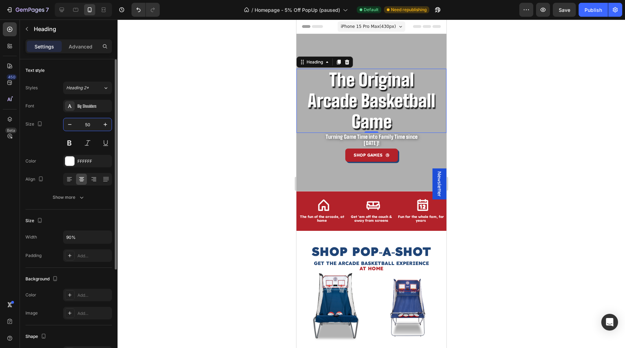
click at [92, 123] on input "50" at bounding box center [87, 124] width 23 height 13
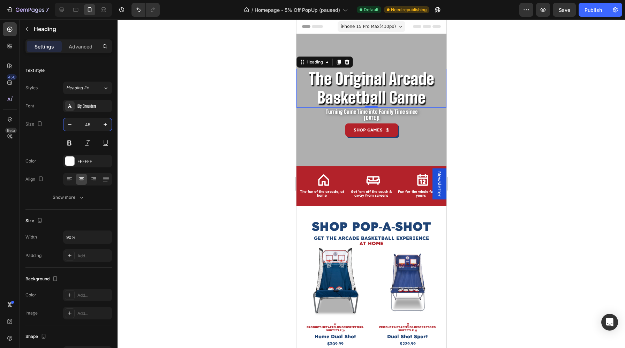
type input "45"
click at [185, 136] on div at bounding box center [372, 184] width 508 height 329
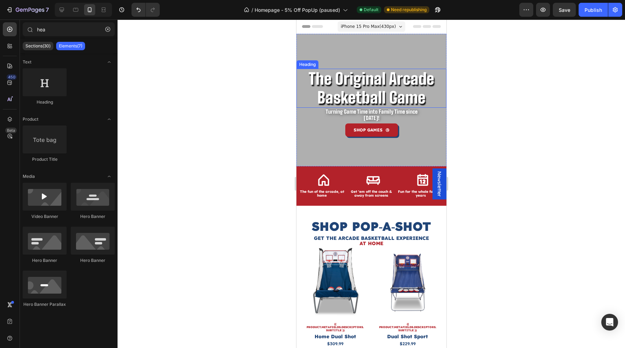
click at [336, 91] on p "The Original Arcade Basketball Game" at bounding box center [372, 88] width 134 height 38
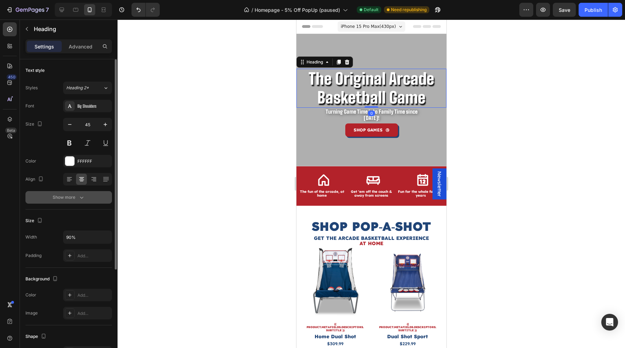
click at [80, 200] on icon "button" at bounding box center [81, 197] width 7 height 7
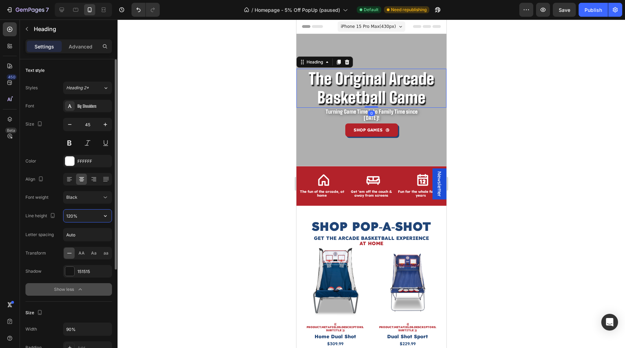
click at [68, 217] on input "120%" at bounding box center [88, 216] width 48 height 13
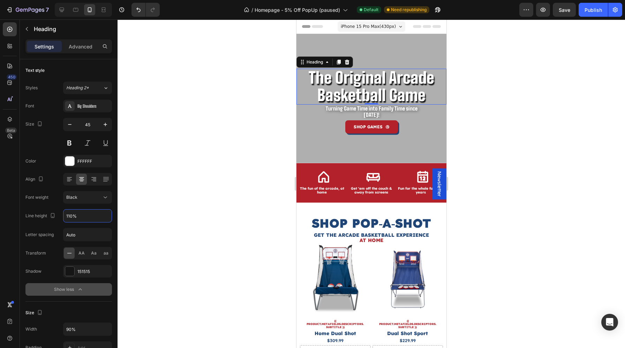
type input "110%"
click at [529, 147] on div at bounding box center [372, 184] width 508 height 329
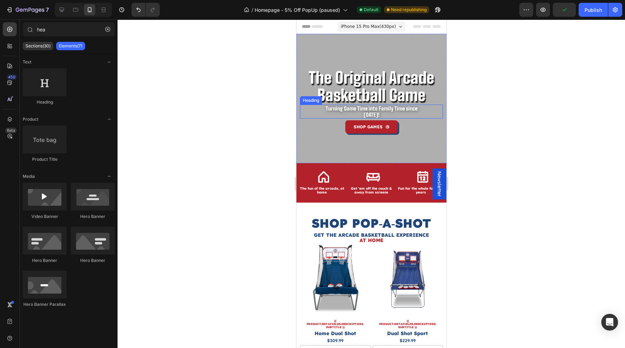
click at [407, 111] on p "Turning Game Time into Family Time since 1981!" at bounding box center [371, 111] width 99 height 13
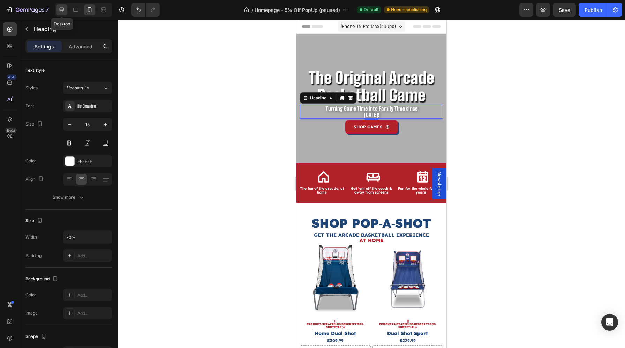
click at [62, 9] on icon at bounding box center [61, 9] width 7 height 7
type input "30"
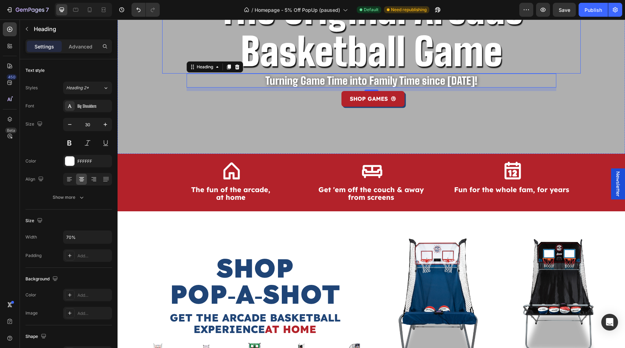
scroll to position [128, 0]
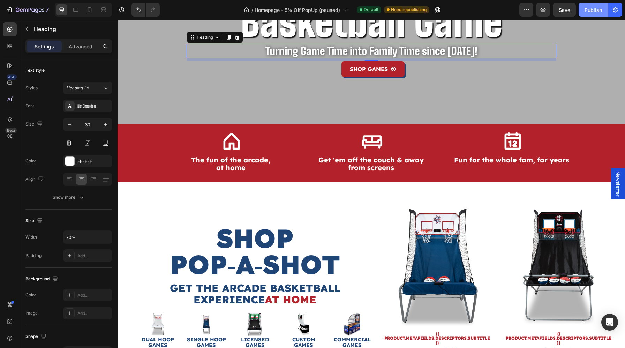
click at [596, 14] on button "Publish" at bounding box center [593, 10] width 29 height 14
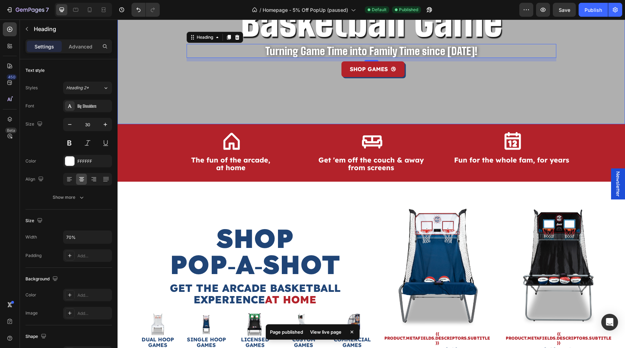
scroll to position [0, 0]
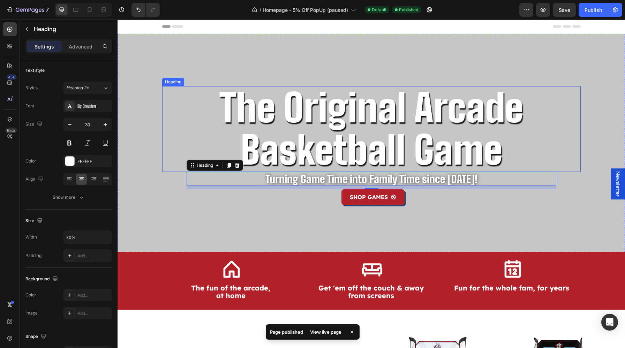
click at [136, 112] on div "Overlay" at bounding box center [372, 143] width 508 height 218
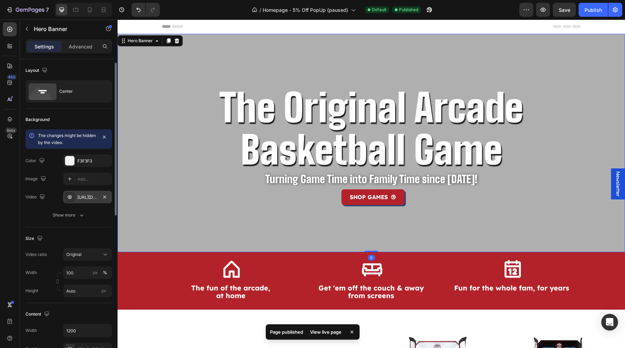
scroll to position [27, 0]
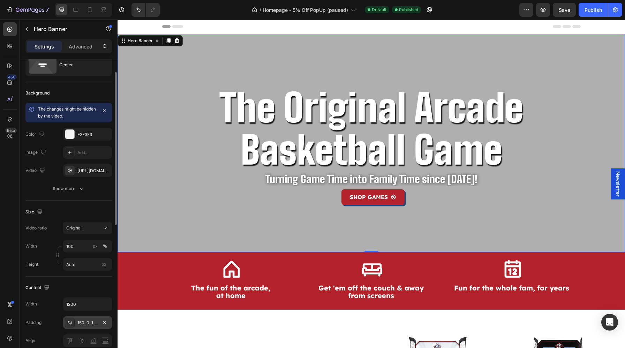
click at [84, 320] on div "150, 0, 125, 0" at bounding box center [87, 323] width 20 height 6
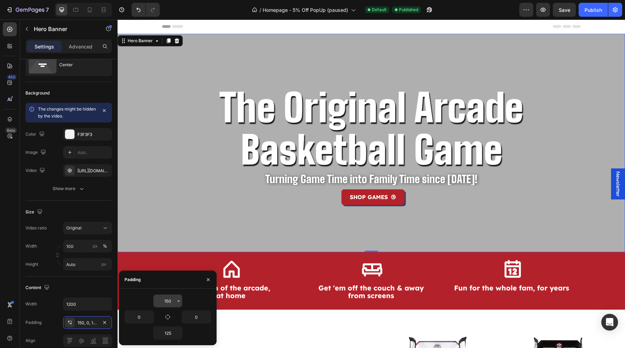
click at [174, 303] on input "150" at bounding box center [168, 301] width 29 height 13
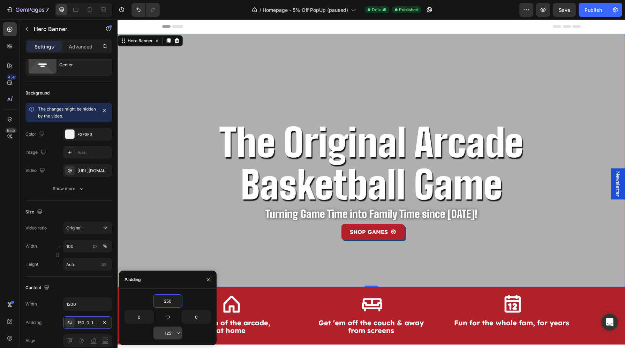
type input "250"
click at [168, 332] on input "125" at bounding box center [168, 333] width 29 height 13
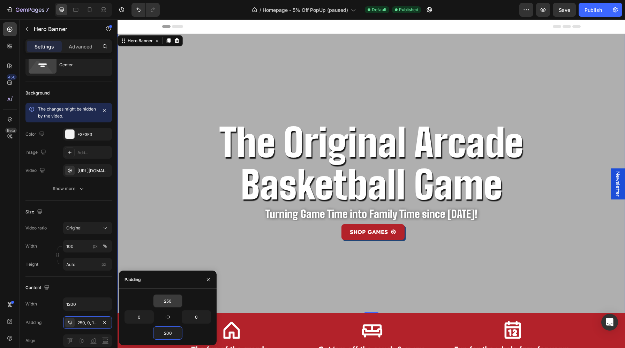
type input "200"
click at [172, 297] on input "250" at bounding box center [168, 301] width 29 height 13
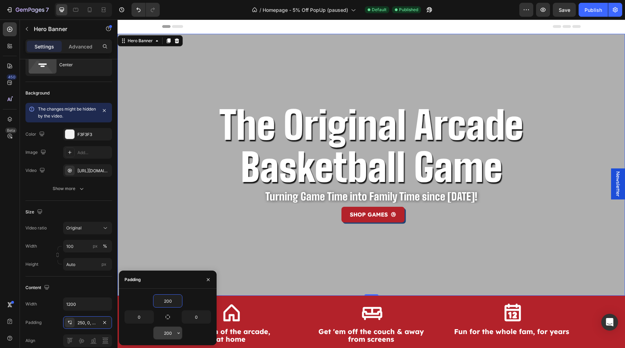
type input "200"
click at [172, 334] on input "200" at bounding box center [168, 333] width 29 height 13
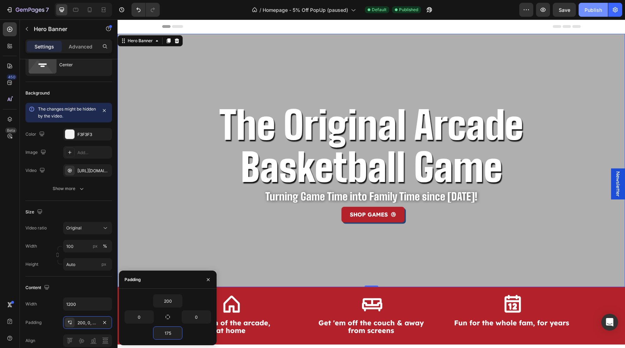
type input "175"
click at [590, 10] on div "Publish" at bounding box center [593, 9] width 17 height 7
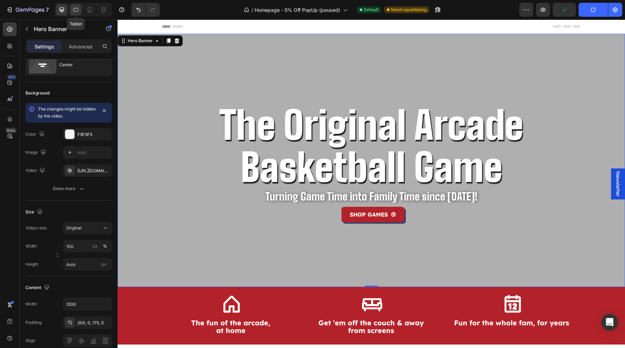
click at [72, 13] on div at bounding box center [75, 9] width 11 height 11
type input "100%"
type input "100"
type input "15"
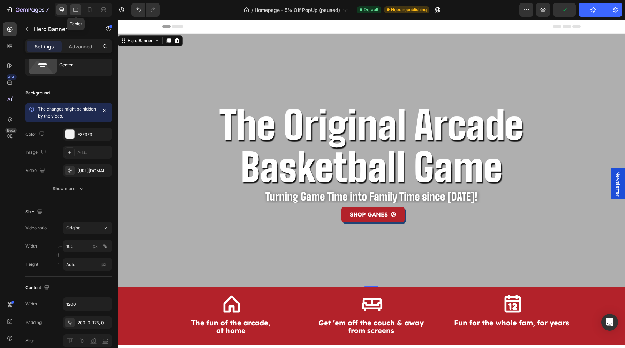
type input "50"
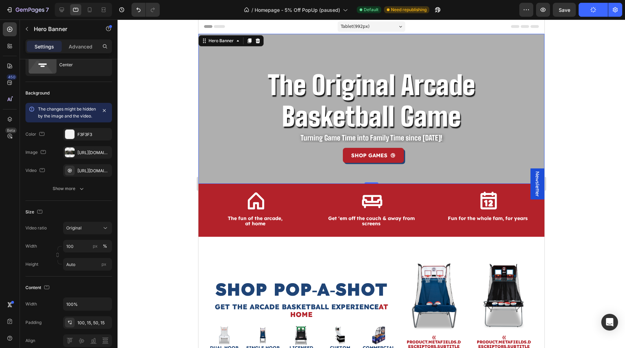
click at [203, 143] on div "The Original Arcade Basketball Game Heading Turning Game Time into Family Time …" at bounding box center [371, 109] width 346 height 150
click at [83, 326] on div "100, 15, 50, 15" at bounding box center [87, 323] width 20 height 6
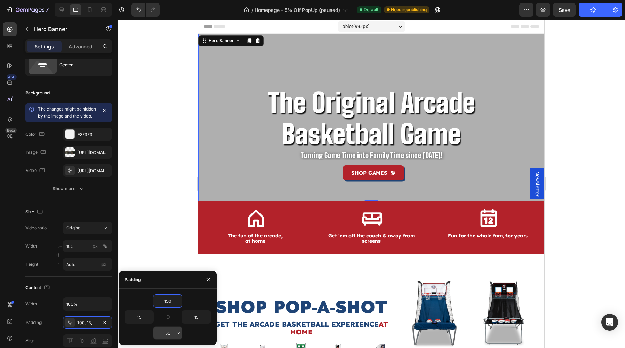
type input "150"
click at [170, 332] on input "50" at bounding box center [168, 333] width 29 height 13
type input "7"
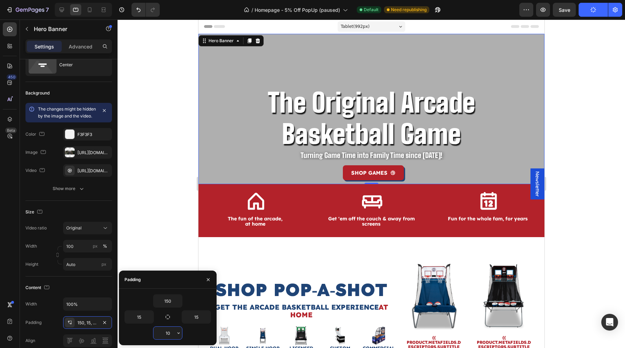
type input "100"
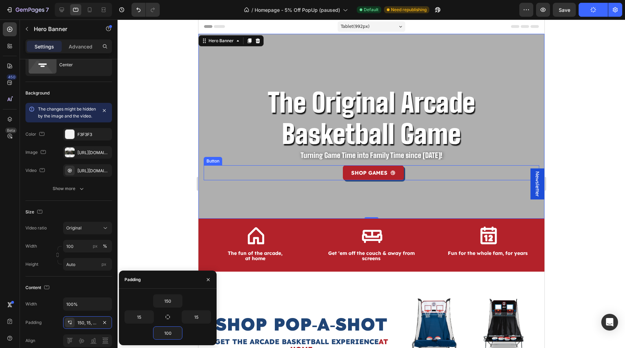
click at [414, 131] on p "The Original Arcade Basketball Game" at bounding box center [371, 118] width 301 height 63
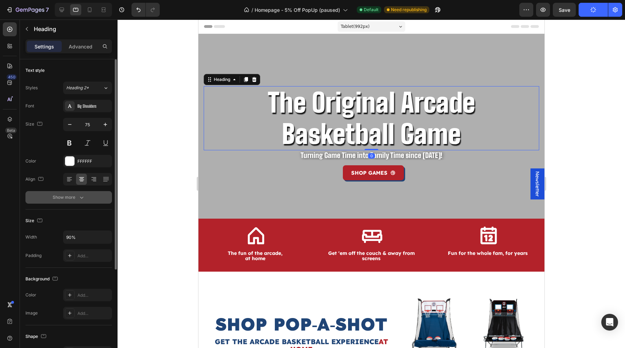
click at [83, 195] on icon "button" at bounding box center [81, 197] width 7 height 7
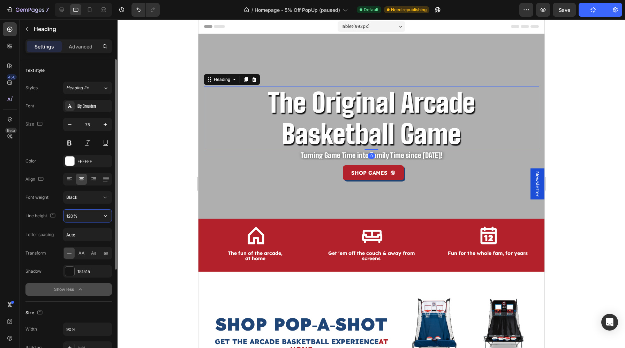
click at [68, 217] on input "120%" at bounding box center [88, 216] width 48 height 13
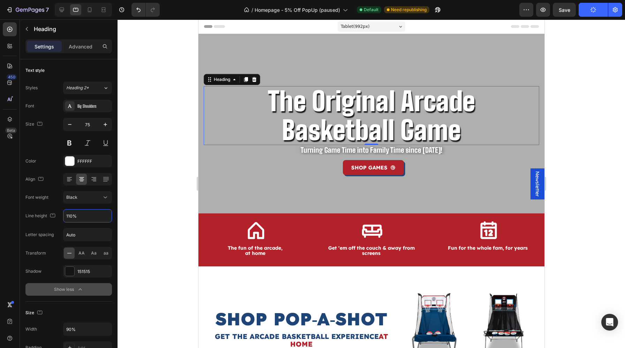
type input "110%"
click at [588, 57] on div at bounding box center [372, 184] width 508 height 329
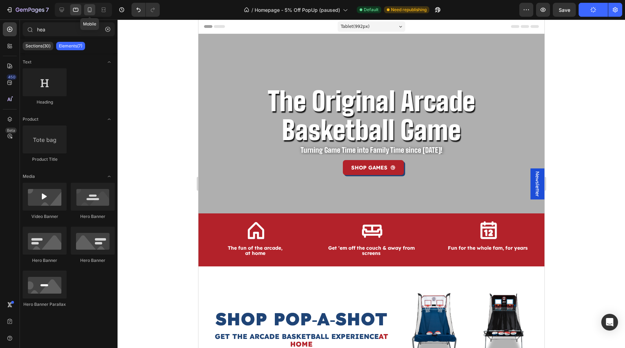
click at [94, 15] on div at bounding box center [89, 9] width 11 height 11
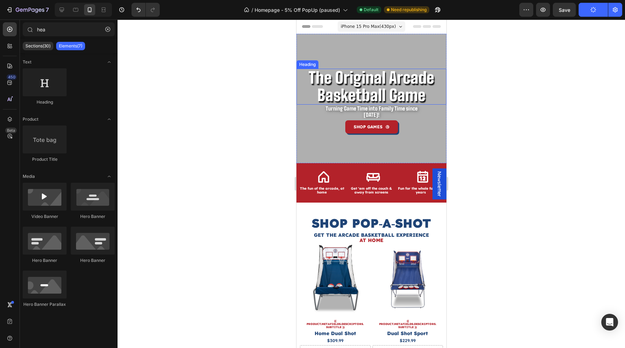
click at [302, 93] on div "The Original Arcade Basketball Game" at bounding box center [371, 87] width 150 height 36
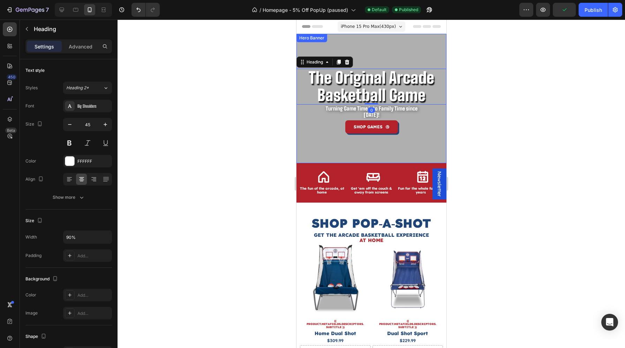
click at [302, 159] on div "The Original Arcade Basketball Game Heading 0 Turning Game Time into Family Tim…" at bounding box center [371, 98] width 150 height 129
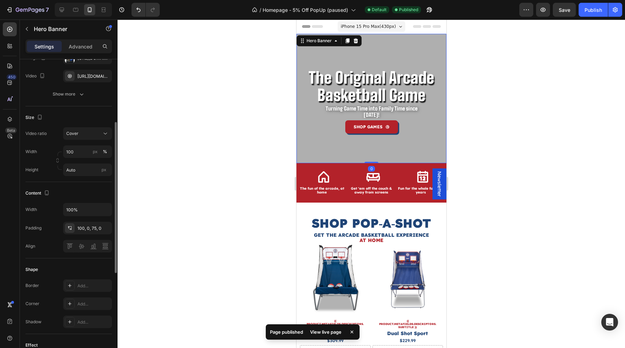
scroll to position [124, 0]
click at [84, 229] on div "100, 0, 75, 0" at bounding box center [87, 226] width 20 height 6
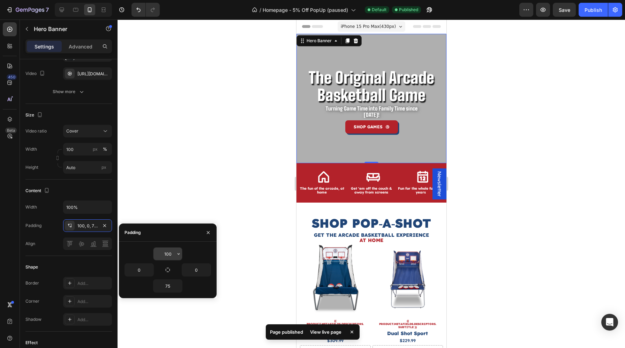
click at [168, 252] on input "100" at bounding box center [168, 254] width 29 height 13
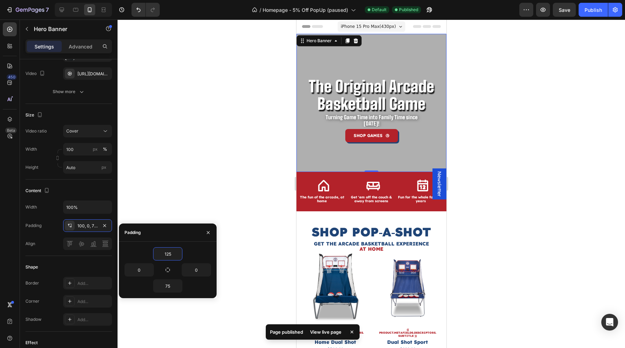
type input "125"
click at [166, 293] on div "125 0 0 75" at bounding box center [168, 270] width 98 height 57
click at [167, 286] on input "75" at bounding box center [168, 286] width 29 height 13
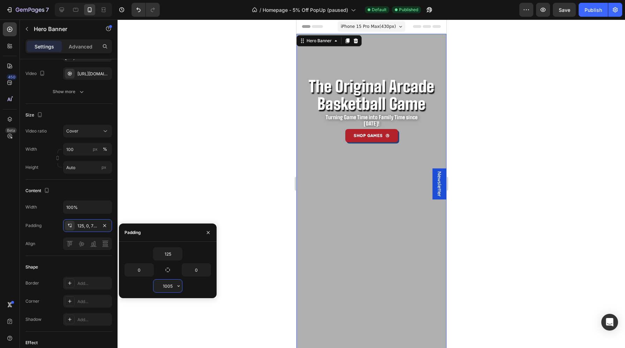
click at [167, 286] on input "1005" at bounding box center [168, 286] width 29 height 13
type input "100"
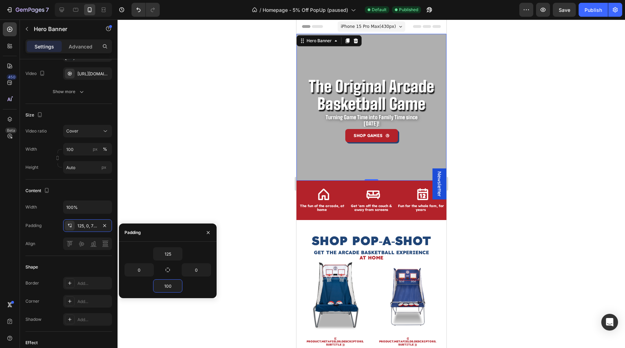
click at [520, 192] on div at bounding box center [372, 184] width 508 height 329
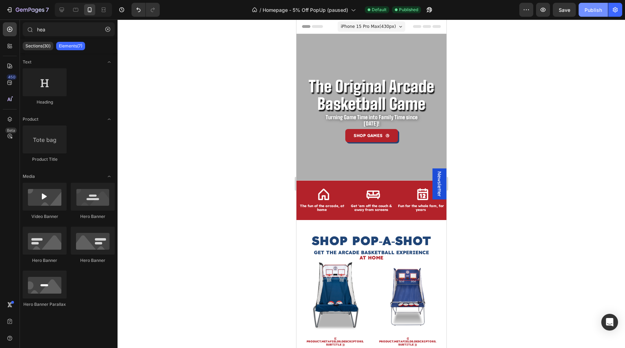
click at [591, 10] on div "Publish" at bounding box center [593, 9] width 17 height 7
click at [387, 120] on p "Turning Game Time into Family Time since 1981!" at bounding box center [371, 120] width 99 height 13
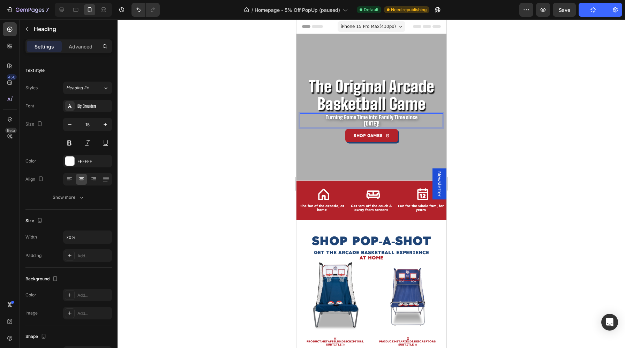
click at [272, 132] on div at bounding box center [372, 184] width 508 height 329
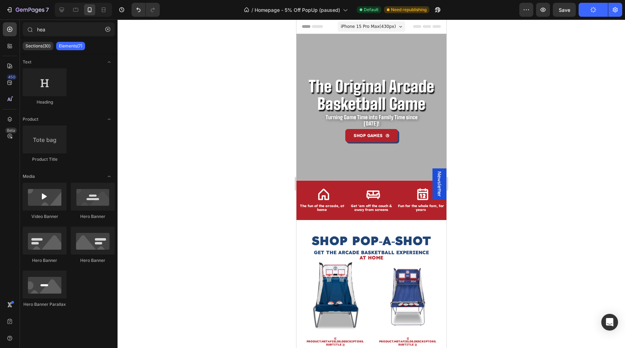
click at [317, 125] on div "Turning Game Time into Family Time since 1981!" at bounding box center [371, 120] width 143 height 14
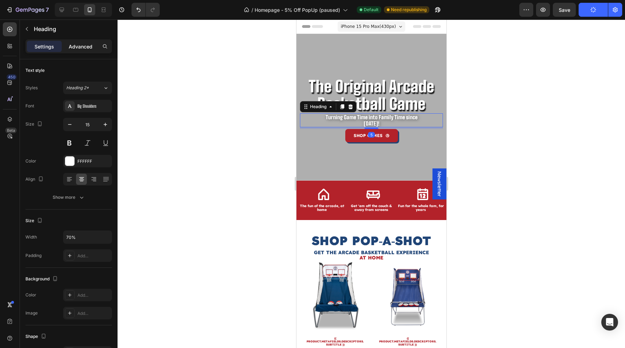
click at [80, 48] on p "Advanced" at bounding box center [81, 46] width 24 height 7
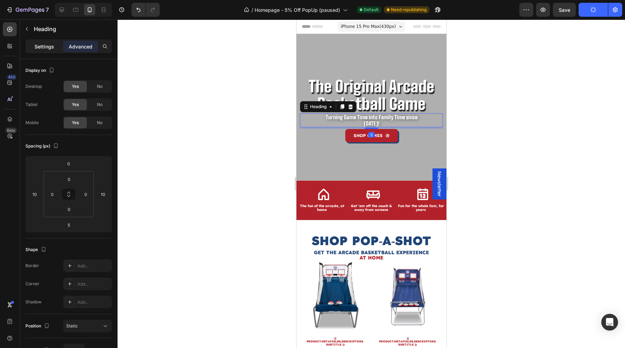
click at [47, 50] on div "Settings" at bounding box center [44, 46] width 35 height 11
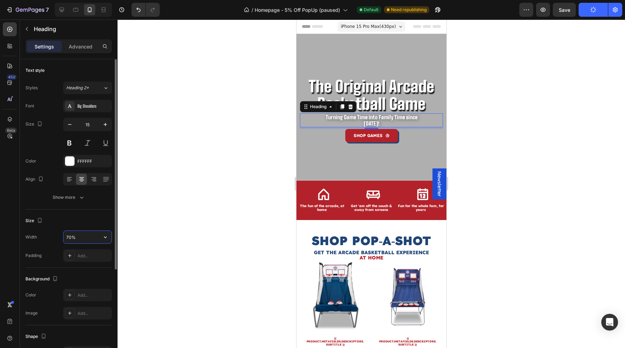
click at [70, 239] on input "70%" at bounding box center [88, 237] width 48 height 13
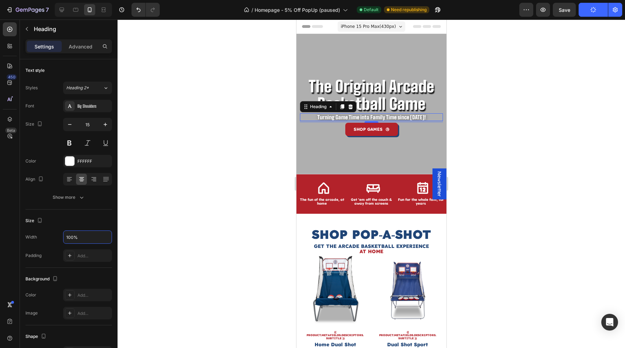
type input "100%"
click at [511, 140] on div at bounding box center [372, 184] width 508 height 329
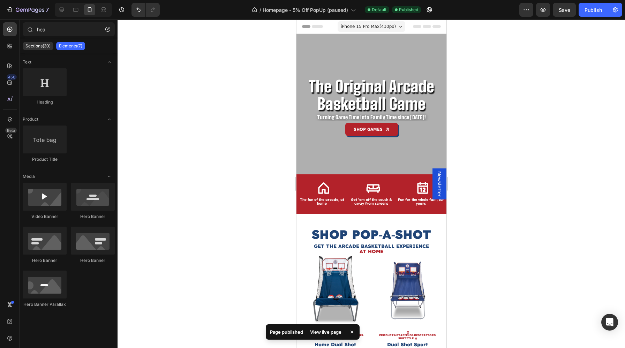
click at [409, 89] on p "The Original Arcade Basketball Game" at bounding box center [372, 95] width 134 height 35
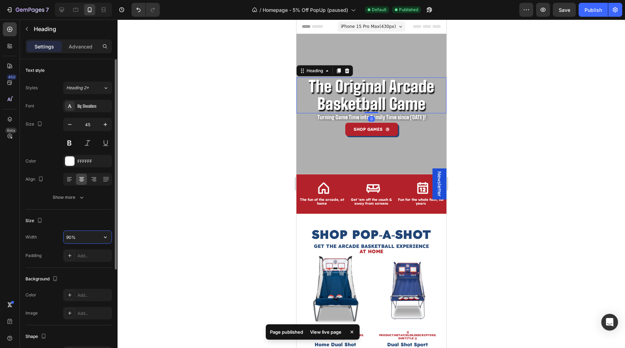
click at [69, 236] on input "90%" at bounding box center [88, 237] width 48 height 13
type input "100%"
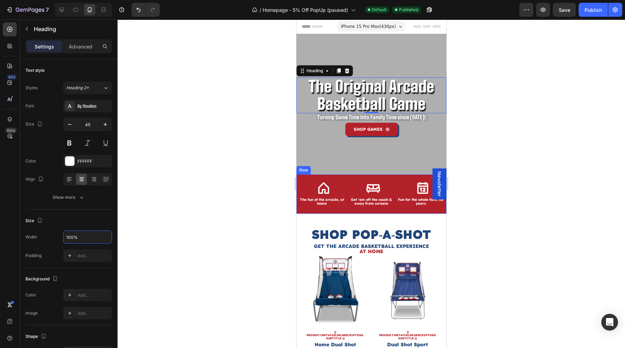
click at [155, 186] on div at bounding box center [372, 184] width 508 height 329
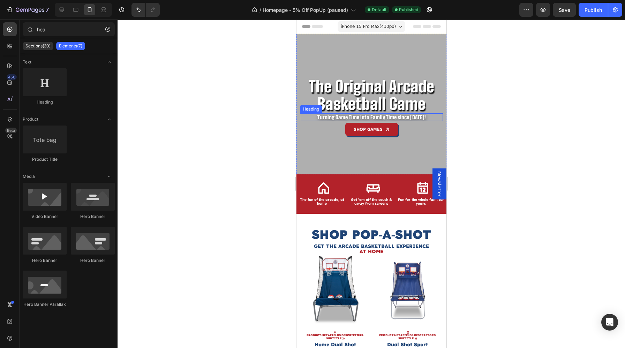
click at [333, 113] on p "The Original Arcade Basketball Game" at bounding box center [371, 95] width 149 height 35
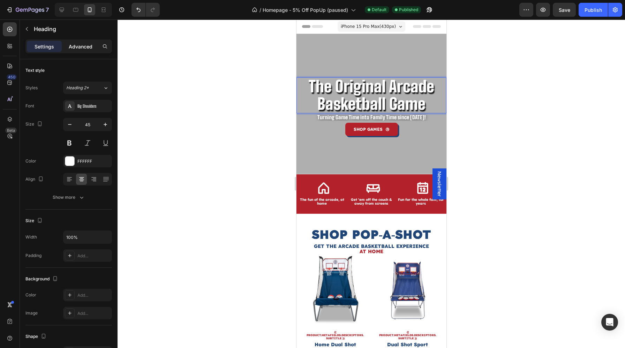
click at [74, 48] on p "Advanced" at bounding box center [81, 46] width 24 height 7
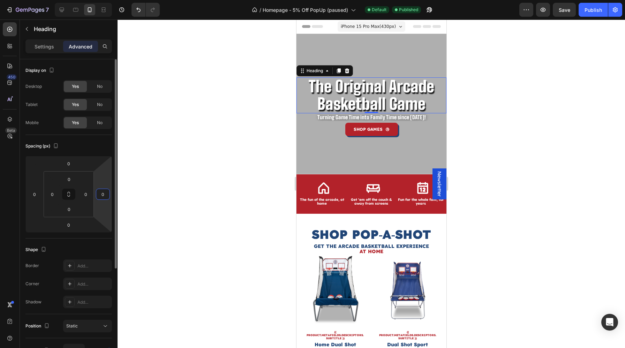
click at [101, 191] on input "0" at bounding box center [103, 194] width 10 height 10
type input "10"
click at [36, 194] on input "0" at bounding box center [34, 194] width 10 height 10
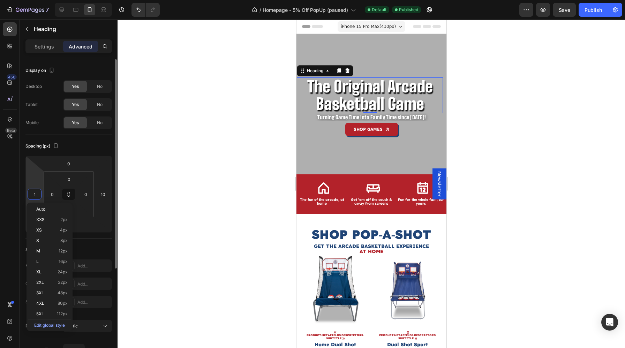
type input "10"
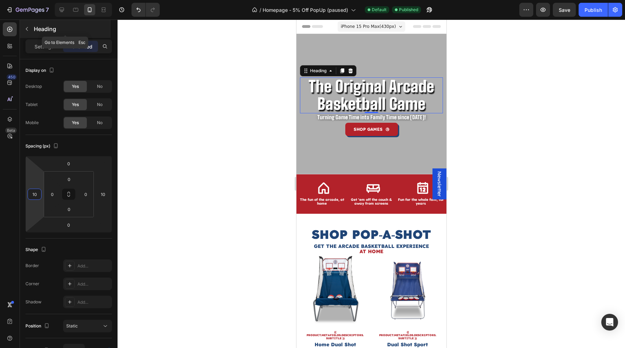
click at [30, 25] on button "button" at bounding box center [26, 28] width 11 height 11
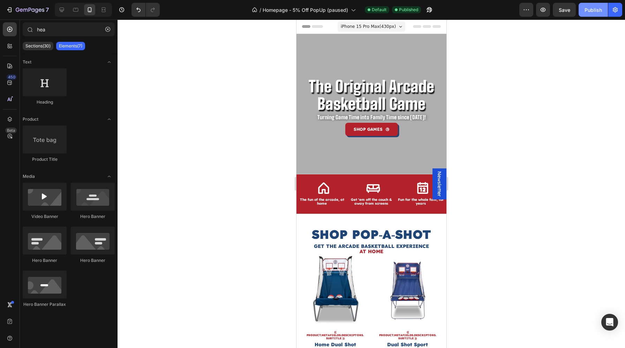
click at [604, 13] on button "Publish" at bounding box center [593, 10] width 29 height 14
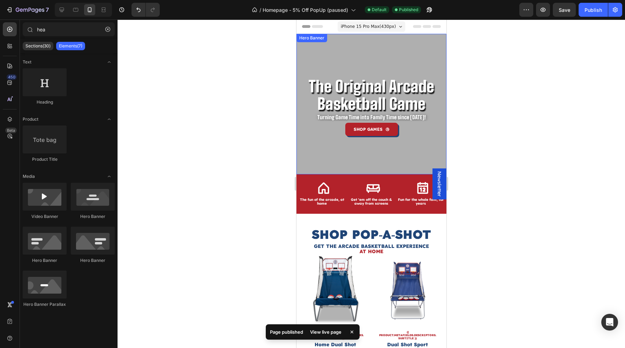
click at [319, 46] on div "The Original Arcade Basketball Game Heading Turning Game Time into Family Time …" at bounding box center [371, 104] width 150 height 141
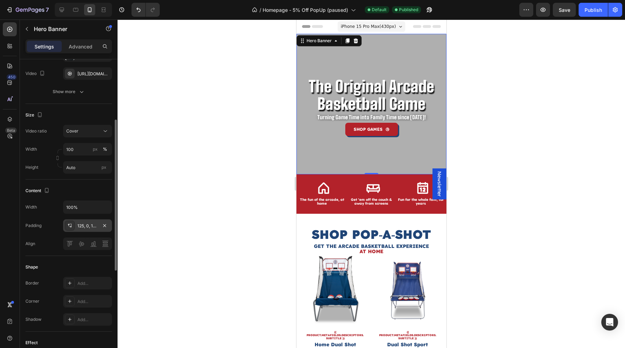
click at [83, 229] on div "125, 0, 100, 0" at bounding box center [87, 226] width 20 height 6
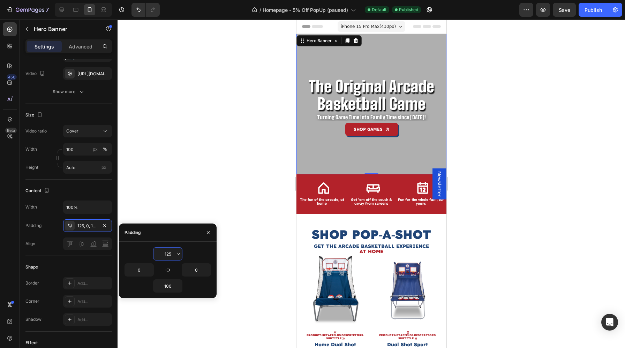
click at [170, 256] on input "125" at bounding box center [168, 254] width 29 height 13
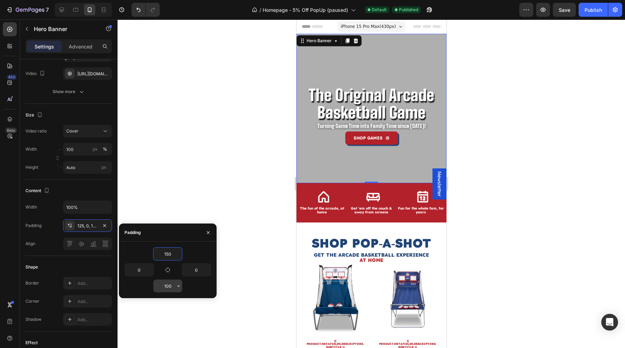
type input "150"
click at [169, 287] on input "100" at bounding box center [168, 286] width 29 height 13
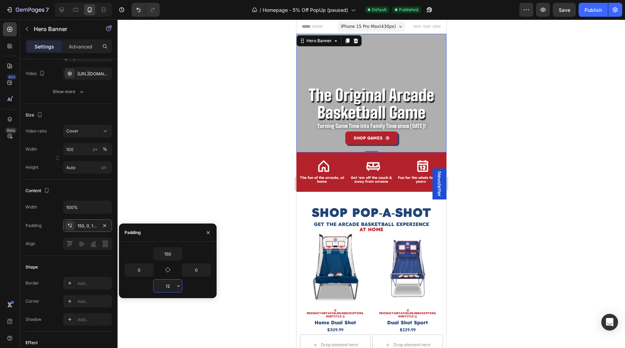
type input "125"
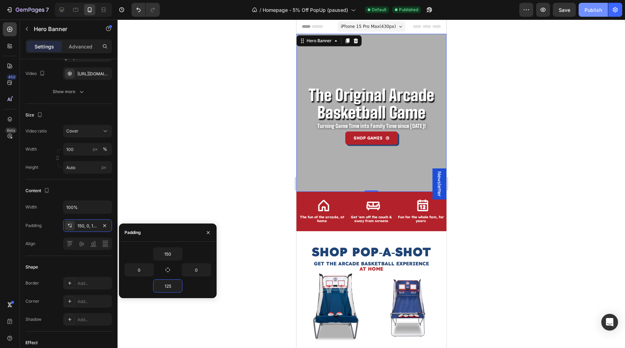
click at [594, 12] on div "Publish" at bounding box center [593, 9] width 17 height 7
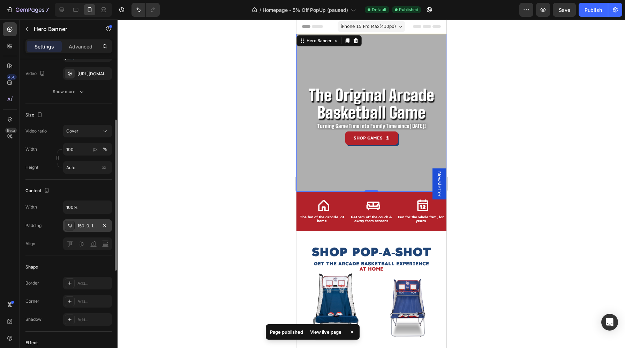
click at [88, 229] on div "150, 0, 125, 0" at bounding box center [87, 226] width 20 height 6
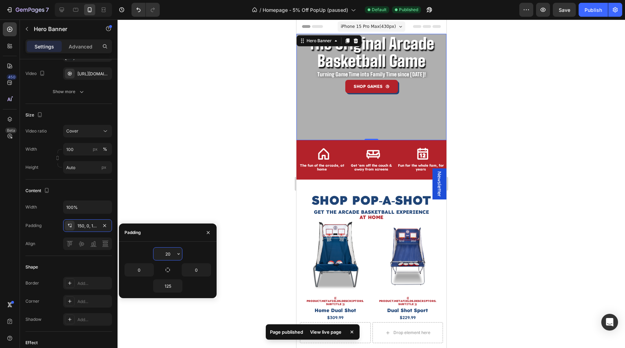
type input "200"
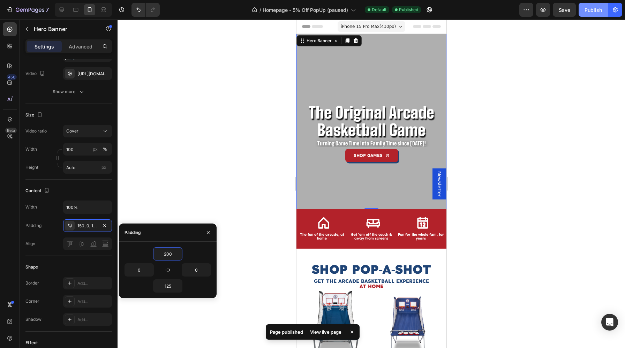
click at [595, 9] on div "Publish" at bounding box center [593, 9] width 17 height 7
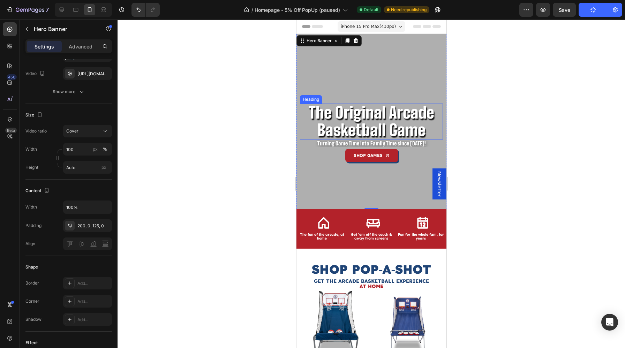
click at [402, 127] on p "The Original Arcade Basketball Game" at bounding box center [371, 121] width 142 height 35
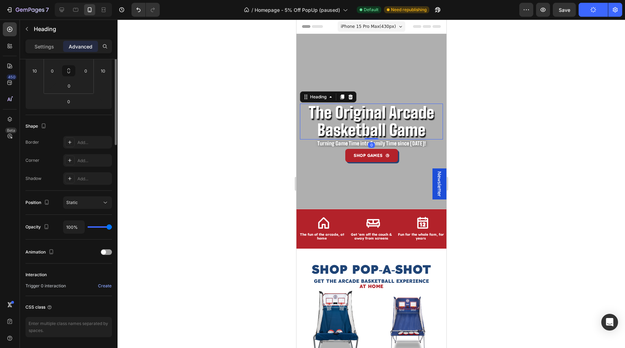
scroll to position [0, 0]
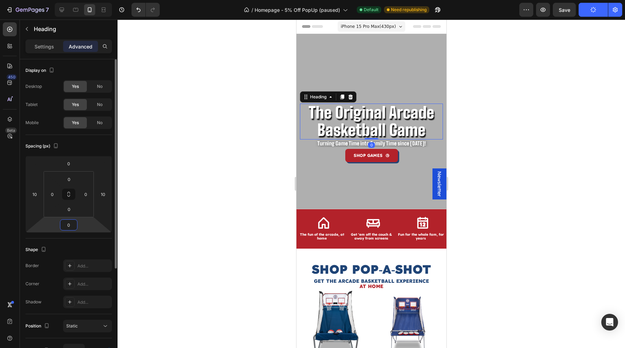
click at [71, 228] on input "0" at bounding box center [69, 225] width 14 height 10
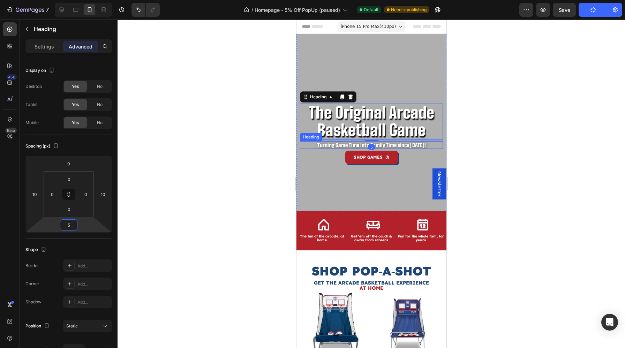
type input "5"
click at [402, 140] on div "5" at bounding box center [371, 141] width 143 height 2
click at [402, 147] on p "Turning Game Time into Family Time since 1981!" at bounding box center [371, 145] width 142 height 6
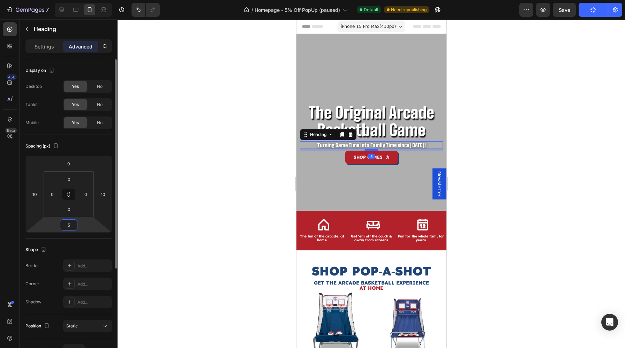
click at [68, 222] on input "5" at bounding box center [69, 225] width 14 height 10
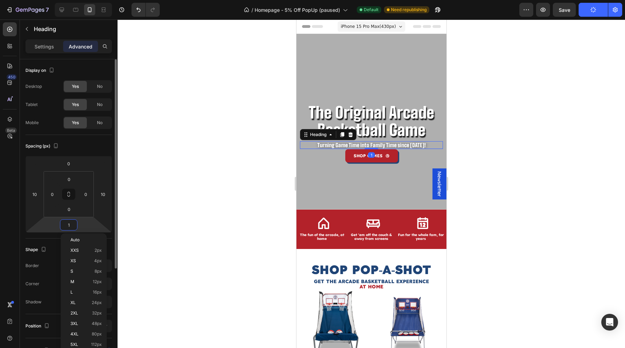
type input "10"
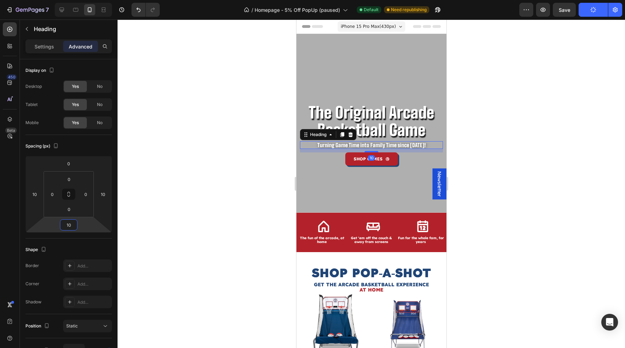
click at [452, 147] on div at bounding box center [372, 184] width 508 height 329
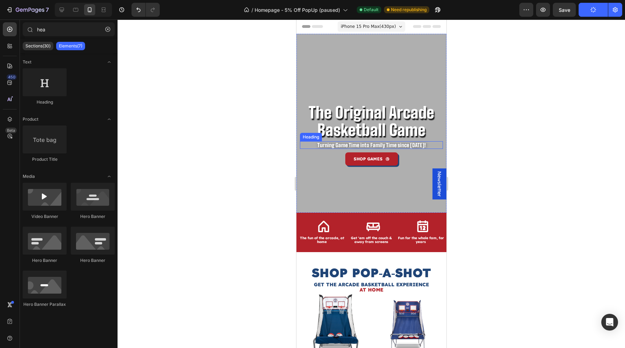
click at [363, 147] on p "Turning Game Time into Family Time since 1981!" at bounding box center [371, 145] width 142 height 6
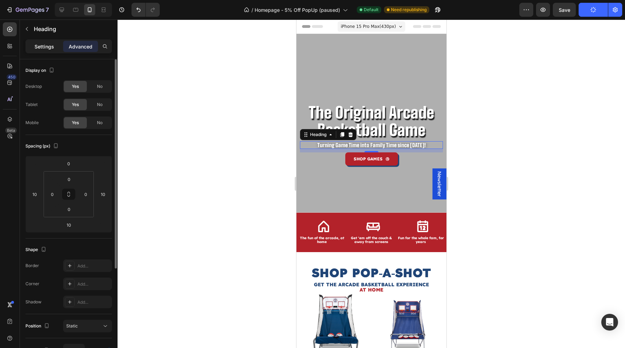
click at [47, 46] on p "Settings" at bounding box center [45, 46] width 20 height 7
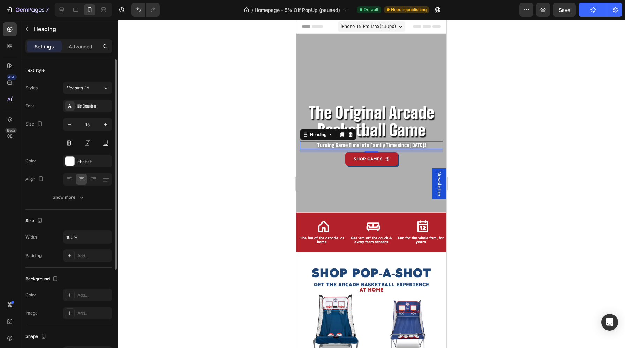
click at [72, 268] on div "Text style Styles Heading 2* Font Big Shoulders Size 15 Color FFFFFF Align Show…" at bounding box center [68, 297] width 87 height 58
click at [73, 198] on div "Show more" at bounding box center [69, 197] width 32 height 7
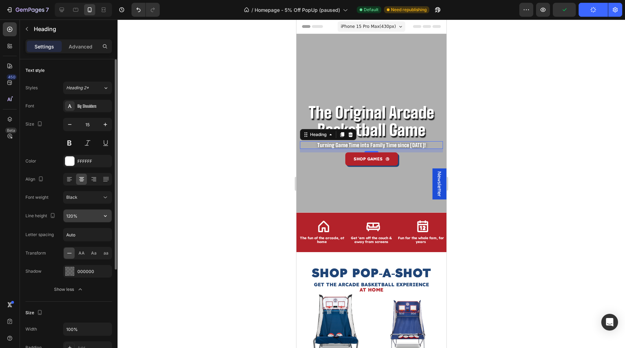
click at [70, 218] on input "120%" at bounding box center [88, 216] width 48 height 13
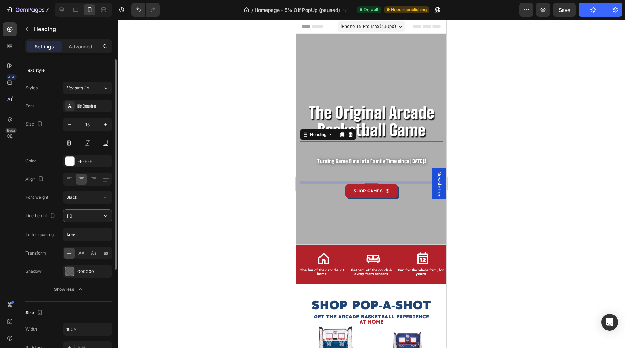
type input "110%"
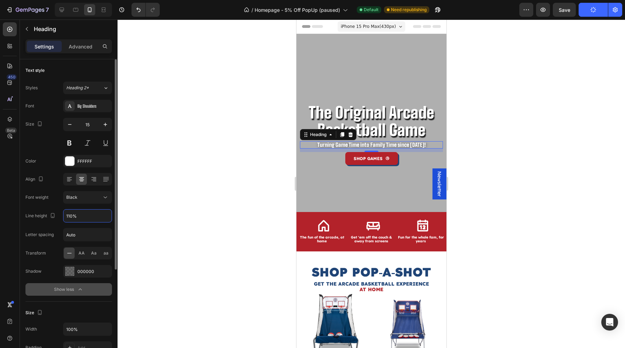
click at [78, 289] on icon "button" at bounding box center [80, 289] width 7 height 7
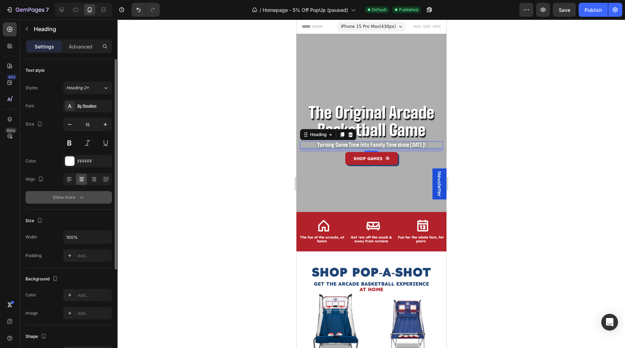
click at [79, 198] on icon "button" at bounding box center [81, 197] width 7 height 7
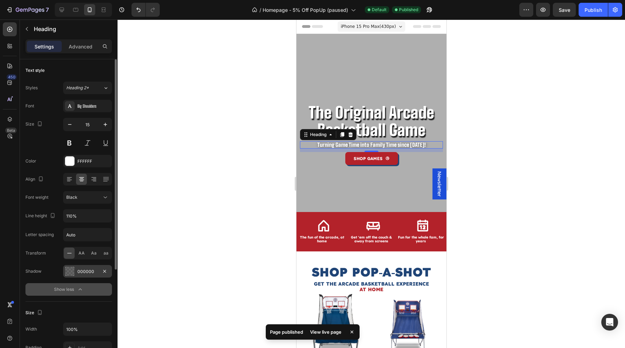
click at [81, 270] on div "000000" at bounding box center [87, 272] width 20 height 6
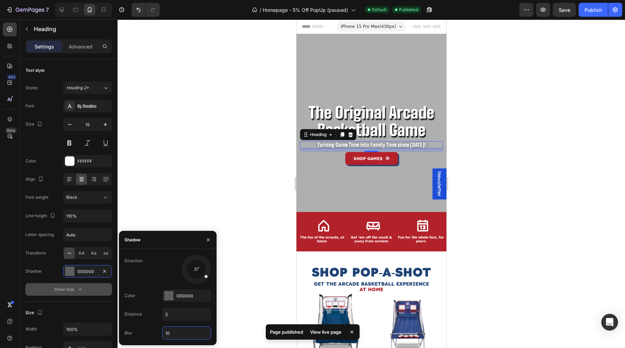
click at [179, 333] on input "10" at bounding box center [187, 333] width 48 height 13
type input "03"
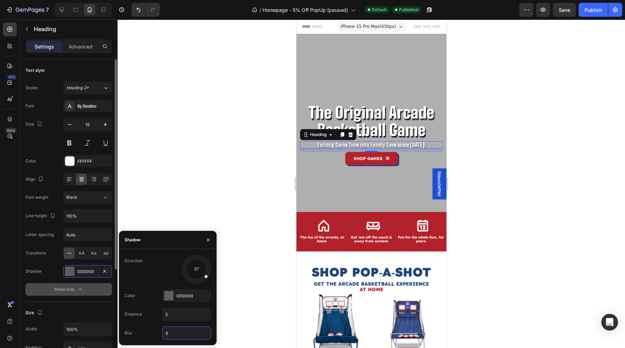
click at [101, 311] on div "Size" at bounding box center [68, 312] width 87 height 11
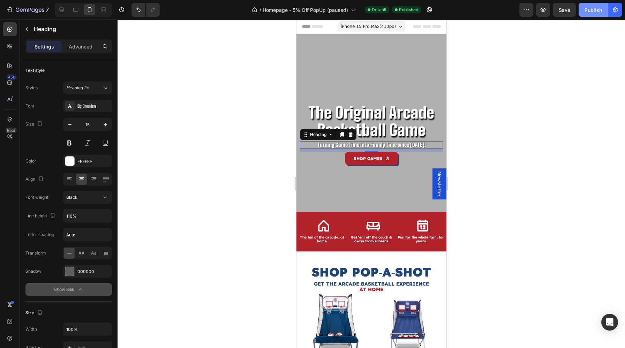
click at [587, 9] on div "Publish" at bounding box center [593, 9] width 17 height 7
click at [63, 13] on icon at bounding box center [61, 9] width 7 height 7
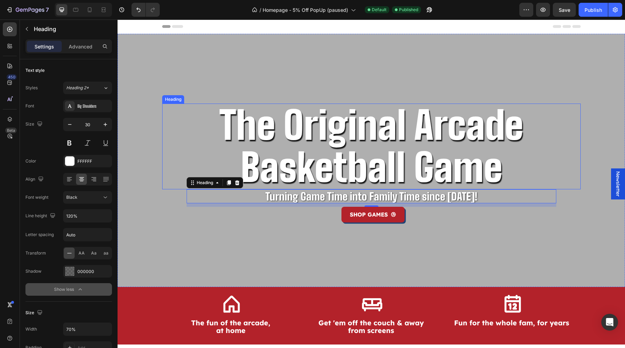
click at [423, 72] on div "The Original Arcade Basketball Game Heading Turning Game Time into Family Time …" at bounding box center [371, 160] width 419 height 253
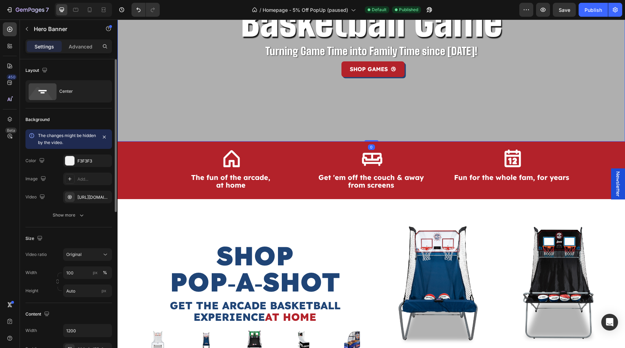
click at [163, 124] on div "The Original Arcade Basketball Game Heading Turning Game Time into Family Time …" at bounding box center [371, 14] width 419 height 253
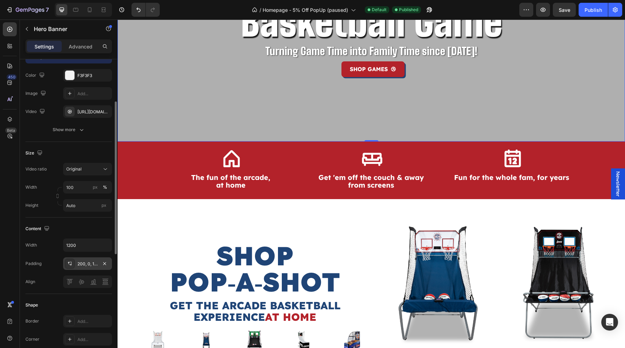
click at [76, 261] on div "200, 0, 175, 0" at bounding box center [87, 264] width 49 height 13
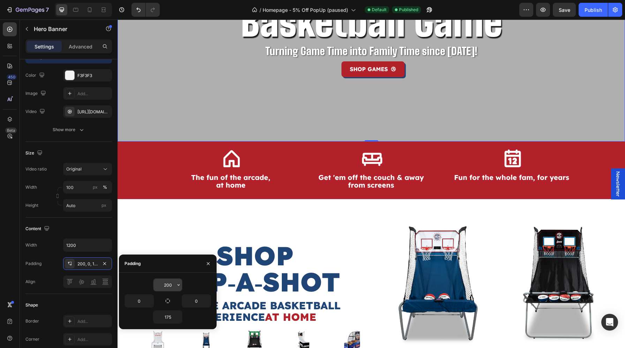
click at [171, 285] on input "200" at bounding box center [168, 285] width 29 height 13
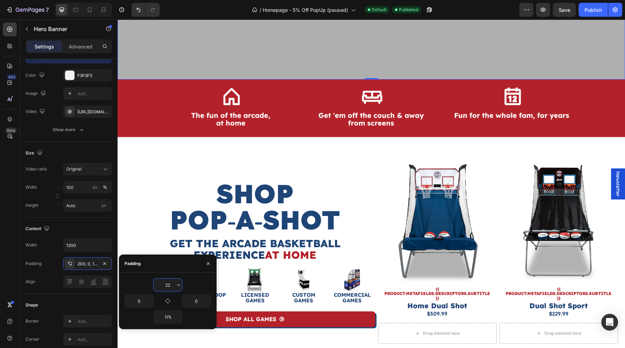
type input "225"
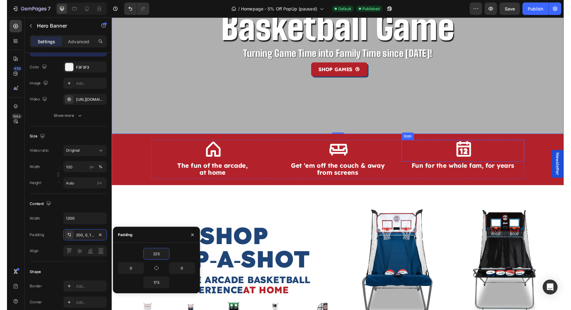
scroll to position [0, 0]
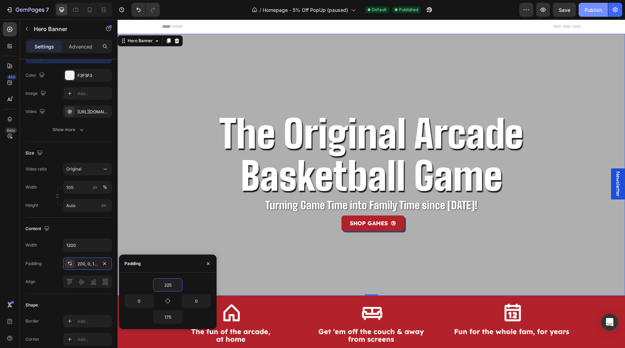
click at [586, 9] on div "Publish" at bounding box center [593, 9] width 17 height 7
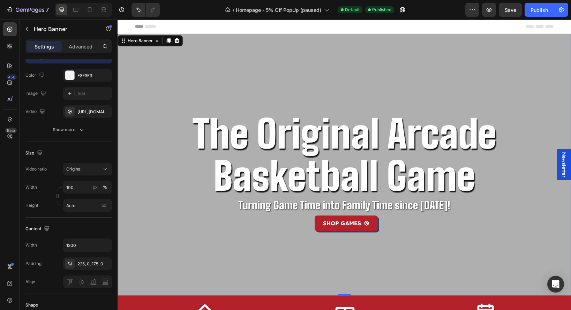
click at [77, 16] on div at bounding box center [83, 10] width 57 height 14
click at [76, 12] on icon at bounding box center [75, 10] width 5 height 4
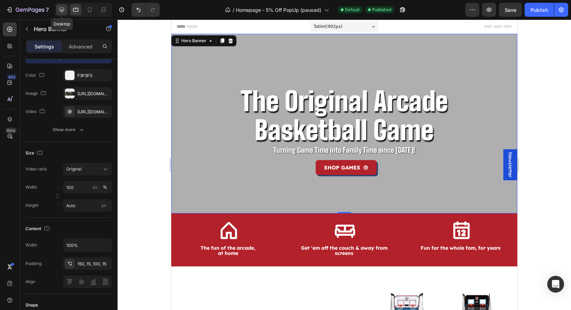
click at [63, 13] on icon at bounding box center [61, 9] width 7 height 7
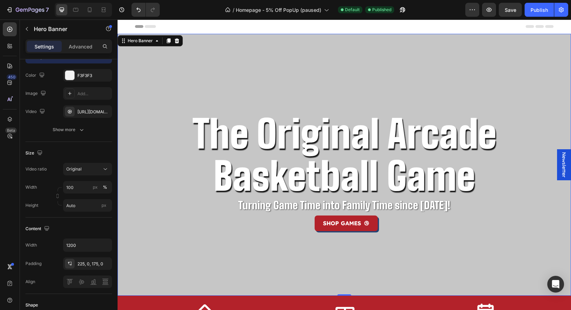
click at [131, 148] on div "Overlay" at bounding box center [345, 165] width 454 height 262
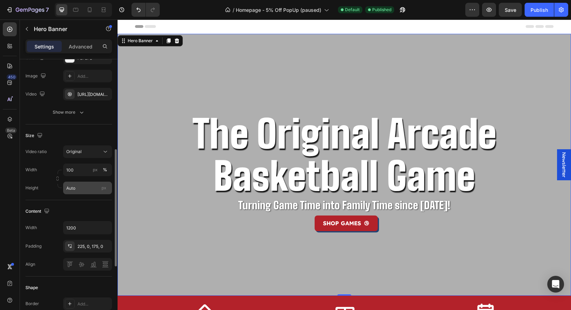
scroll to position [151, 0]
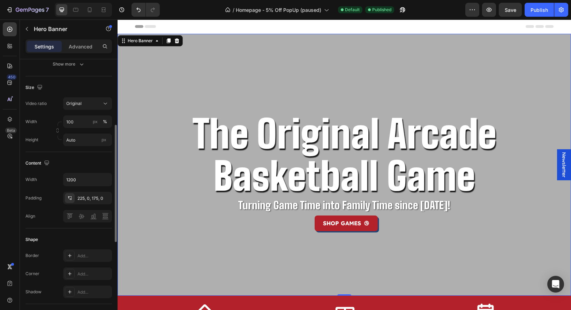
click at [85, 186] on div "Width 1200 Padding 225, 0, 175, 0 Align" at bounding box center [68, 198] width 87 height 50
click at [87, 182] on input "1200" at bounding box center [88, 179] width 48 height 13
click at [100, 183] on button "button" at bounding box center [105, 179] width 13 height 13
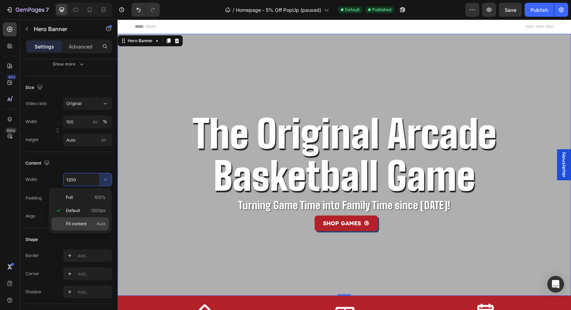
click at [86, 223] on span "Fit content" at bounding box center [76, 224] width 21 height 6
type input "Auto"
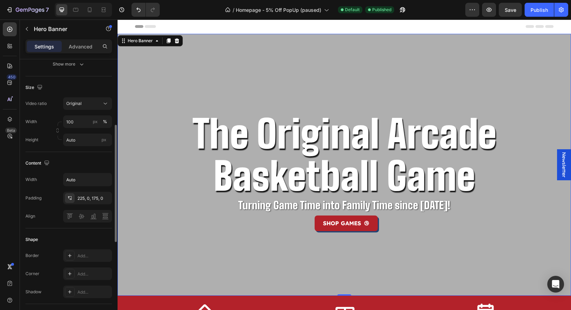
scroll to position [137, 0]
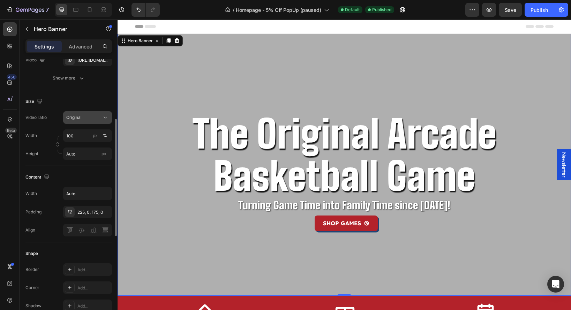
click at [96, 120] on div "Original" at bounding box center [84, 117] width 36 height 6
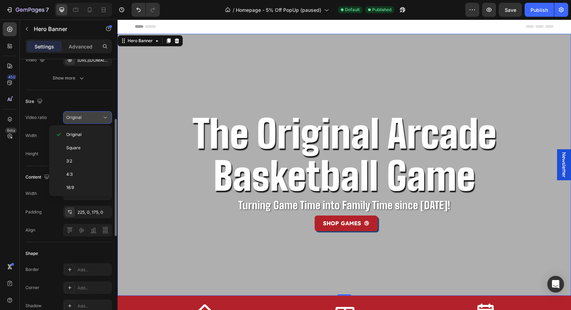
click at [85, 122] on button "Original" at bounding box center [87, 117] width 49 height 13
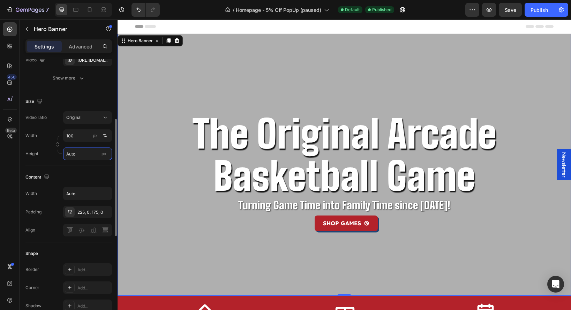
click at [85, 153] on input "Auto" at bounding box center [87, 154] width 49 height 13
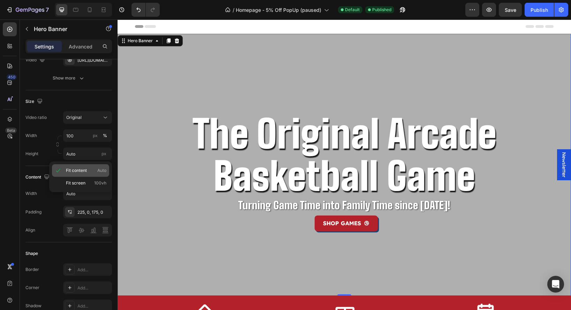
click at [88, 171] on p "Fit content Auto" at bounding box center [86, 170] width 40 height 6
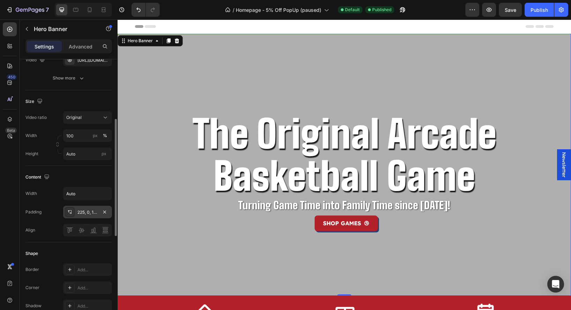
click at [91, 211] on div "225, 0, 175, 0" at bounding box center [87, 212] width 20 height 6
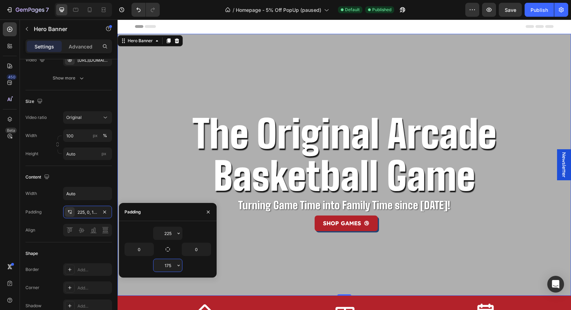
click at [166, 264] on input "175" at bounding box center [168, 265] width 29 height 13
click at [172, 267] on input "175" at bounding box center [168, 265] width 29 height 13
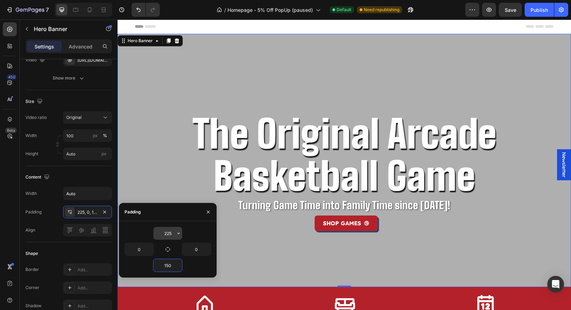
type input "150"
click at [168, 233] on input "225" at bounding box center [168, 233] width 29 height 13
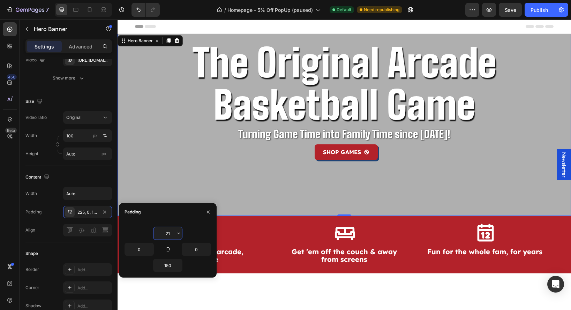
type input "215"
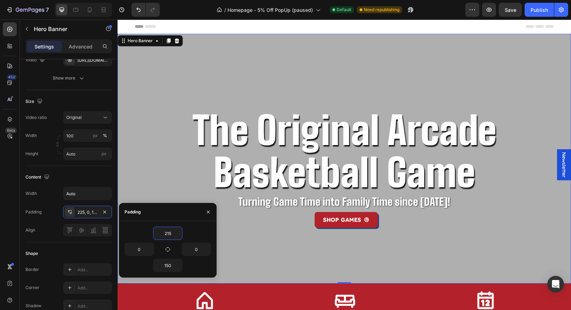
click at [301, 266] on div "The Original Arcade Basketball Game Heading Turning Game Time into Family Time …" at bounding box center [345, 159] width 454 height 250
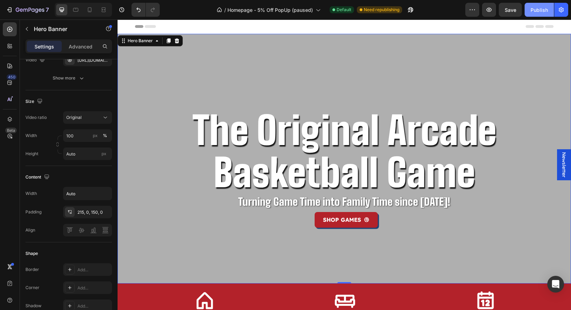
click at [532, 11] on div "Publish" at bounding box center [539, 9] width 17 height 7
click at [74, 7] on icon at bounding box center [75, 9] width 7 height 7
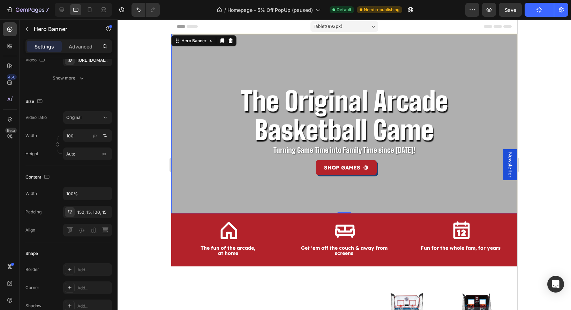
click at [177, 200] on div "The Original Arcade Basketball Game Heading Turning Game Time into Family Time …" at bounding box center [344, 124] width 346 height 180
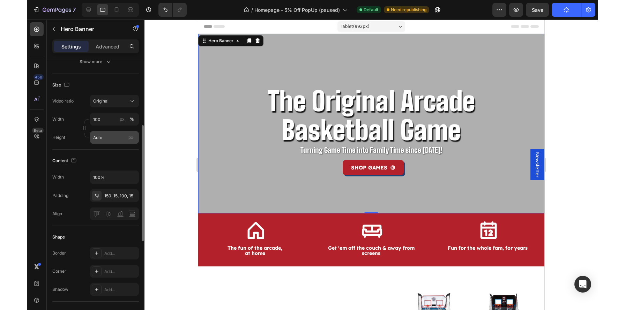
scroll to position [155, 0]
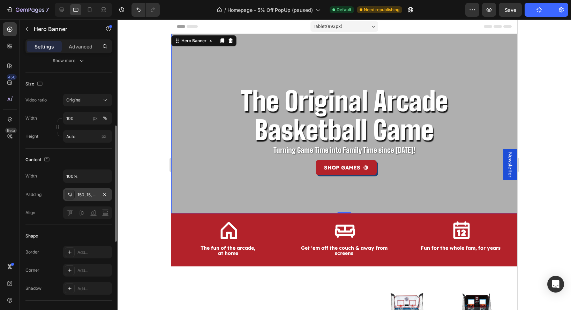
click at [85, 198] on div "150, 15, 100, 15" at bounding box center [87, 195] width 20 height 6
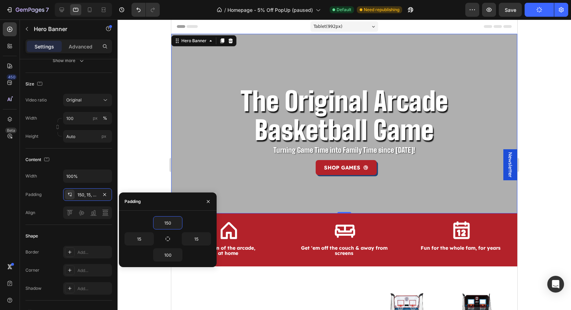
click at [262, 203] on div "The Original Arcade Basketball Game Heading Turning Game Time into Family Time …" at bounding box center [344, 124] width 346 height 180
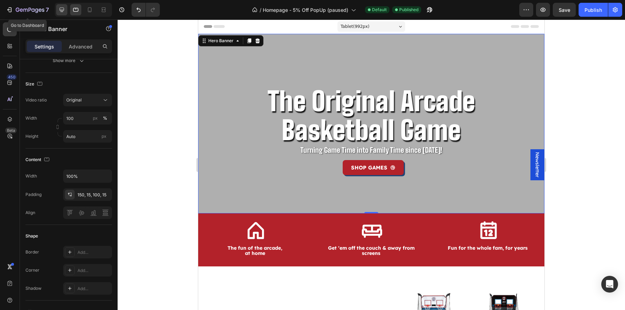
click at [70, 8] on div at bounding box center [75, 9] width 11 height 11
click at [66, 10] on div at bounding box center [61, 9] width 11 height 11
type input "Auto"
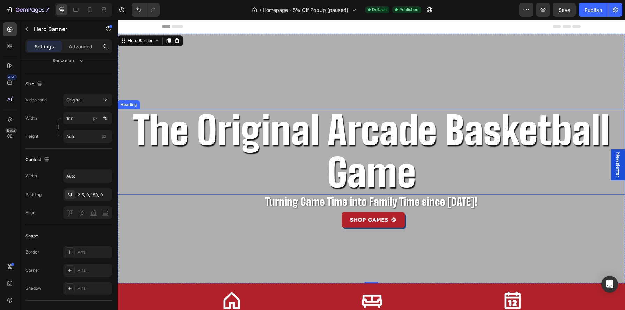
click at [273, 149] on p "The Original Arcade Basketball Game" at bounding box center [371, 152] width 506 height 84
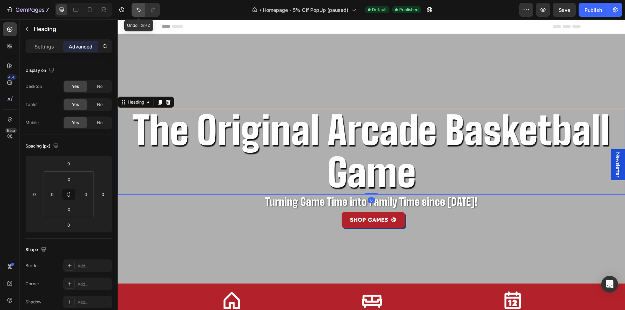
click at [141, 12] on icon "Undo/Redo" at bounding box center [138, 9] width 7 height 7
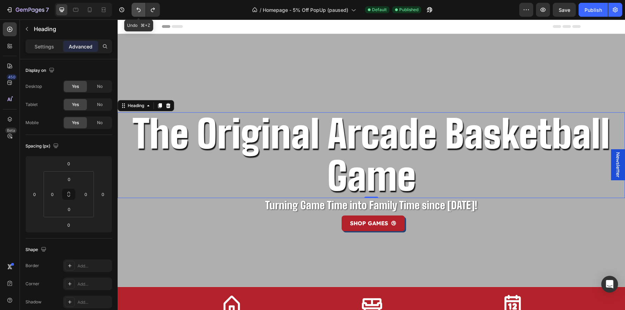
click at [141, 11] on icon "Undo/Redo" at bounding box center [138, 9] width 7 height 7
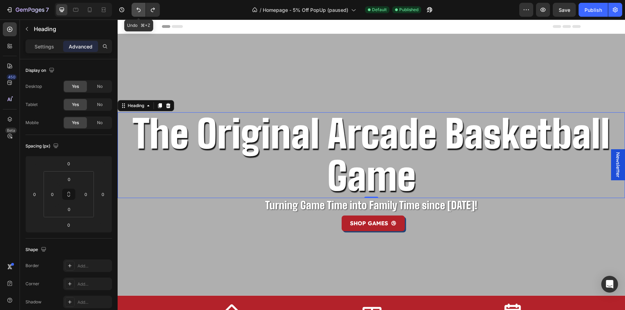
click at [141, 11] on icon "Undo/Redo" at bounding box center [138, 9] width 7 height 7
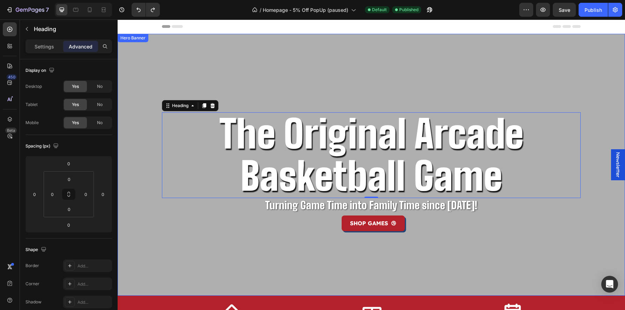
click at [178, 238] on div "The Original Arcade Basketball Game Heading 0 Turning Game Time into Family Tim…" at bounding box center [371, 165] width 419 height 262
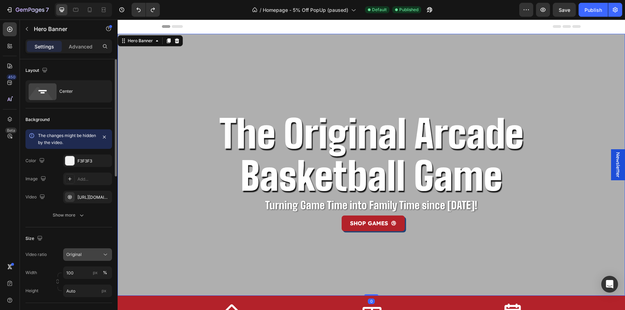
scroll to position [111, 0]
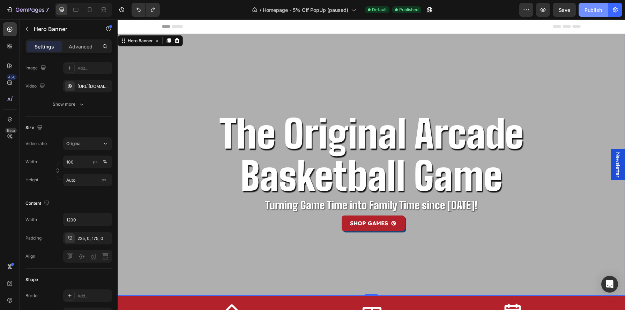
click at [585, 13] on button "Publish" at bounding box center [593, 10] width 29 height 14
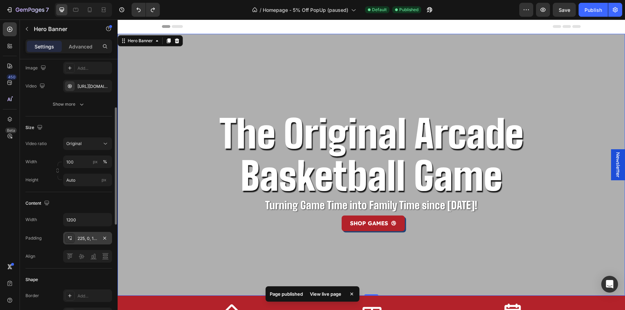
click at [85, 244] on div "225, 0, 175, 0" at bounding box center [87, 238] width 49 height 13
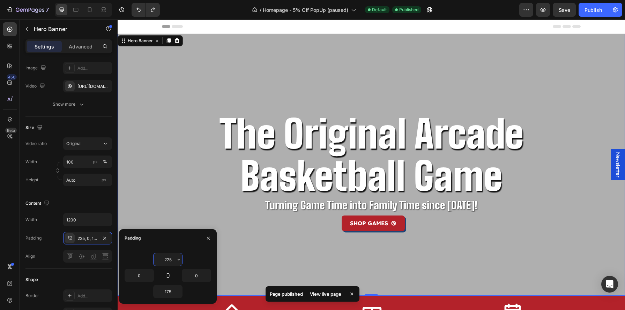
click at [166, 256] on input "225" at bounding box center [168, 259] width 29 height 13
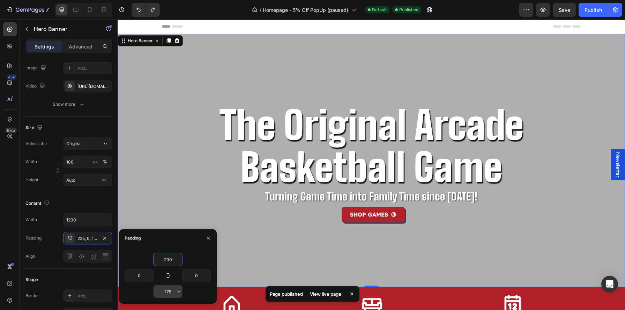
type input "200"
click at [170, 292] on input "175" at bounding box center [168, 291] width 29 height 13
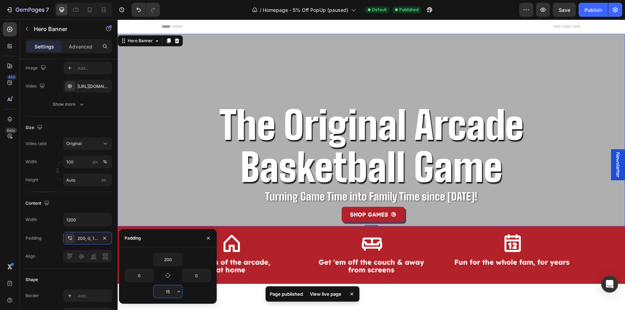
type input "150"
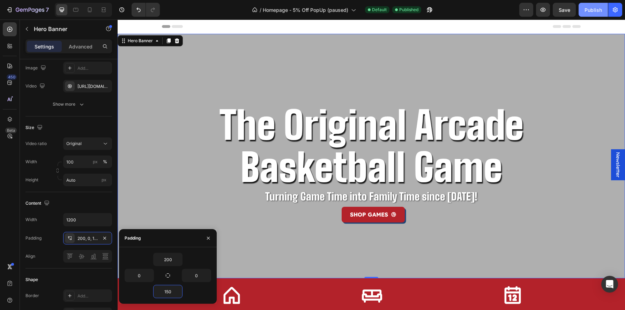
click at [592, 13] on div "Publish" at bounding box center [592, 9] width 17 height 7
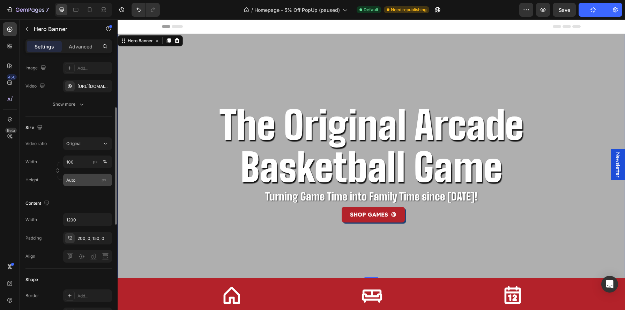
scroll to position [0, 0]
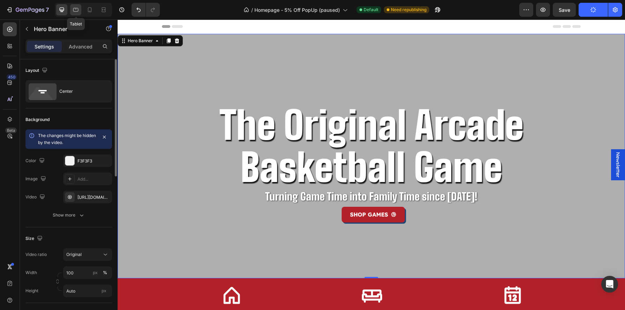
click at [80, 11] on div at bounding box center [75, 9] width 11 height 11
type input "100%"
type input "150"
type input "15"
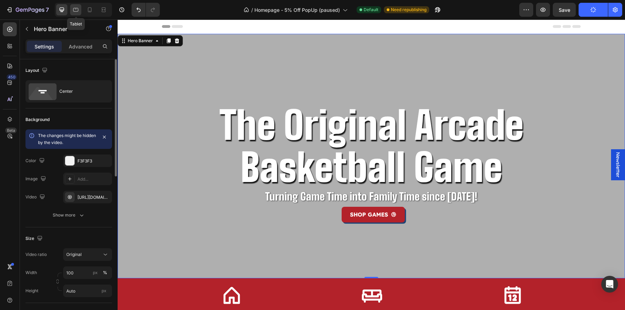
type input "100"
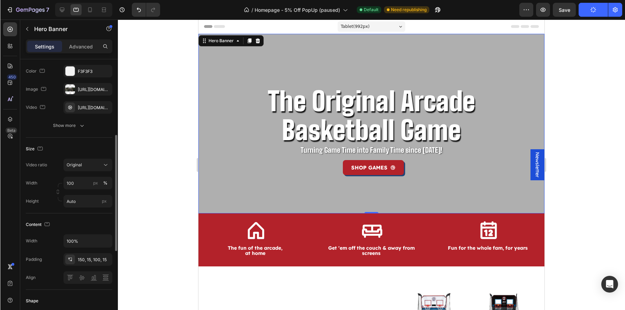
scroll to position [118, 0]
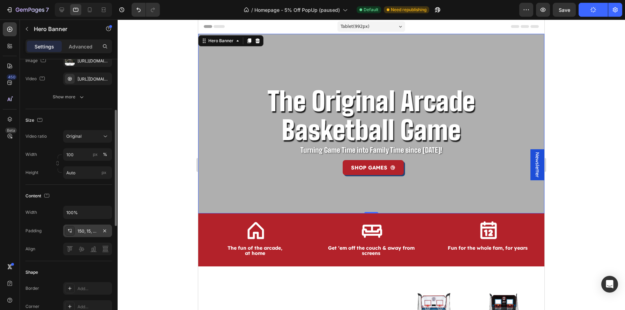
click at [84, 234] on div "150, 15, 100, 15" at bounding box center [87, 231] width 20 height 6
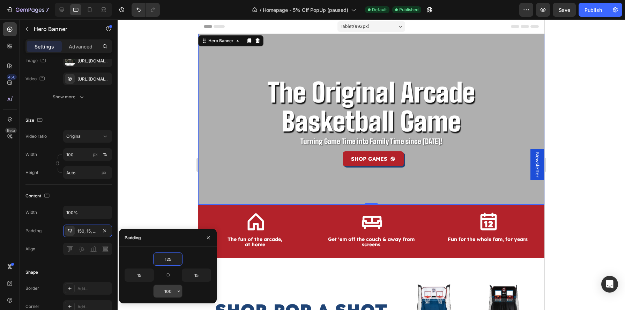
type input "125"
click at [166, 291] on input "100" at bounding box center [168, 291] width 29 height 13
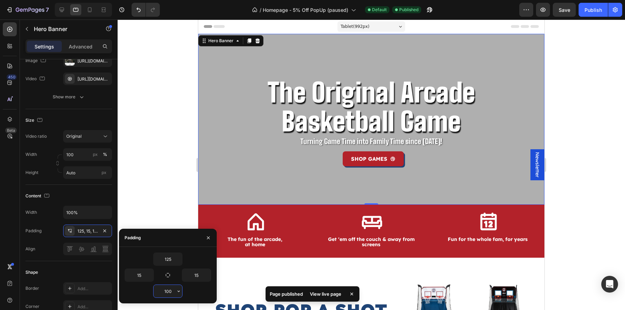
click at [166, 291] on input "100" at bounding box center [168, 291] width 29 height 13
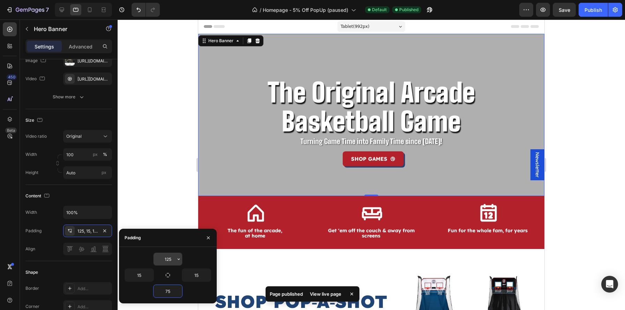
type input "75"
click at [166, 256] on input "125" at bounding box center [168, 259] width 29 height 13
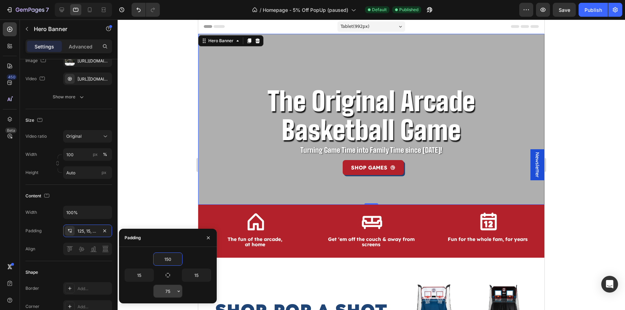
type input "150"
click at [169, 293] on input "75" at bounding box center [168, 291] width 29 height 13
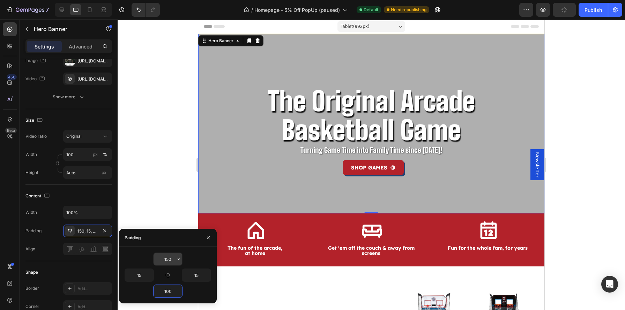
type input "100"
click at [168, 263] on input "150" at bounding box center [168, 259] width 29 height 13
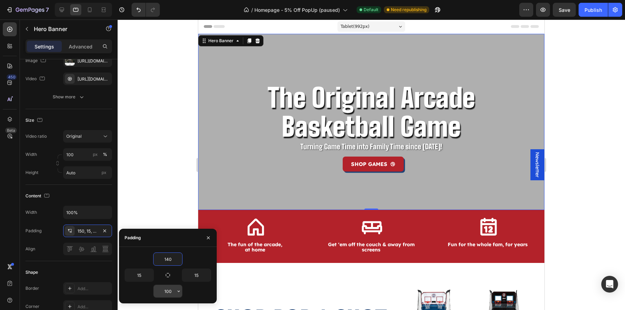
click at [166, 290] on input "100" at bounding box center [168, 291] width 29 height 13
click at [589, 13] on button "Publish" at bounding box center [593, 10] width 29 height 14
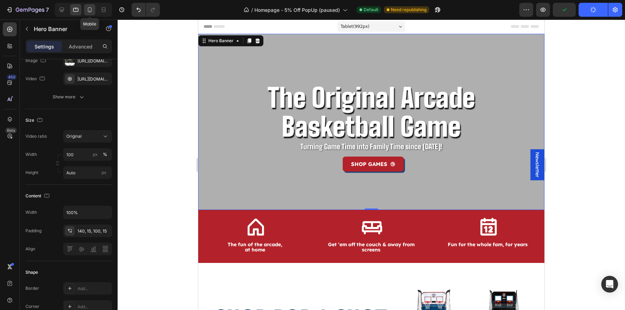
click at [86, 9] on div at bounding box center [89, 9] width 11 height 11
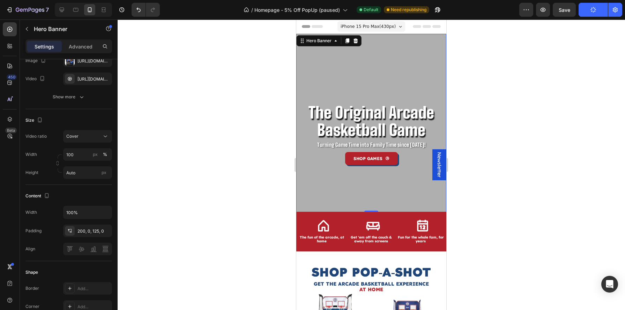
click at [430, 69] on div "The Original Arcade Basketball Game Heading Turning Game Time into Family Time …" at bounding box center [371, 123] width 150 height 178
click at [77, 15] on div at bounding box center [83, 10] width 57 height 14
click at [75, 8] on icon at bounding box center [75, 9] width 7 height 7
type input "140"
type input "15"
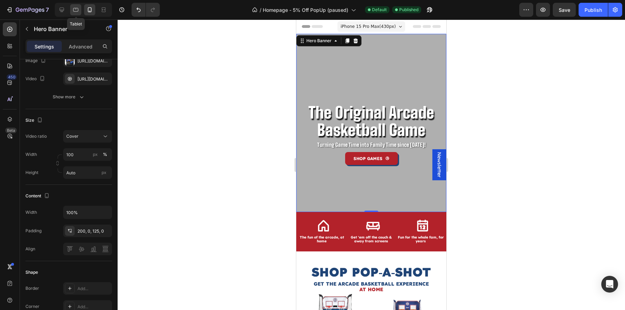
type input "15"
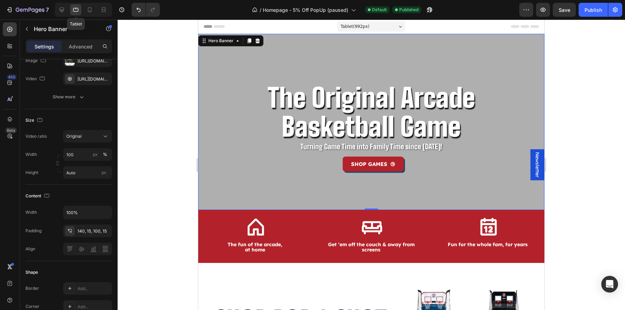
click at [308, 185] on div "The Original Arcade Basketball Game Heading Turning Game Time into Family Time …" at bounding box center [371, 122] width 346 height 176
click at [82, 234] on div "140, 15, 100, 15" at bounding box center [87, 231] width 20 height 6
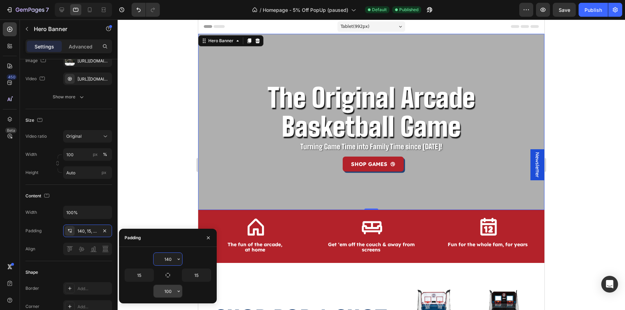
click at [166, 293] on input "100" at bounding box center [168, 291] width 29 height 13
click at [167, 293] on input "100" at bounding box center [168, 291] width 29 height 13
click at [169, 293] on input "100" at bounding box center [168, 291] width 29 height 13
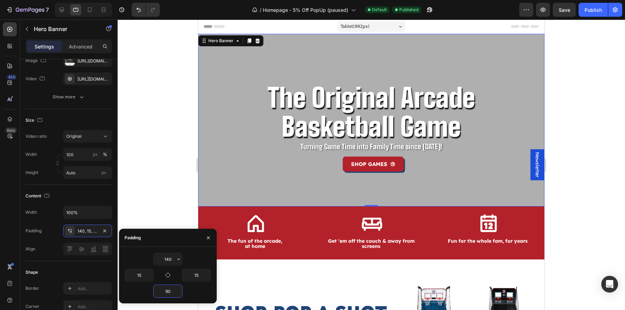
type input "90"
click at [197, 292] on div "90" at bounding box center [168, 291] width 87 height 13
click at [597, 14] on button "Publish" at bounding box center [593, 10] width 29 height 14
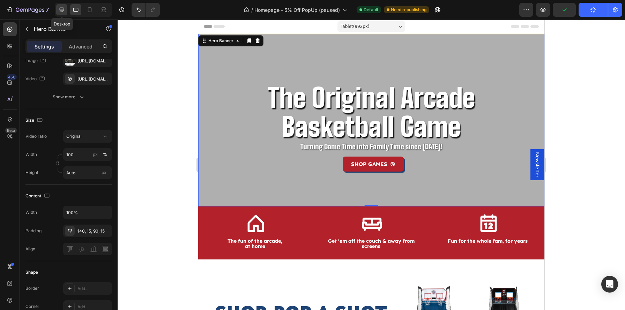
click at [58, 8] on div at bounding box center [61, 9] width 11 height 11
type input "1200"
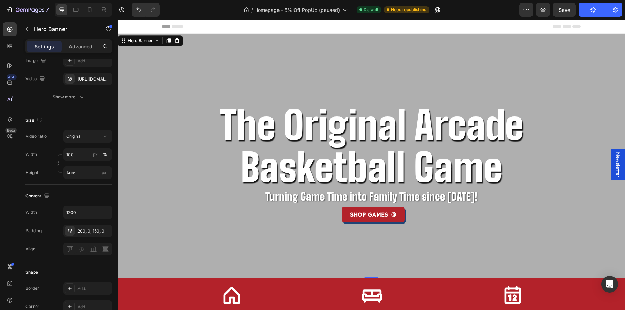
click at [176, 244] on div "The Original Arcade Basketball Game Heading Turning Game Time into Family Time …" at bounding box center [371, 156] width 419 height 245
click at [81, 229] on div "200, 0, 150, 0" at bounding box center [87, 231] width 20 height 6
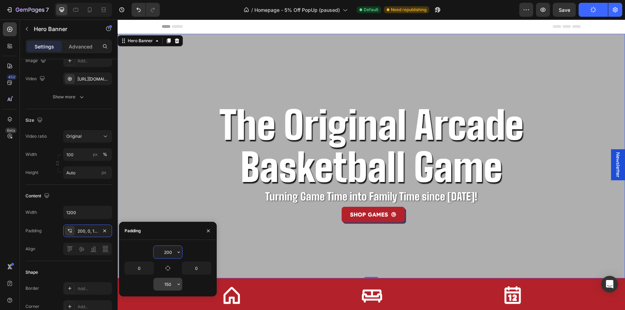
click at [168, 285] on input "150" at bounding box center [168, 284] width 29 height 13
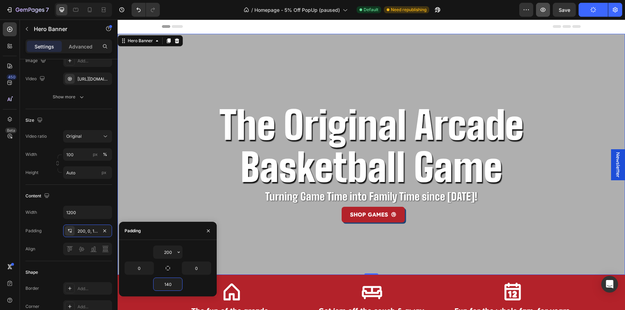
type input "140"
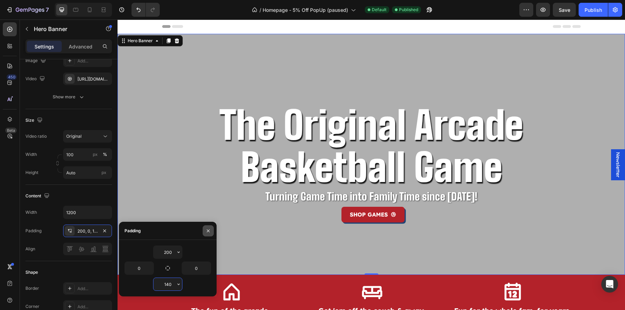
click at [211, 230] on button "button" at bounding box center [208, 230] width 11 height 11
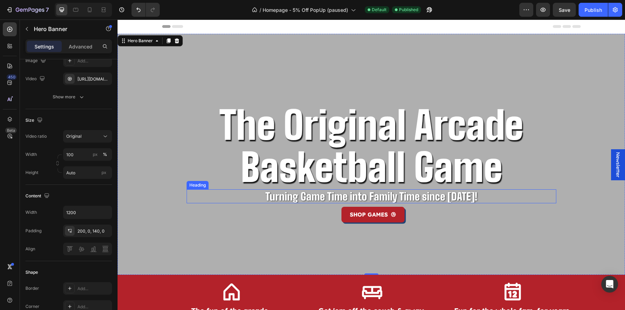
click at [289, 192] on p "Turning Game Time into Family Time since 1981!" at bounding box center [372, 196] width 258 height 13
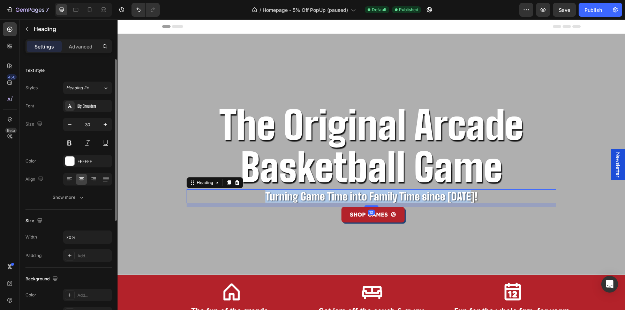
click at [289, 193] on p "Turning Game Time into Family Time since 1981!" at bounding box center [372, 196] width 258 height 13
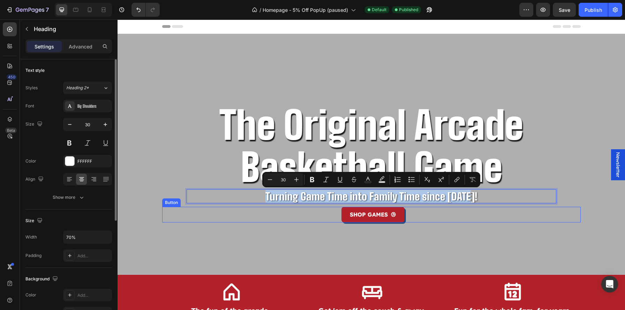
click at [289, 217] on div "SHOP GAMES Button" at bounding box center [371, 215] width 419 height 16
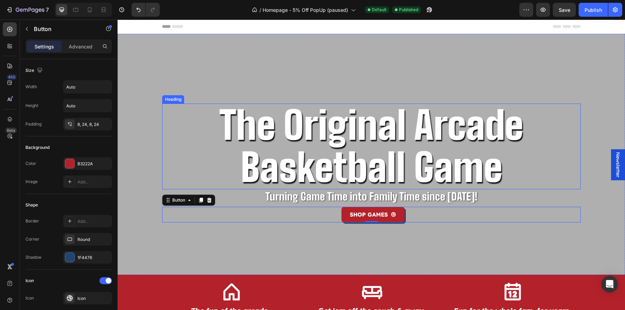
click at [394, 224] on div "The Original Arcade Basketball Game Heading Turning Game Time into Family Time …" at bounding box center [371, 154] width 419 height 241
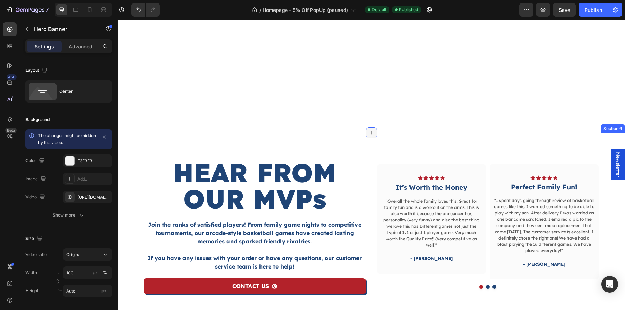
scroll to position [655, 0]
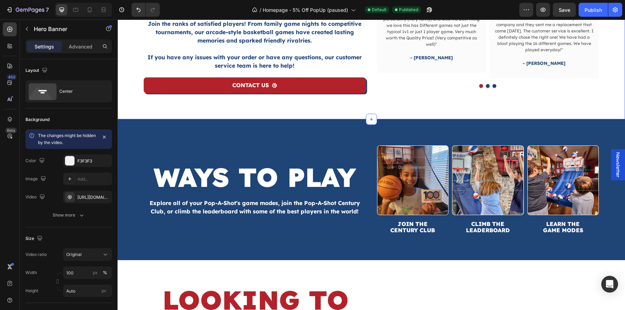
click at [373, 106] on div "HEAR FROM OUR MVPs Heading Join the ranks of satisfied players! From family gam…" at bounding box center [372, 25] width 508 height 187
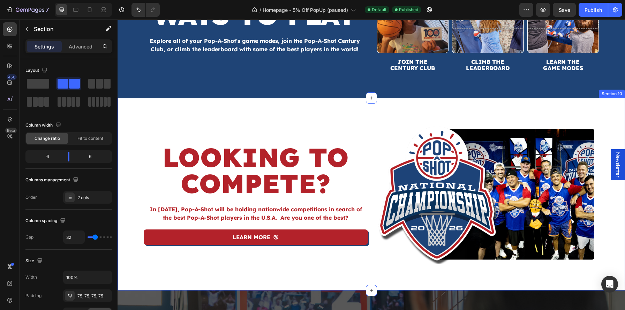
click at [372, 119] on div "LOOKING TO COMPETE? Heading In 2026, Pop-A-Shot will be holding nationwide comp…" at bounding box center [372, 194] width 508 height 193
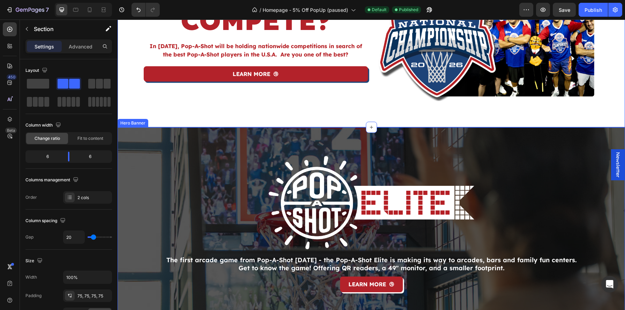
click at [378, 147] on div "Image The first arcade game from Pop-A-Shot [DATE] - the Pop-A-Shot Elite is ma…" at bounding box center [371, 231] width 419 height 209
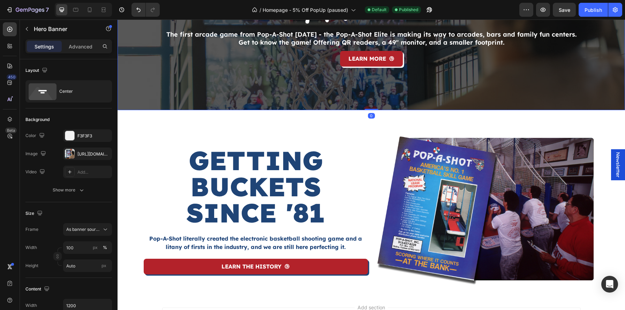
scroll to position [1206, 0]
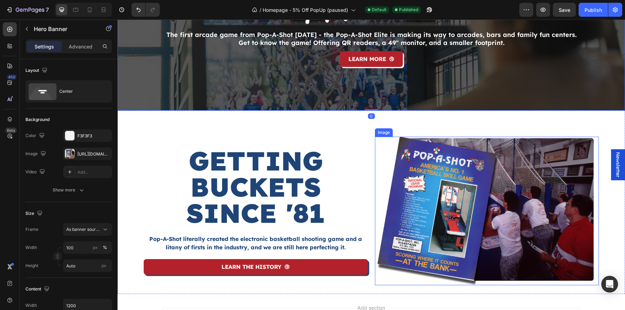
click at [370, 132] on div "GETTING BUCKETS SINCE '81 Heading Pop-A-Shot literally created the electronic b…" at bounding box center [372, 203] width 508 height 184
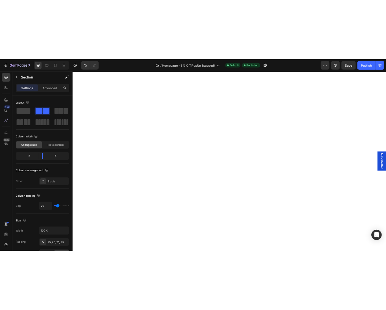
scroll to position [0, 0]
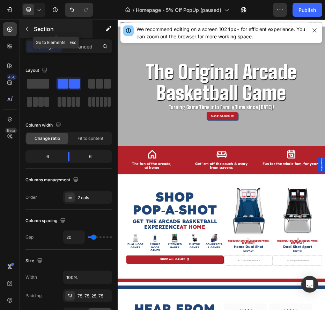
click at [28, 27] on icon "button" at bounding box center [27, 29] width 6 height 6
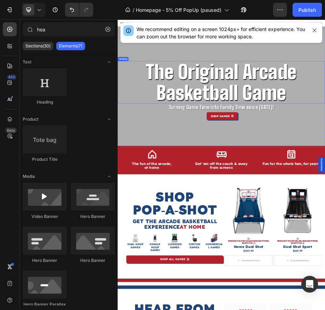
click at [125, 249] on div "The Original Arcade Basketball Game Heading Turning Game Time into Family Time …" at bounding box center [327, 154] width 419 height 241
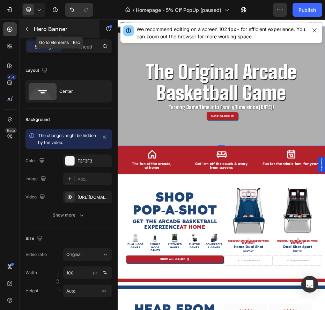
click at [33, 28] on div "Hero Banner" at bounding box center [60, 29] width 80 height 18
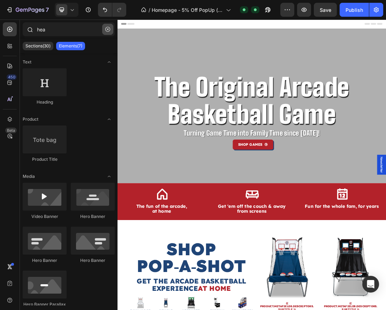
click at [109, 31] on icon "button" at bounding box center [107, 29] width 5 height 5
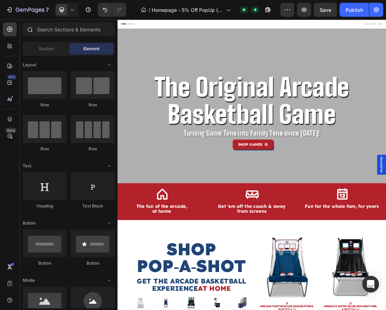
click at [22, 28] on div at bounding box center [69, 30] width 98 height 17
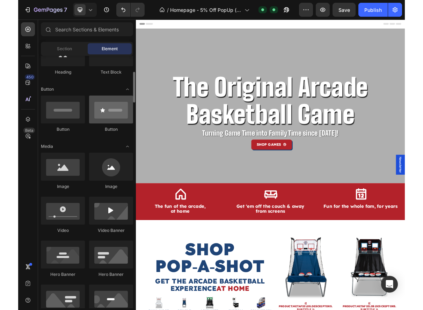
scroll to position [143, 0]
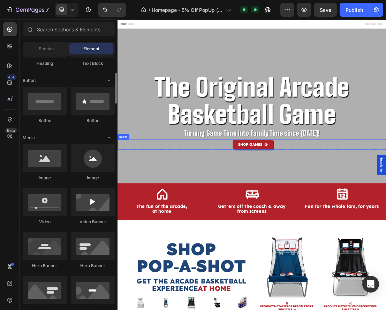
click at [165, 212] on div "SHOP GAMES Button" at bounding box center [327, 215] width 419 height 16
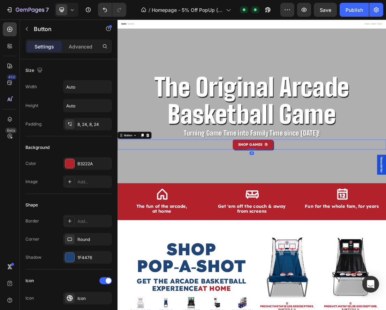
click at [156, 237] on div "The Original Arcade Basketball Game Heading Turning Game Time into Family Time …" at bounding box center [327, 154] width 419 height 241
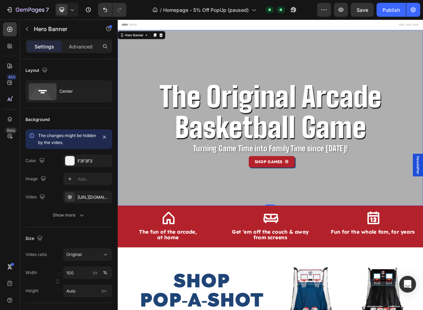
click at [140, 77] on div "The Original Arcade Basketball Game Heading Turning Game Time into Family Time …" at bounding box center [327, 154] width 419 height 241
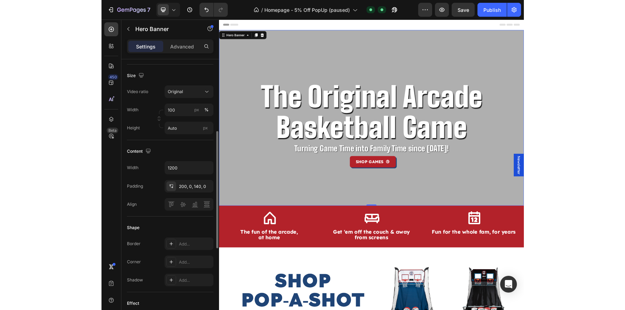
scroll to position [163, 0]
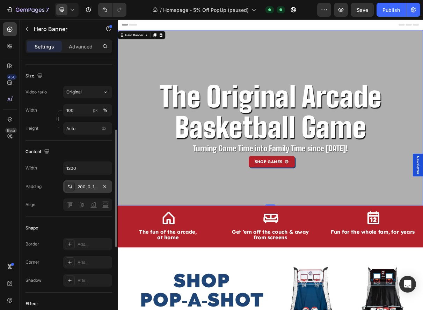
click at [88, 186] on div "200, 0, 140, 0" at bounding box center [87, 187] width 20 height 6
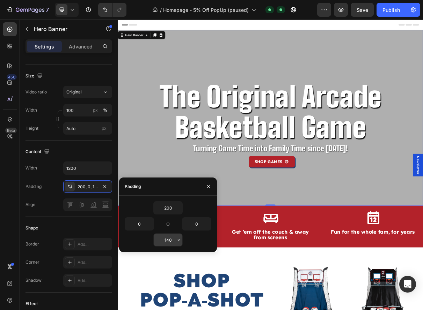
click at [169, 238] on input "140" at bounding box center [168, 240] width 29 height 13
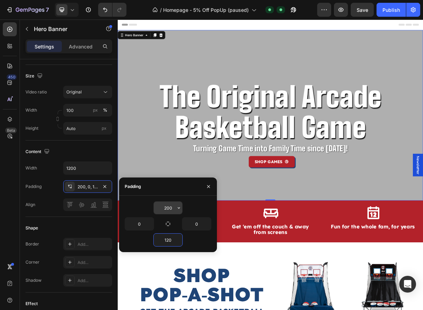
type input "120"
click at [167, 205] on input "200" at bounding box center [168, 208] width 29 height 13
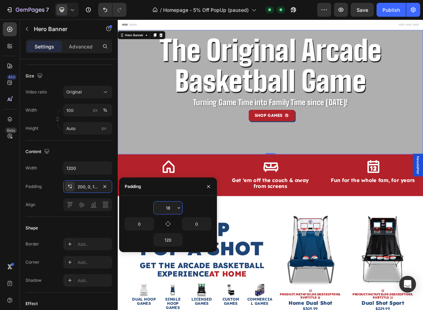
type input "180"
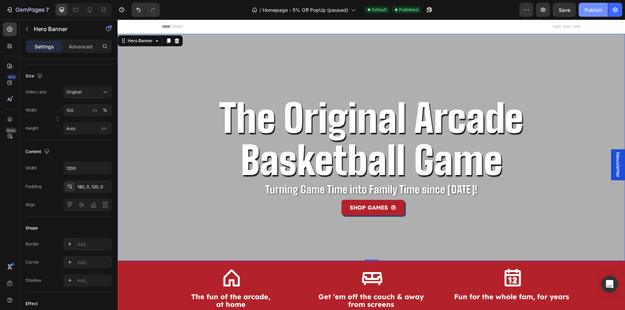
click at [586, 3] on button "Publish" at bounding box center [593, 10] width 29 height 14
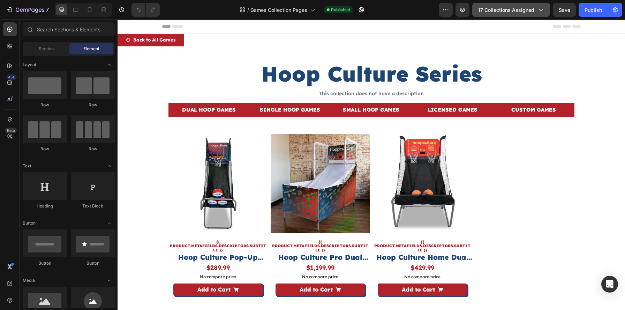
click at [520, 14] on button "17 collections assigned" at bounding box center [511, 10] width 78 height 14
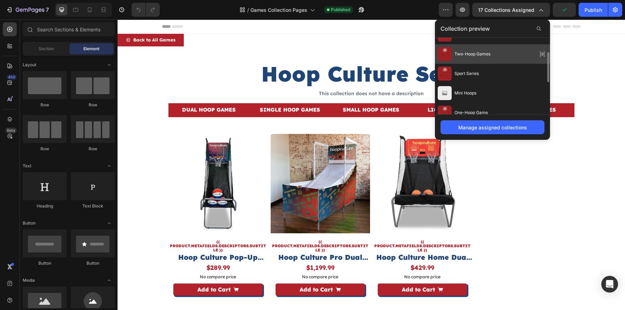
scroll to position [34, 0]
drag, startPoint x: 542, startPoint y: 52, endPoint x: 424, endPoint y: 32, distance: 118.9
click at [542, 52] on icon at bounding box center [543, 53] width 10 height 10
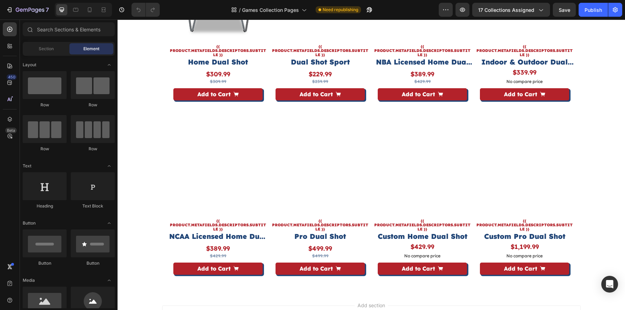
scroll to position [0, 0]
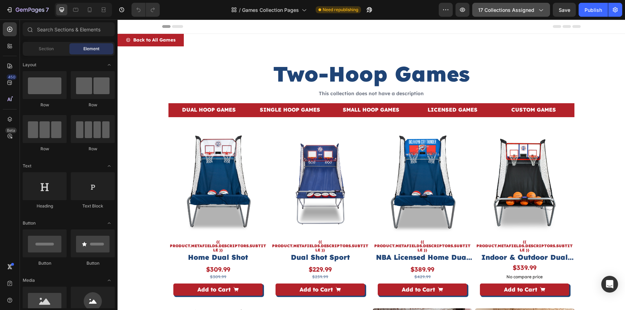
click at [529, 9] on span "17 collections assigned" at bounding box center [506, 9] width 56 height 7
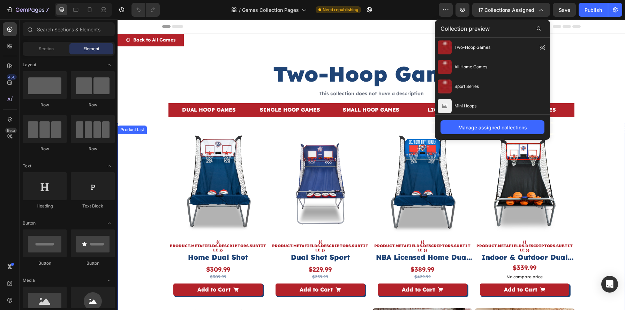
click at [609, 147] on div "Product Images {{ product.metafields.descriptors.subtitle }} Text Block Home Du…" at bounding box center [372, 305] width 508 height 342
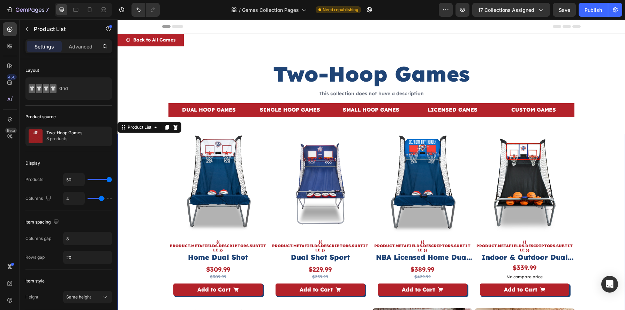
click at [134, 185] on div "Product Images {{ product.metafields.descriptors.subtitle }} Text Block Home Du…" at bounding box center [372, 305] width 508 height 342
click at [74, 9] on icon at bounding box center [75, 9] width 7 height 7
type input "95%"
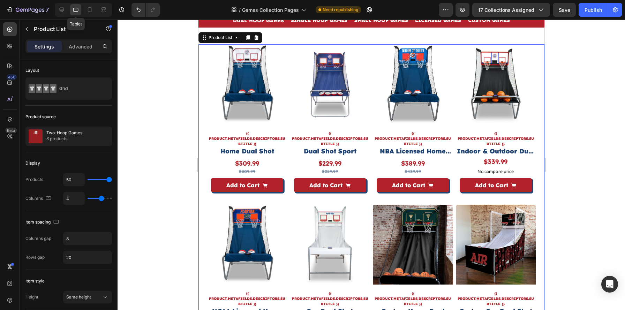
scroll to position [85, 0]
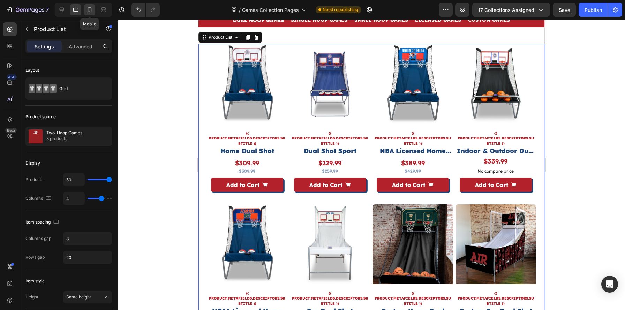
click at [87, 7] on icon at bounding box center [89, 9] width 7 height 7
type input "2"
type input "16"
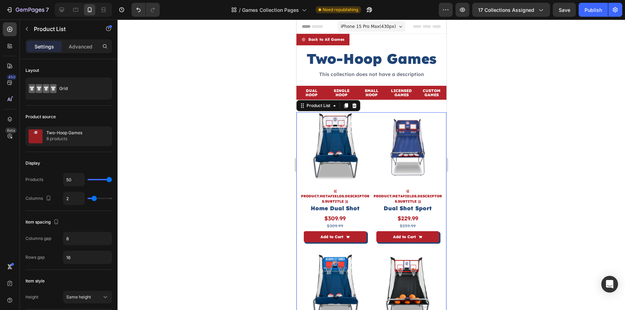
click at [502, 135] on div at bounding box center [372, 165] width 508 height 291
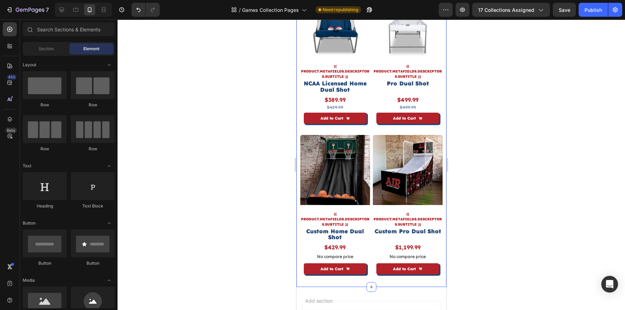
scroll to position [425, 0]
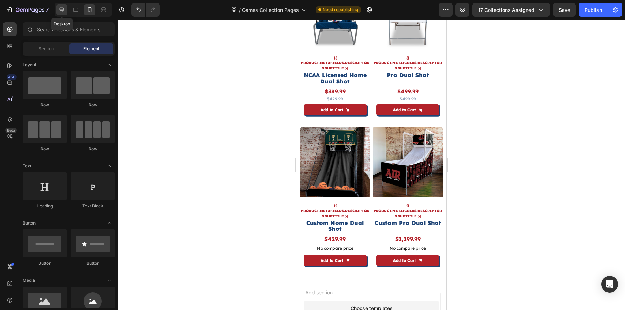
click at [61, 11] on icon at bounding box center [62, 10] width 5 height 5
